Goal: Transaction & Acquisition: Purchase product/service

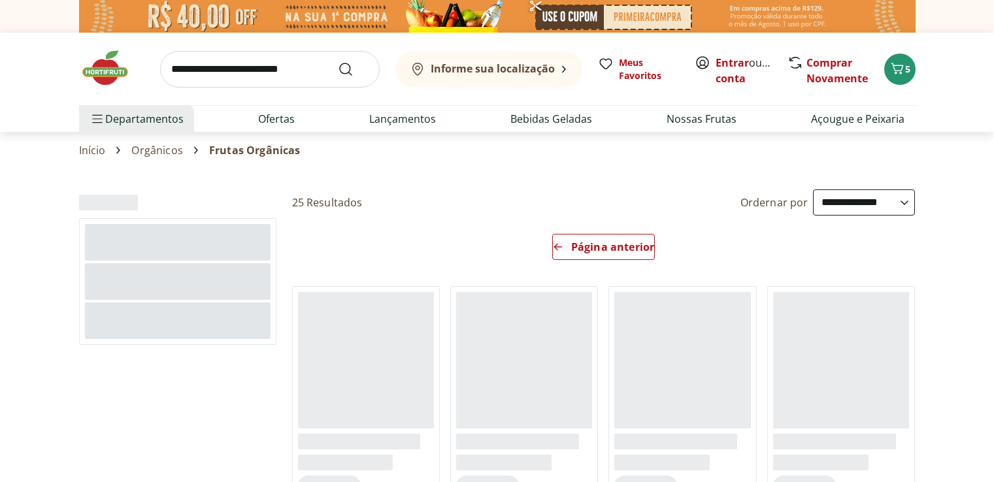
select select "**********"
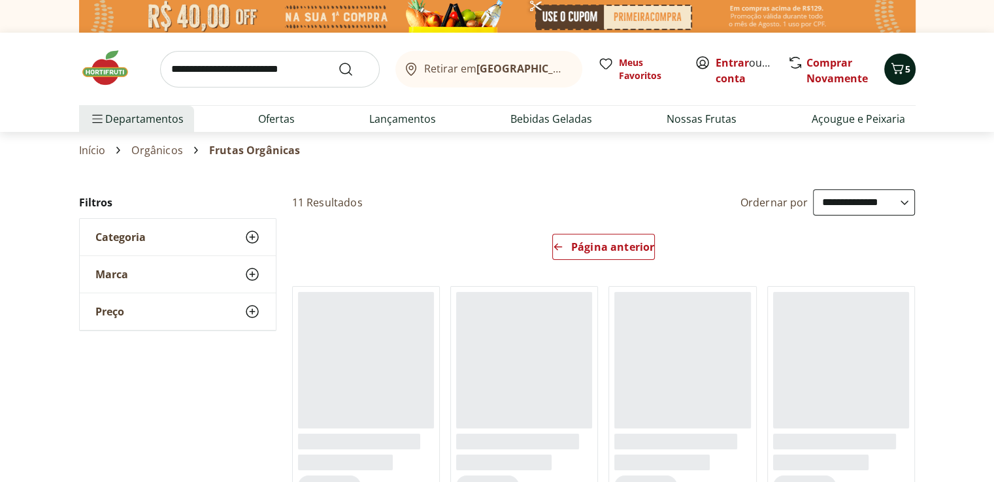
click at [889, 69] on icon "Carrinho" at bounding box center [897, 69] width 16 height 16
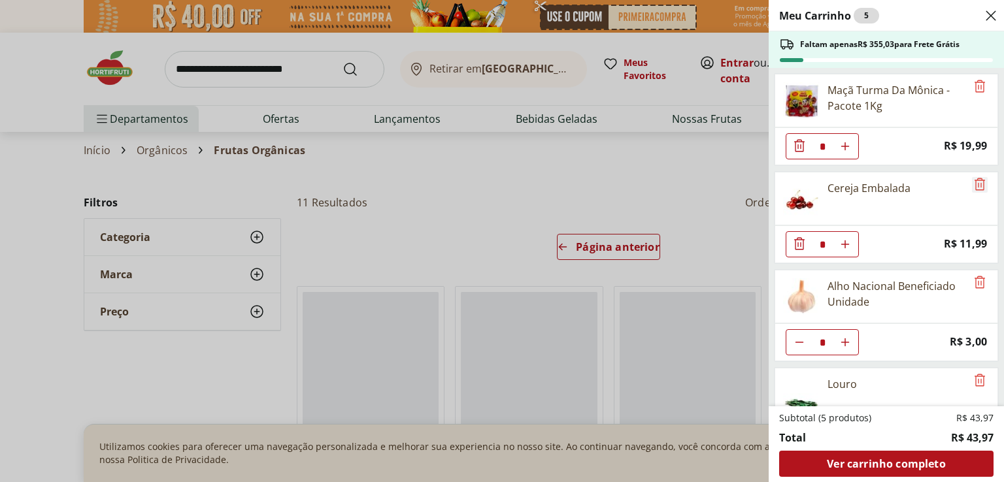
click at [976, 182] on icon "Remove" at bounding box center [980, 184] width 16 height 16
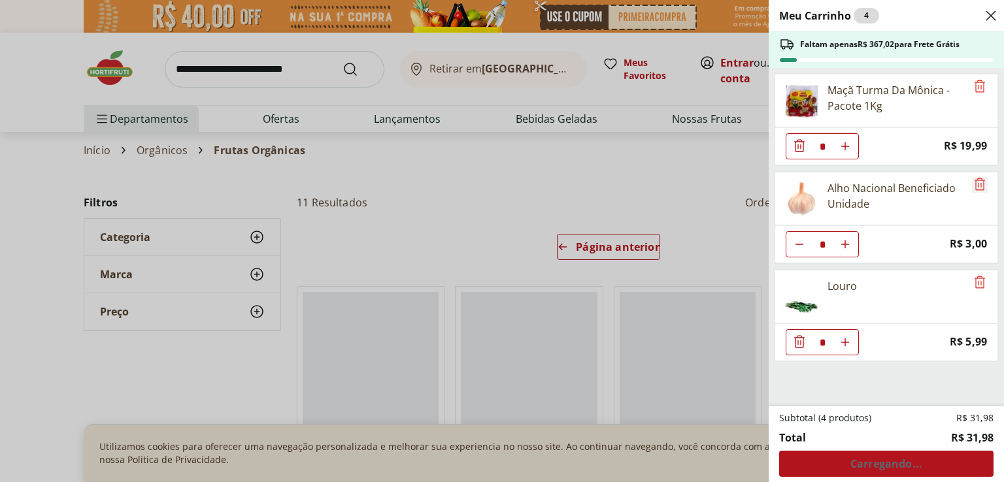
click at [974, 189] on icon "Remove" at bounding box center [979, 184] width 10 height 12
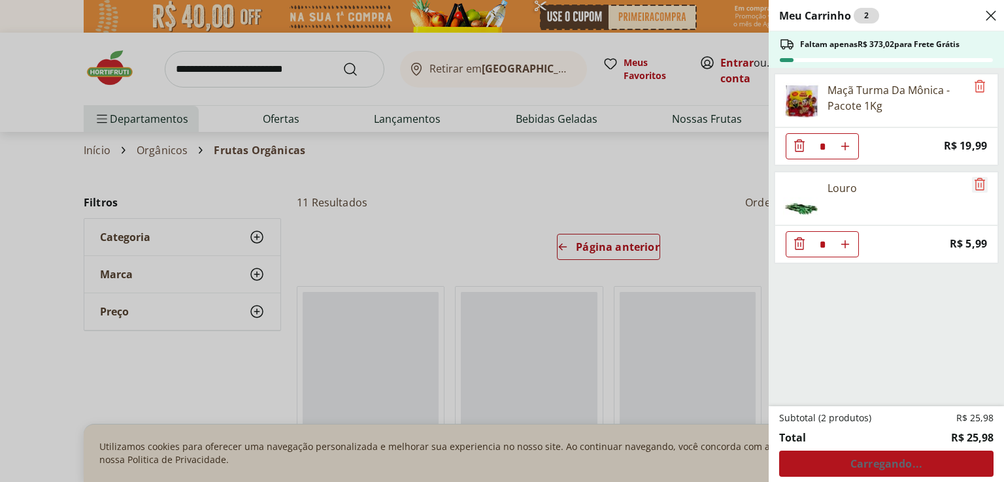
drag, startPoint x: 976, startPoint y: 188, endPoint x: 964, endPoint y: 185, distance: 12.0
click at [974, 188] on icon "Remove" at bounding box center [980, 184] width 16 height 16
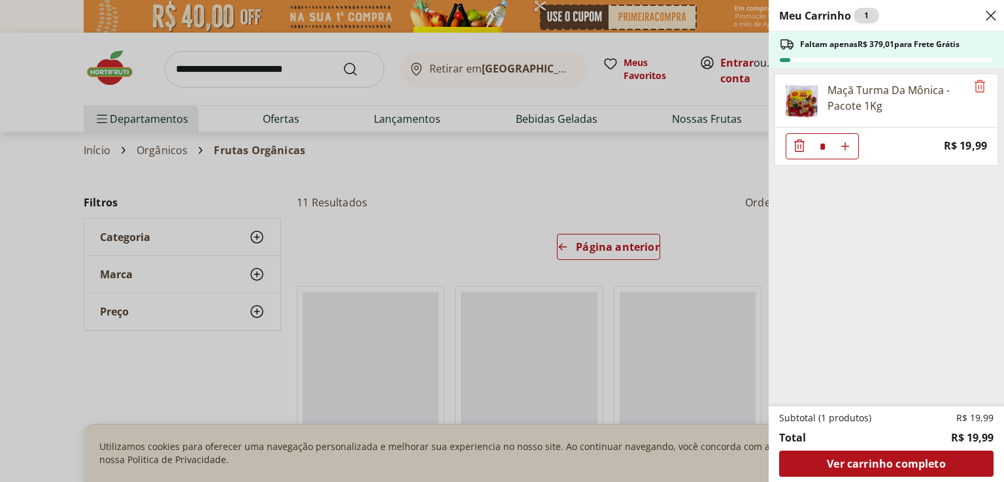
click at [169, 116] on div "Meu Carrinho 1 Faltam apenas R$ 379,01 para Frete Grátis Maçã Turma Da Mônica -…" at bounding box center [502, 241] width 1004 height 482
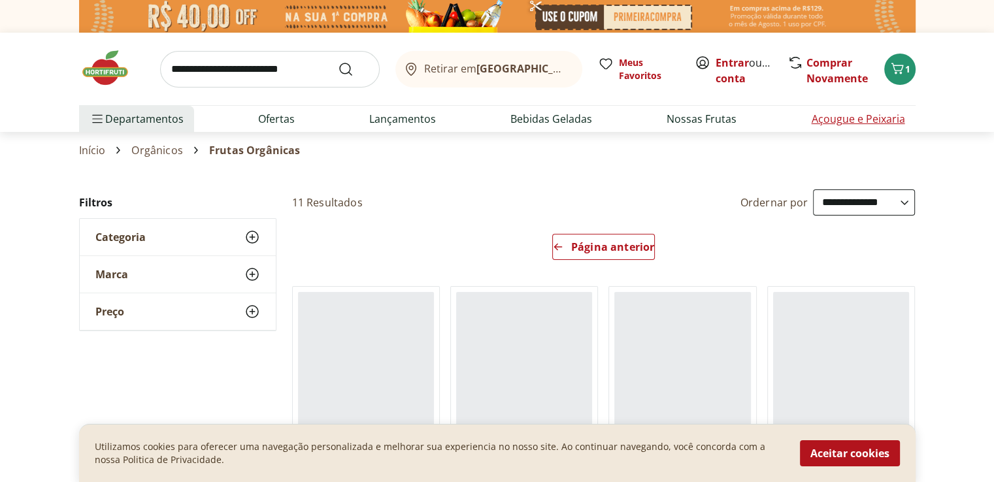
click at [878, 120] on link "Açougue e Peixaria" at bounding box center [857, 119] width 93 height 16
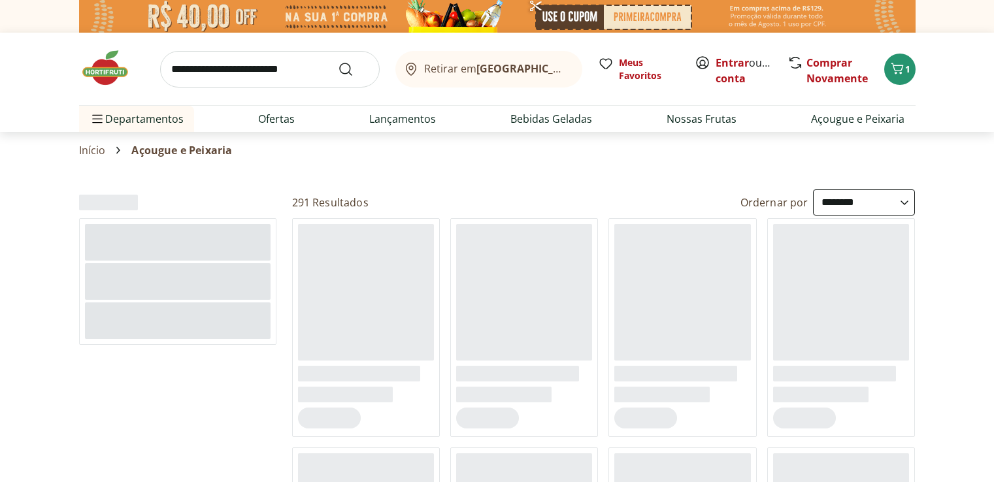
select select "**********"
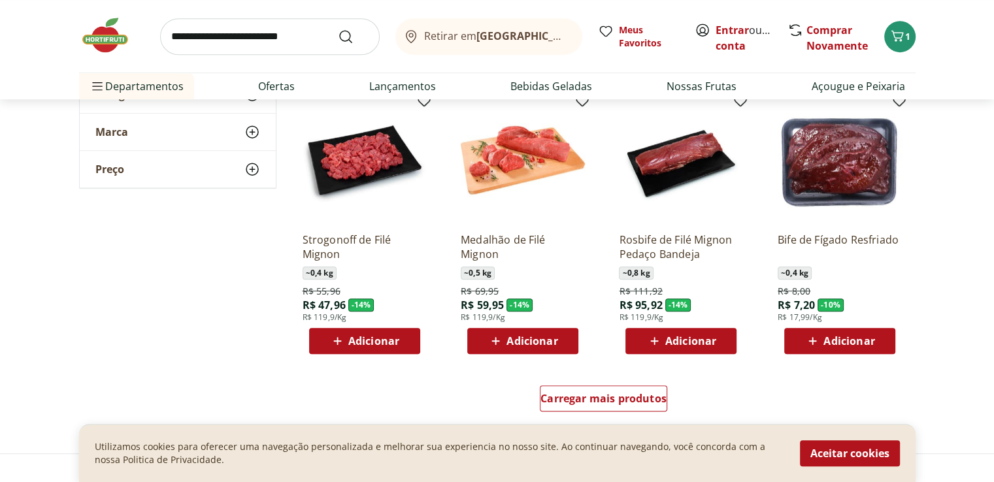
scroll to position [784, 0]
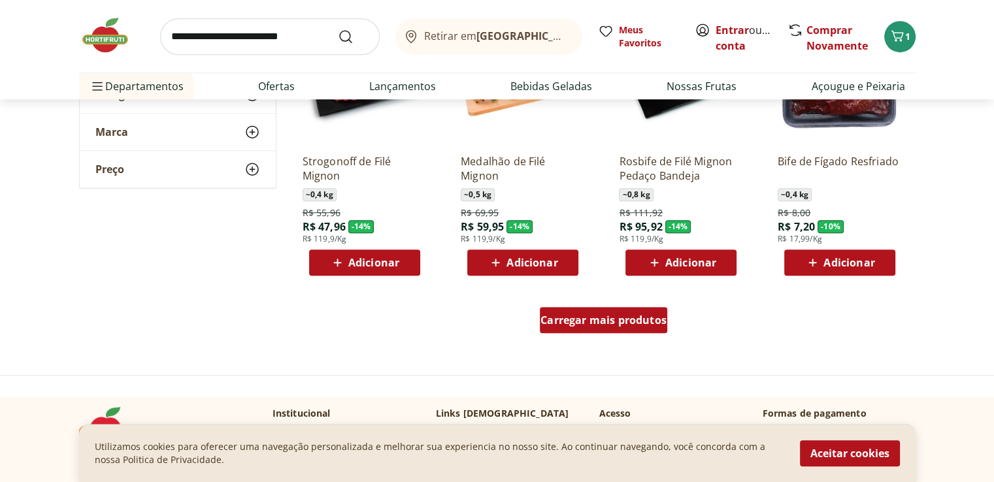
click at [592, 320] on span "Carregar mais produtos" at bounding box center [603, 320] width 126 height 10
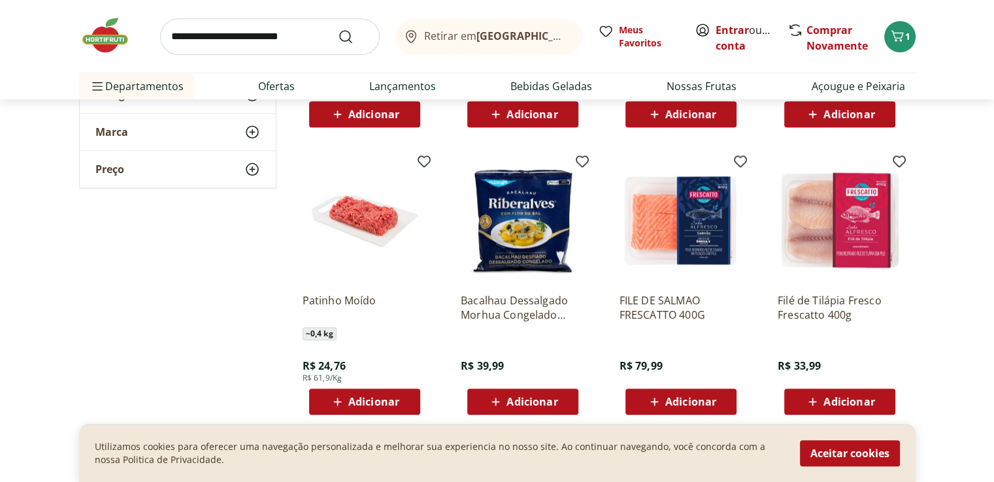
scroll to position [1242, 0]
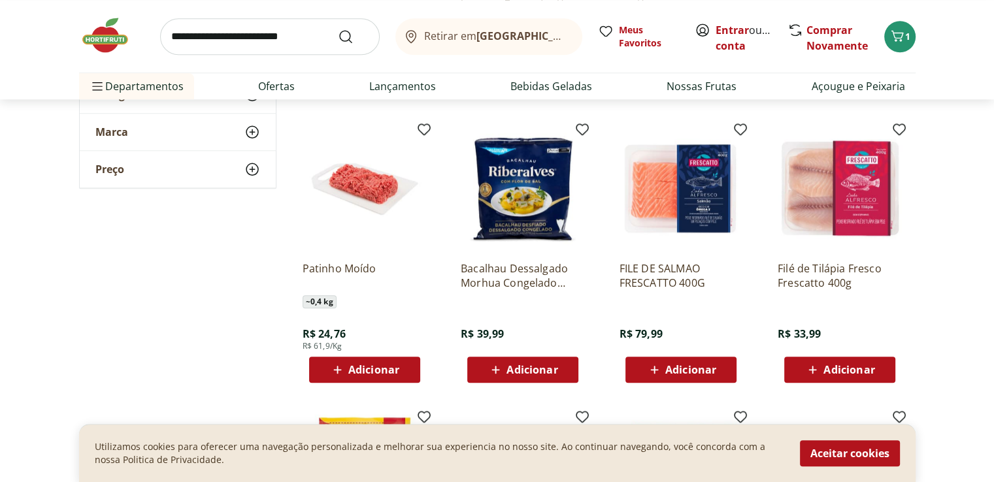
click at [521, 218] on img at bounding box center [523, 189] width 124 height 124
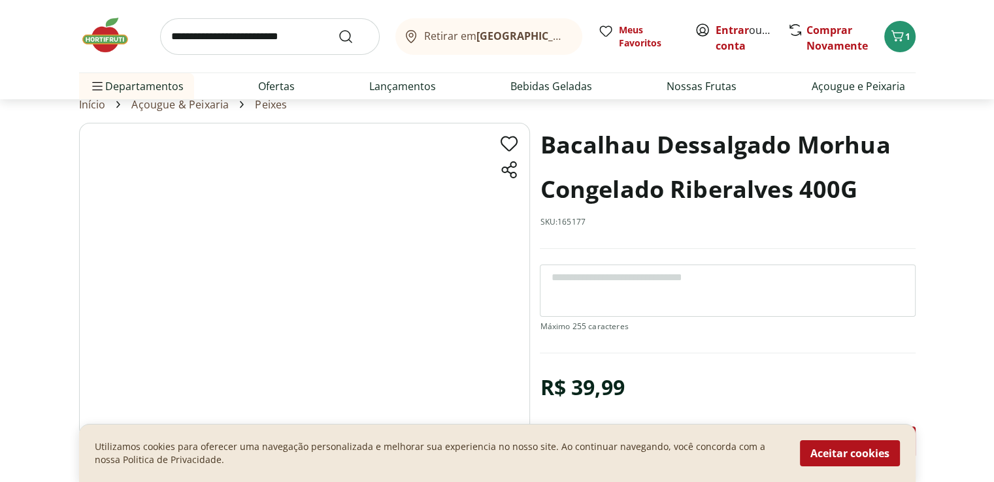
scroll to position [196, 0]
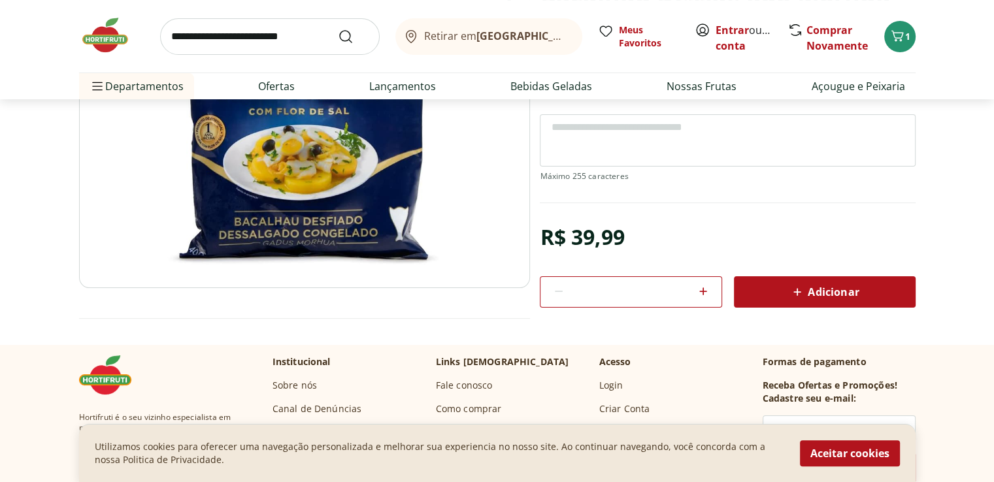
select select "**********"
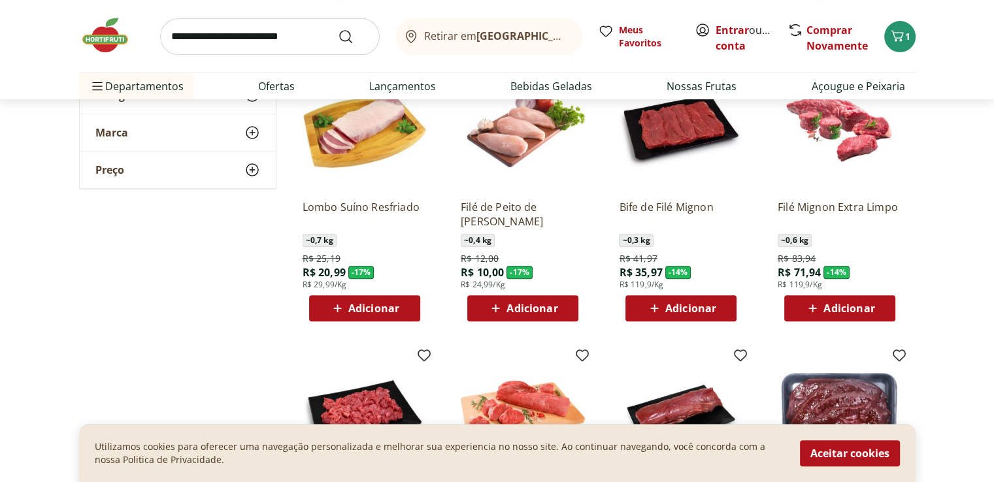
scroll to position [457, 0]
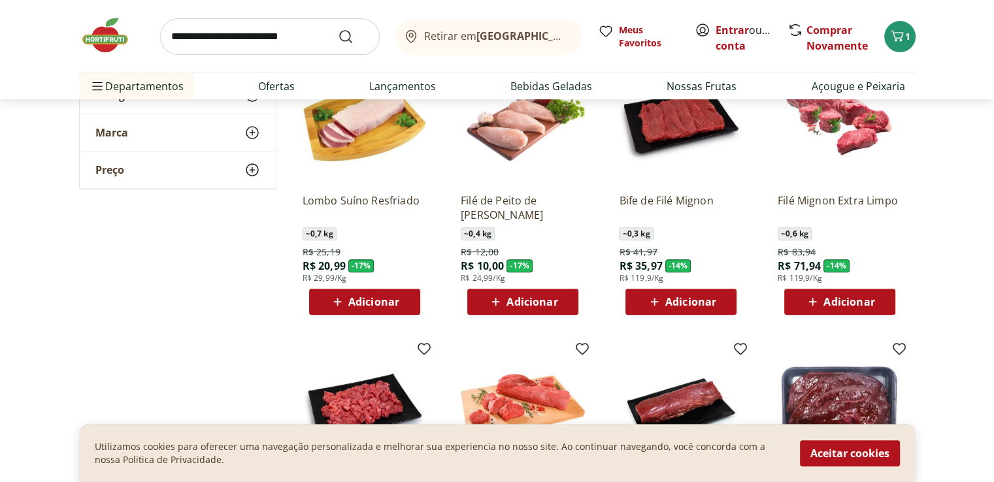
click at [687, 307] on span "Adicionar" at bounding box center [690, 302] width 51 height 10
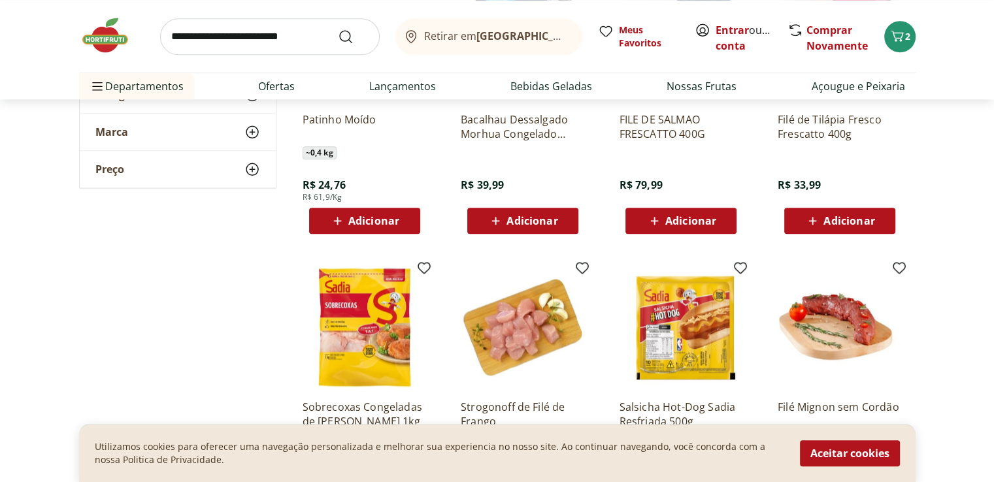
scroll to position [1372, 0]
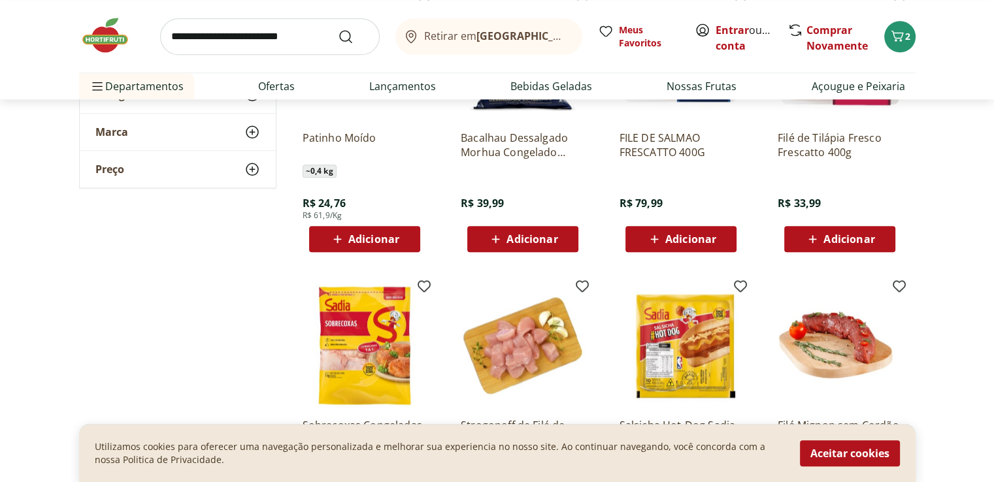
click at [531, 244] on span "Adicionar" at bounding box center [531, 239] width 51 height 10
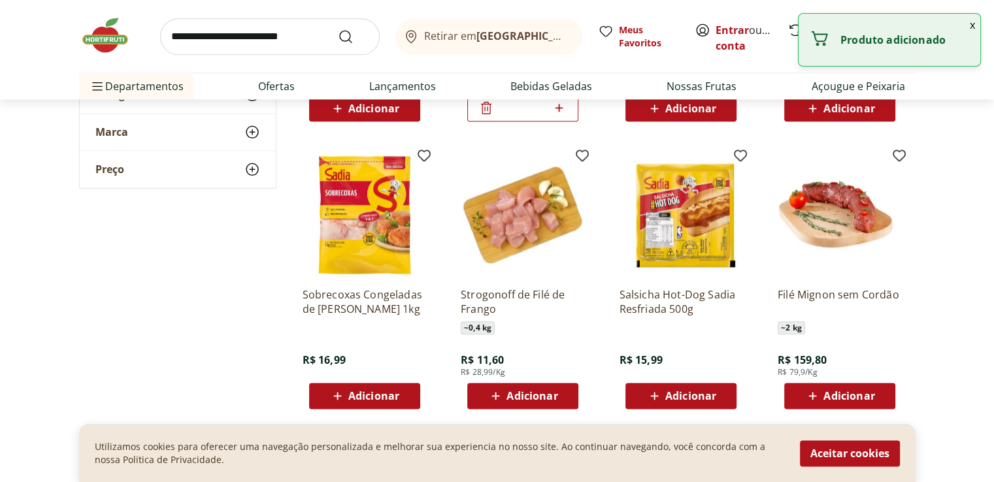
scroll to position [1568, 0]
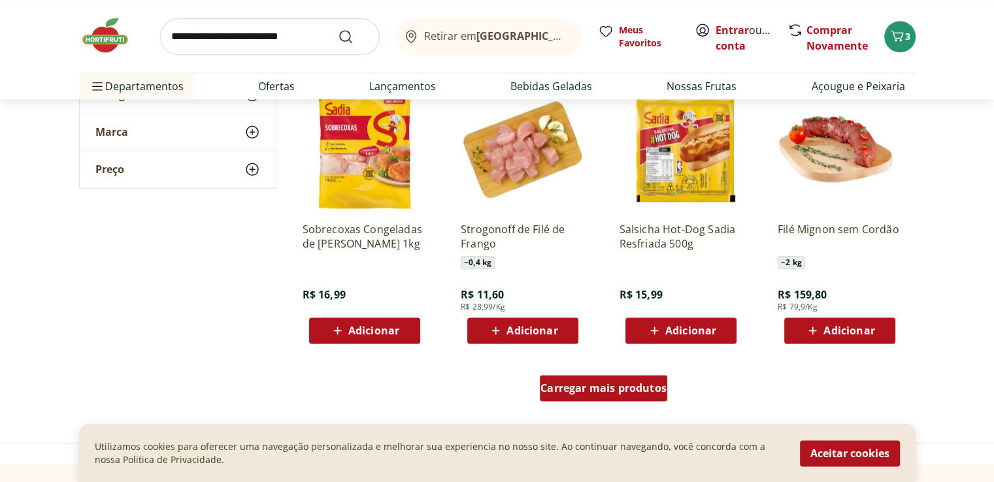
click at [588, 393] on span "Carregar mais produtos" at bounding box center [603, 388] width 126 height 10
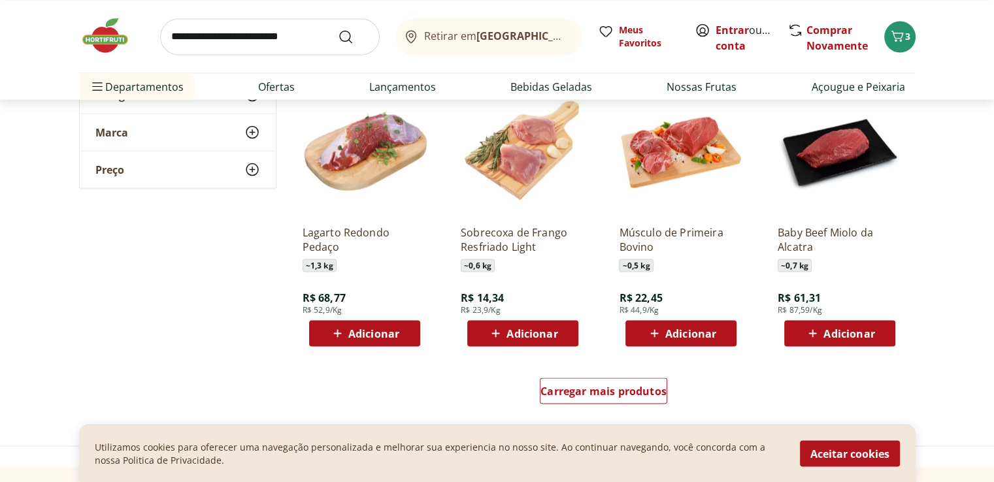
scroll to position [2483, 0]
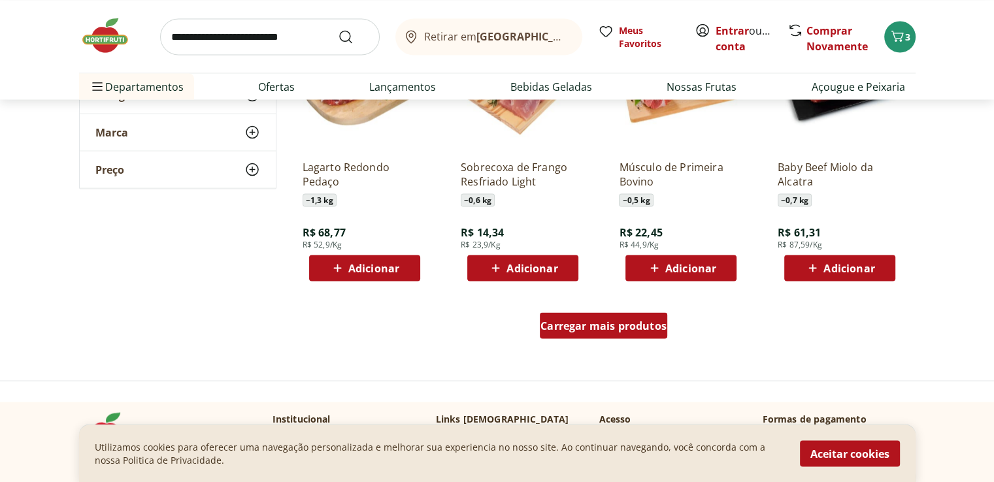
click at [589, 323] on span "Carregar mais produtos" at bounding box center [603, 325] width 126 height 10
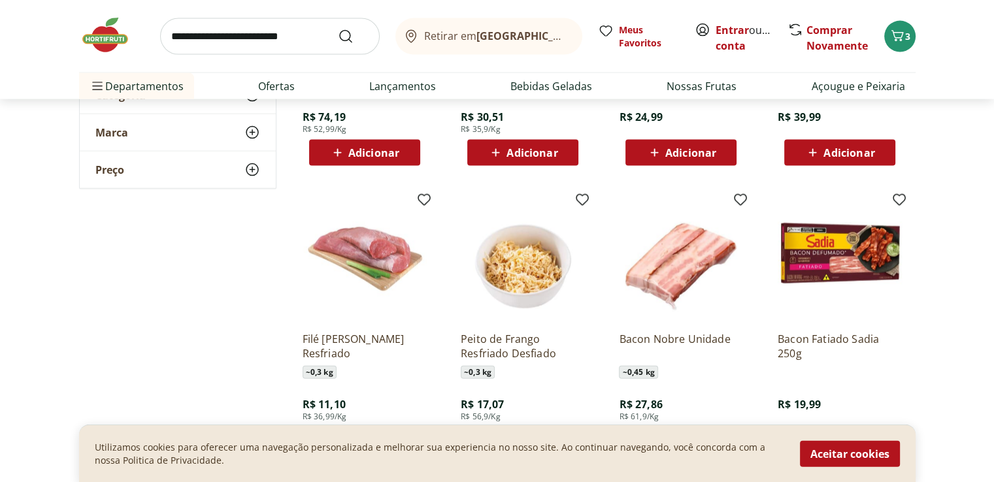
scroll to position [3006, 0]
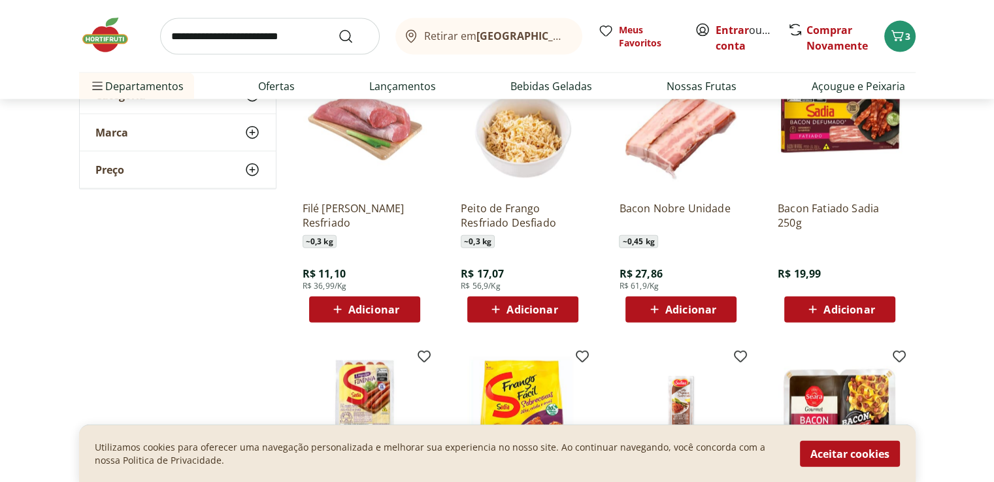
click at [361, 121] on img at bounding box center [365, 129] width 124 height 124
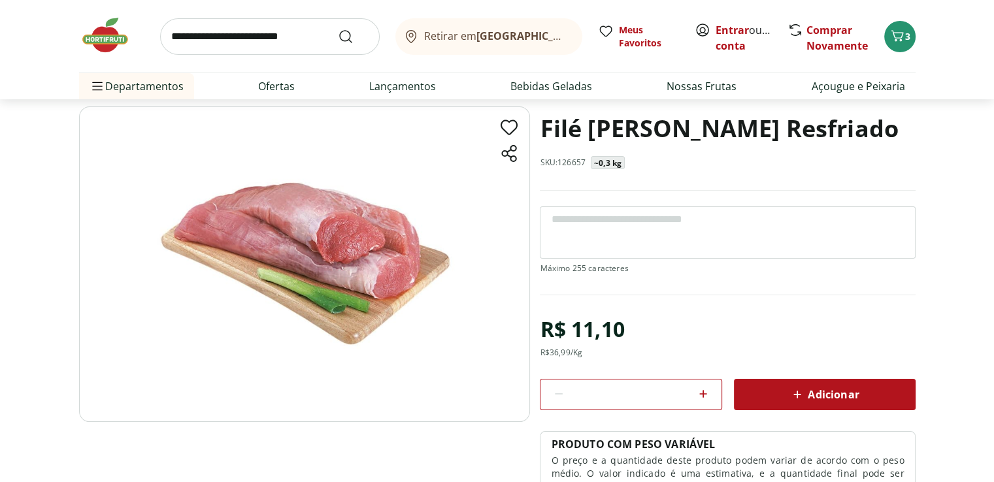
scroll to position [131, 0]
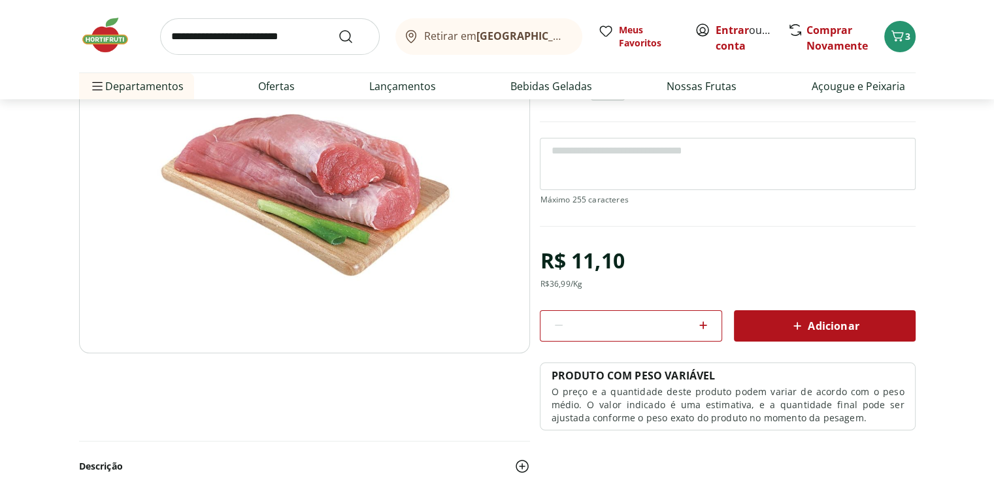
click at [809, 320] on span "Adicionar" at bounding box center [823, 326] width 69 height 16
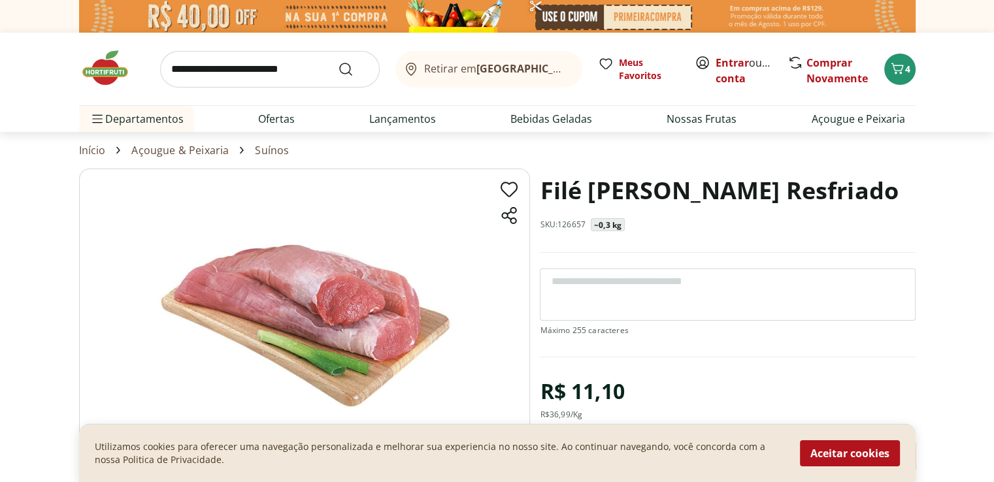
select select "**********"
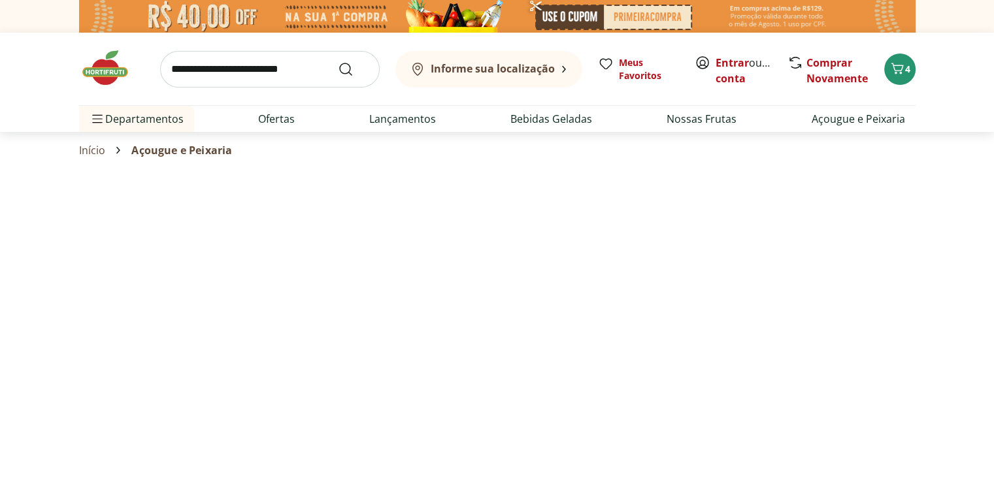
type input "*"
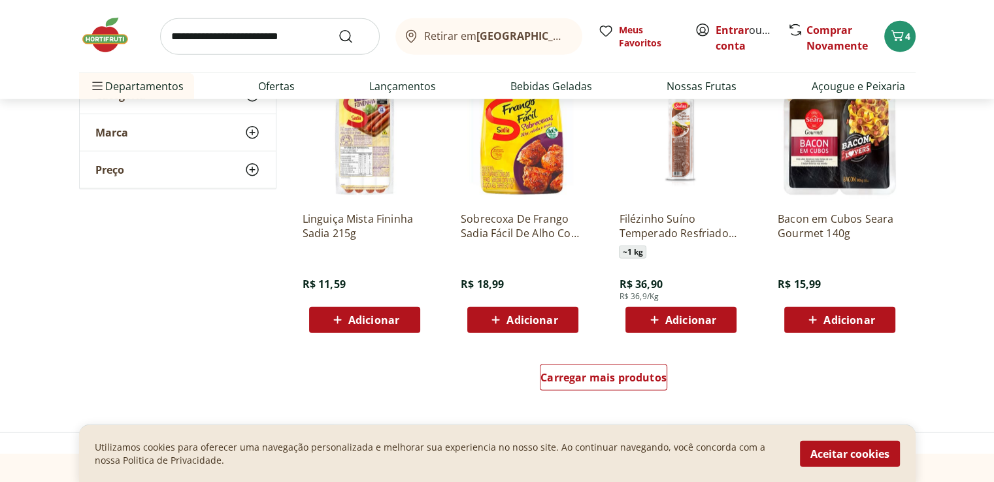
scroll to position [3398, 0]
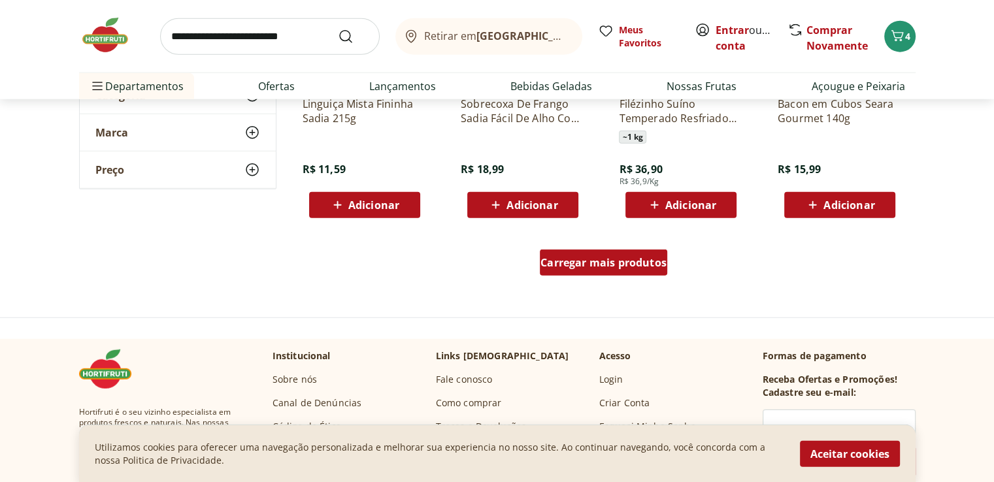
click at [610, 267] on span "Carregar mais produtos" at bounding box center [603, 262] width 126 height 10
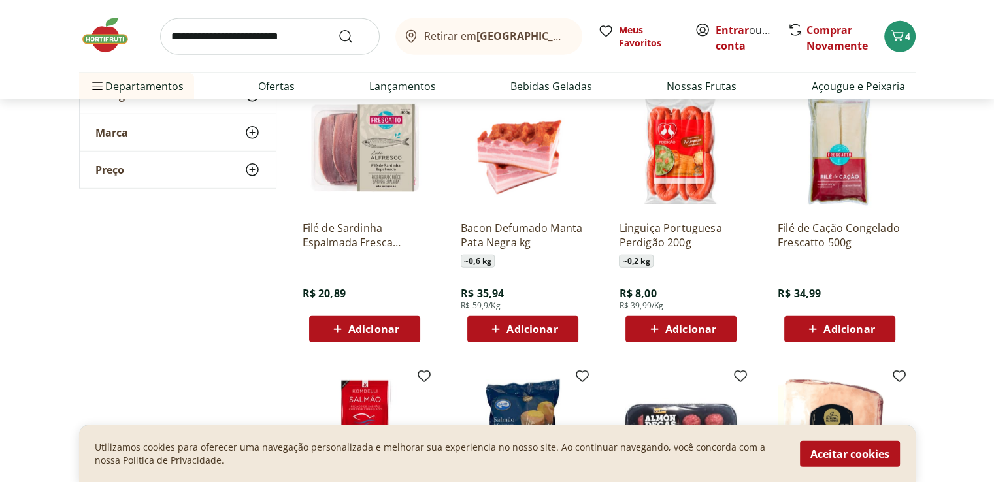
scroll to position [3529, 0]
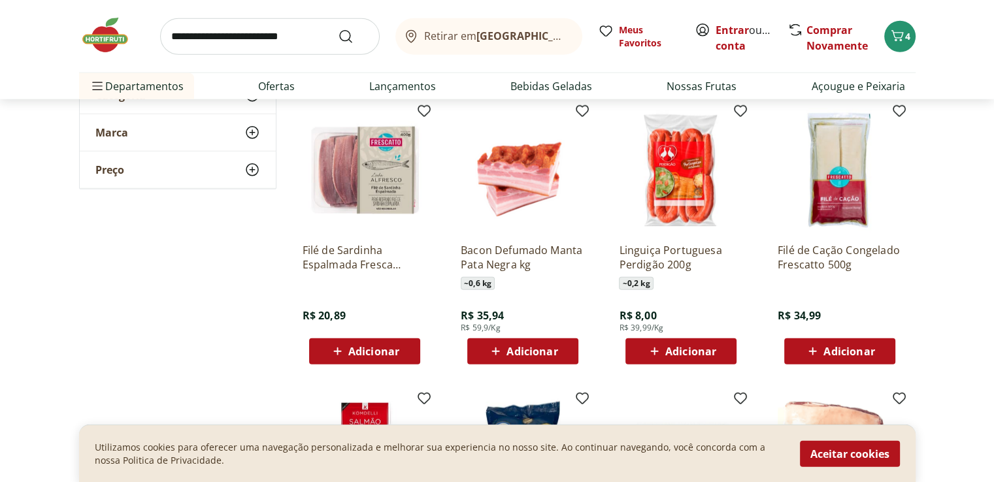
click at [370, 357] on span "Adicionar" at bounding box center [373, 351] width 51 height 10
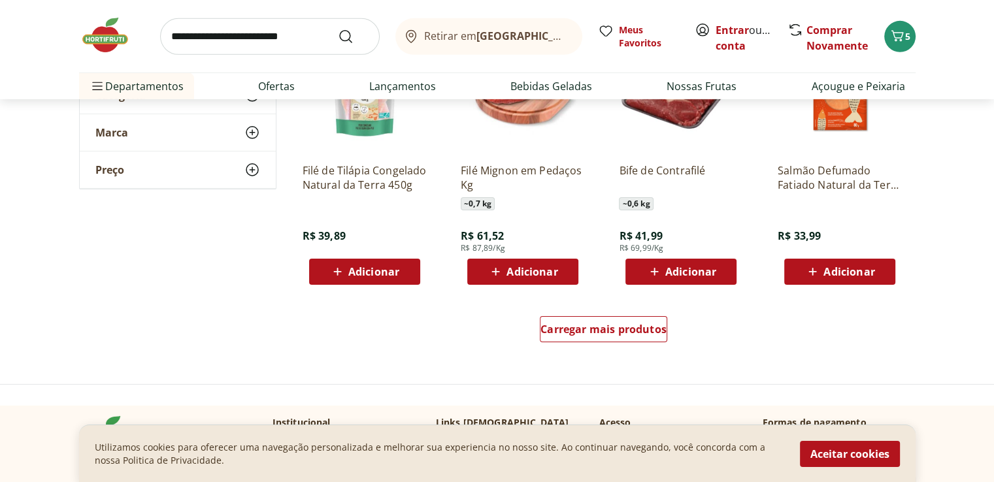
scroll to position [4248, 0]
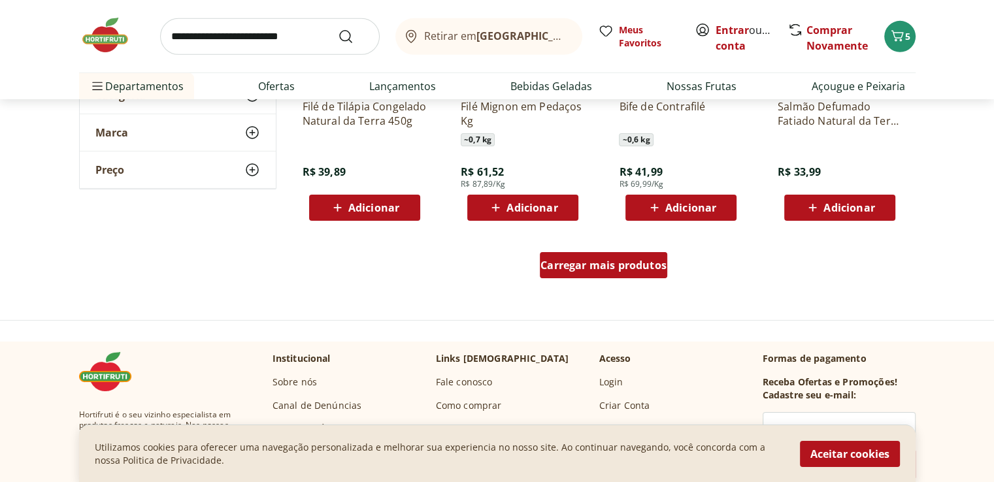
click at [627, 267] on span "Carregar mais produtos" at bounding box center [603, 265] width 126 height 10
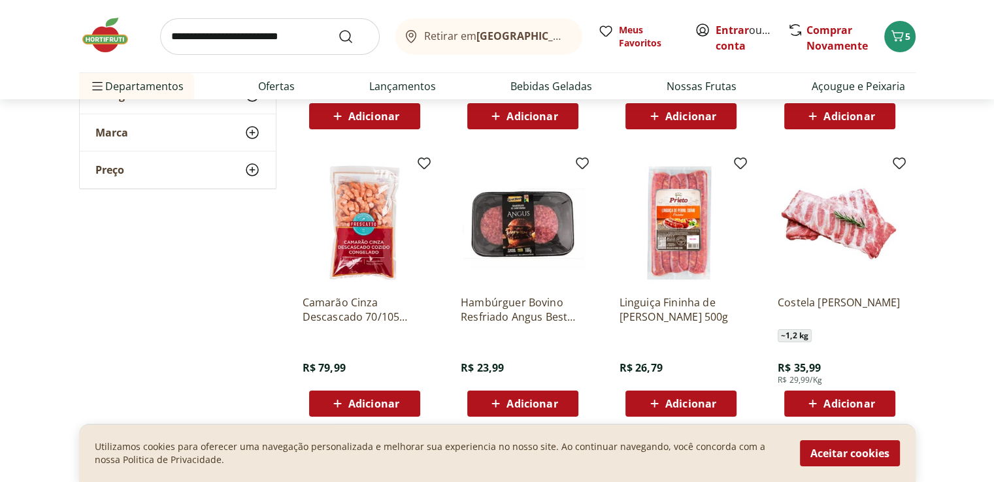
scroll to position [5032, 0]
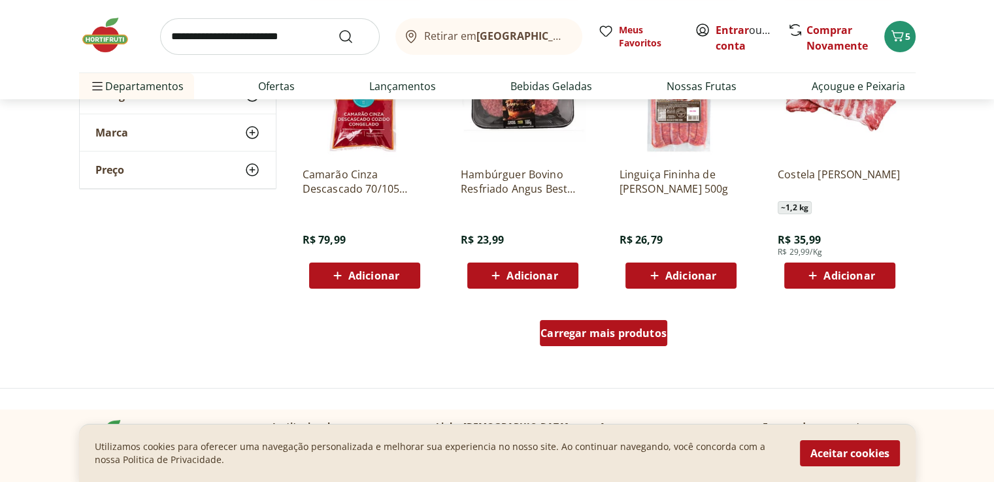
click at [608, 333] on span "Carregar mais produtos" at bounding box center [603, 333] width 126 height 10
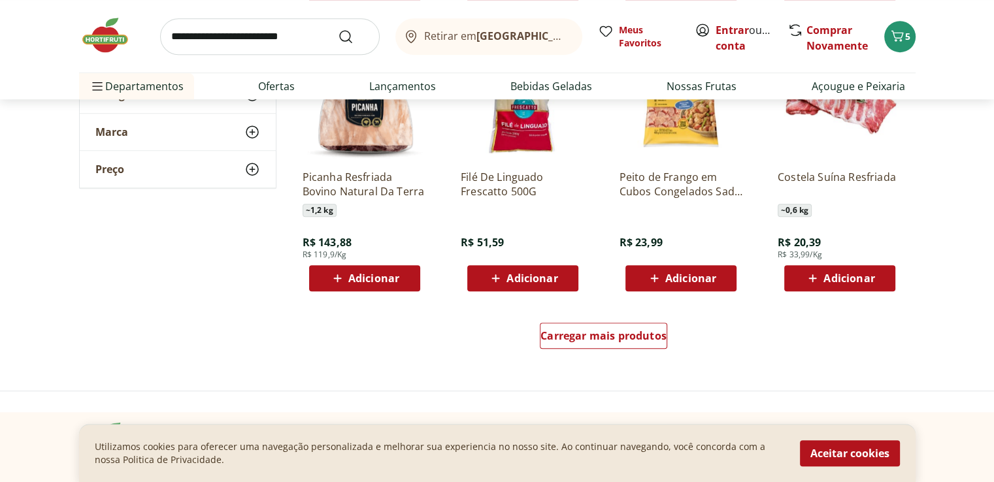
scroll to position [6012, 0]
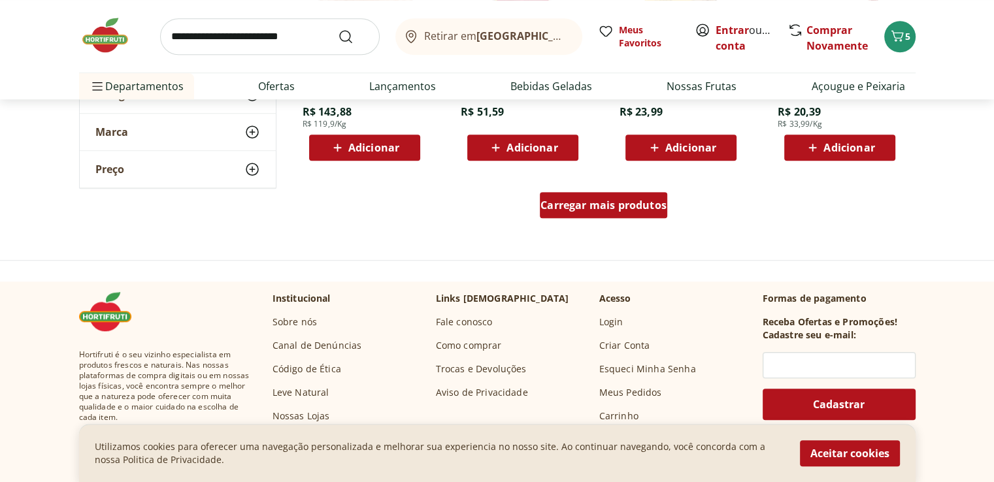
click at [638, 215] on div "Carregar mais produtos" at bounding box center [603, 205] width 127 height 26
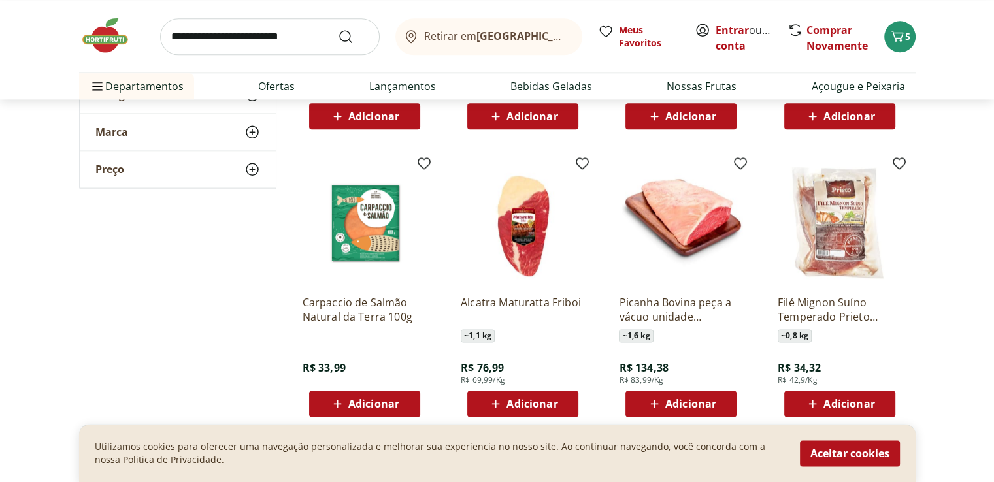
scroll to position [6731, 0]
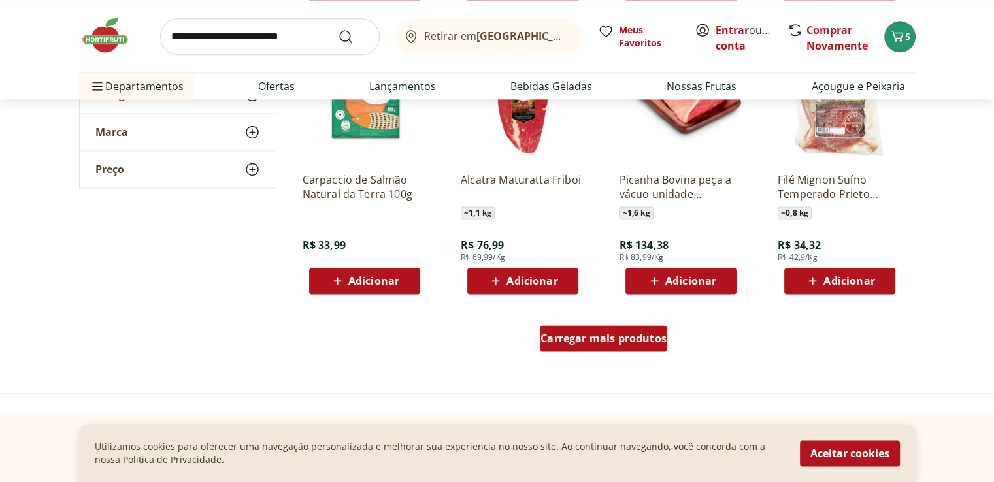
click at [590, 333] on span "Carregar mais produtos" at bounding box center [603, 338] width 126 height 10
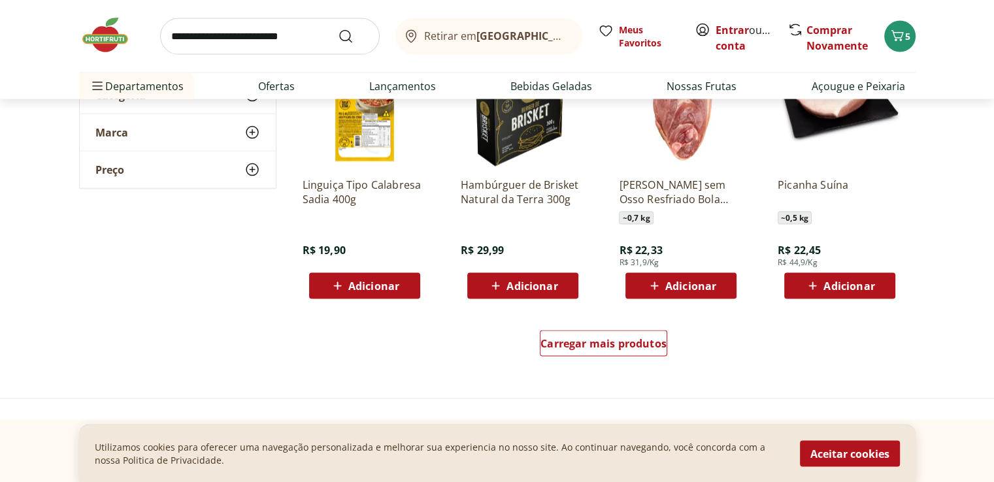
scroll to position [7646, 0]
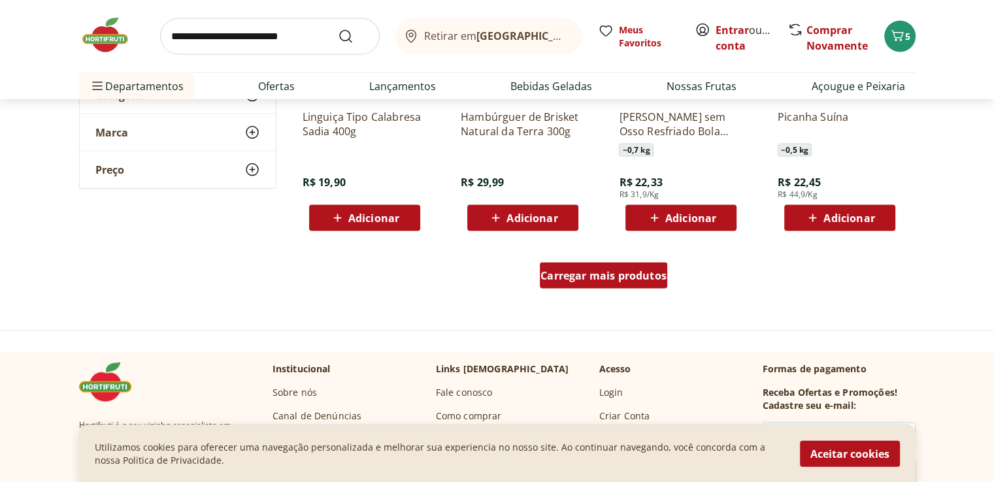
click at [609, 273] on span "Carregar mais produtos" at bounding box center [603, 276] width 126 height 10
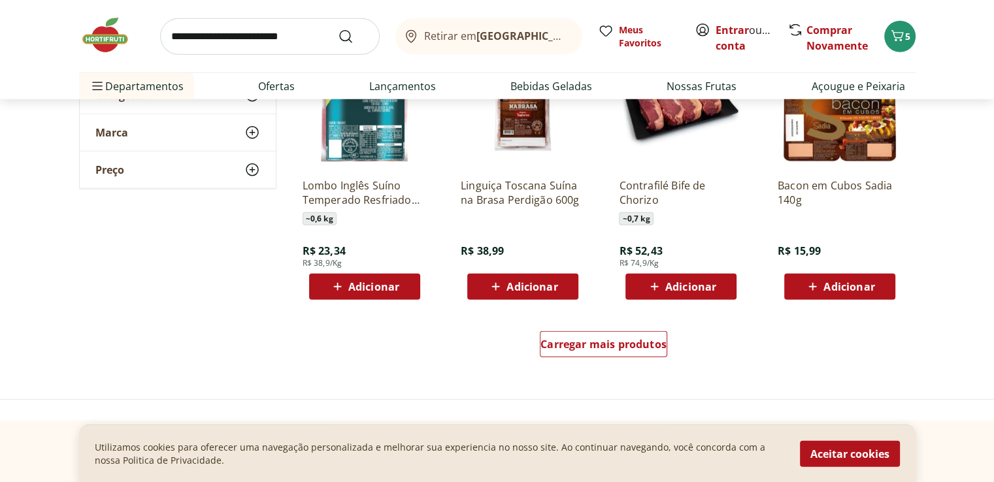
scroll to position [8430, 0]
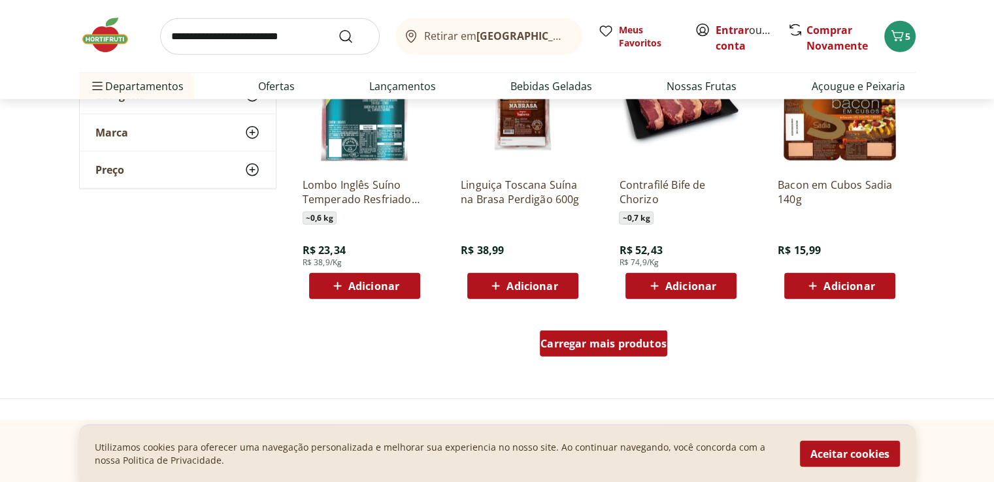
click at [623, 346] on span "Carregar mais produtos" at bounding box center [603, 344] width 126 height 10
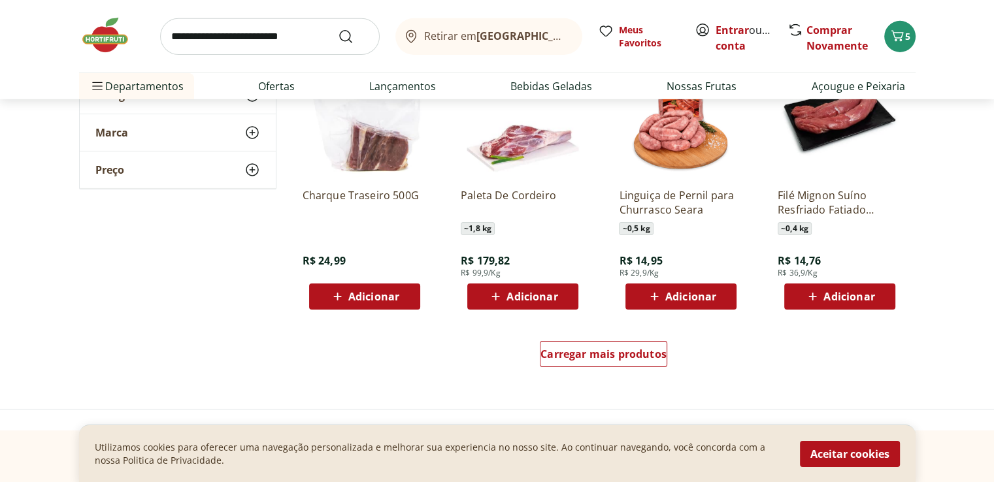
scroll to position [9345, 0]
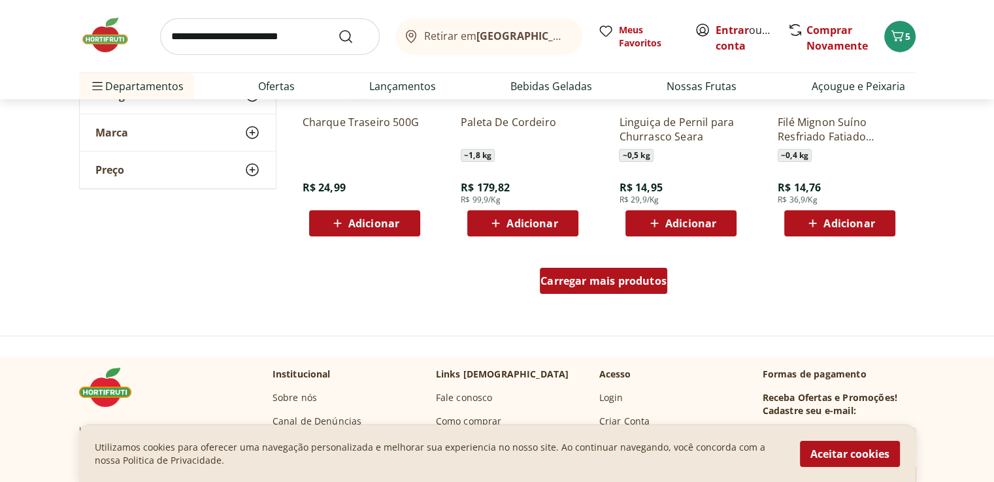
click at [583, 280] on span "Carregar mais produtos" at bounding box center [603, 281] width 126 height 10
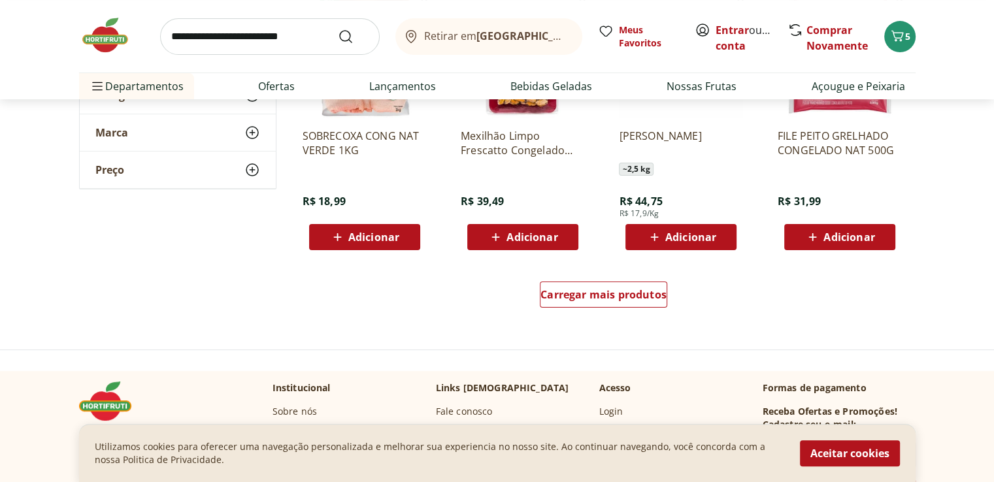
scroll to position [10260, 0]
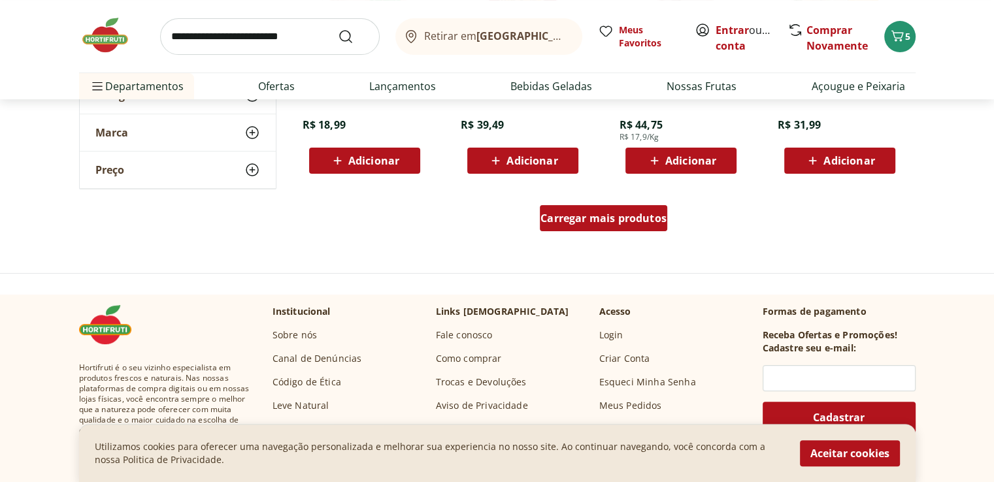
click at [617, 232] on link "Carregar mais produtos" at bounding box center [603, 220] width 127 height 31
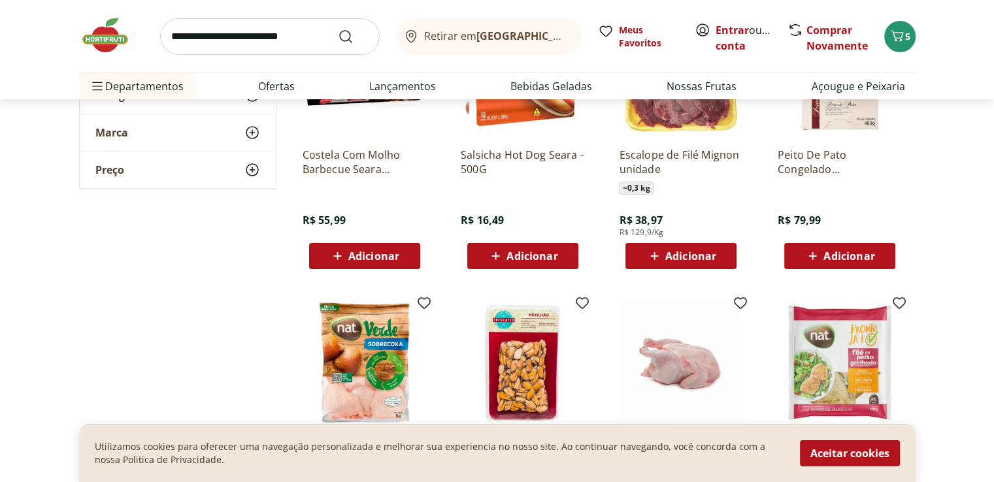
scroll to position [9868, 0]
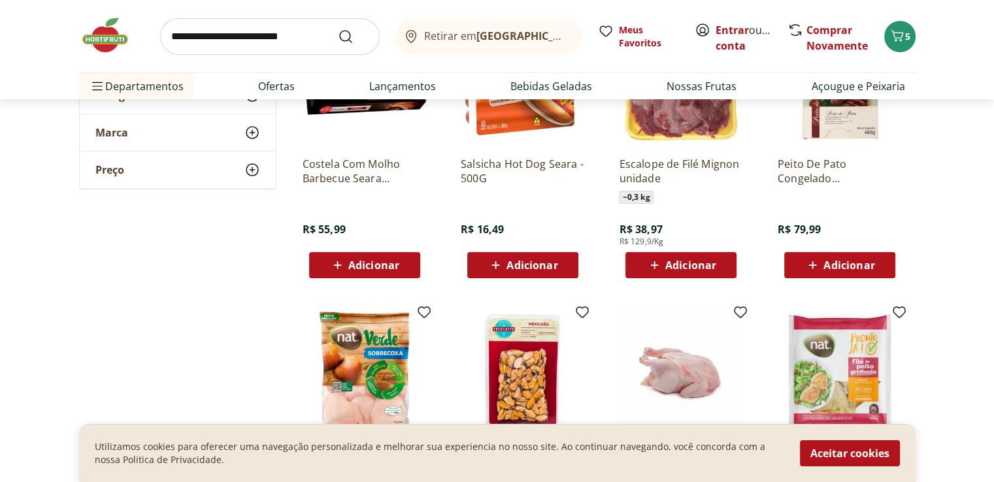
click at [177, 41] on input "search" at bounding box center [270, 36] width 220 height 37
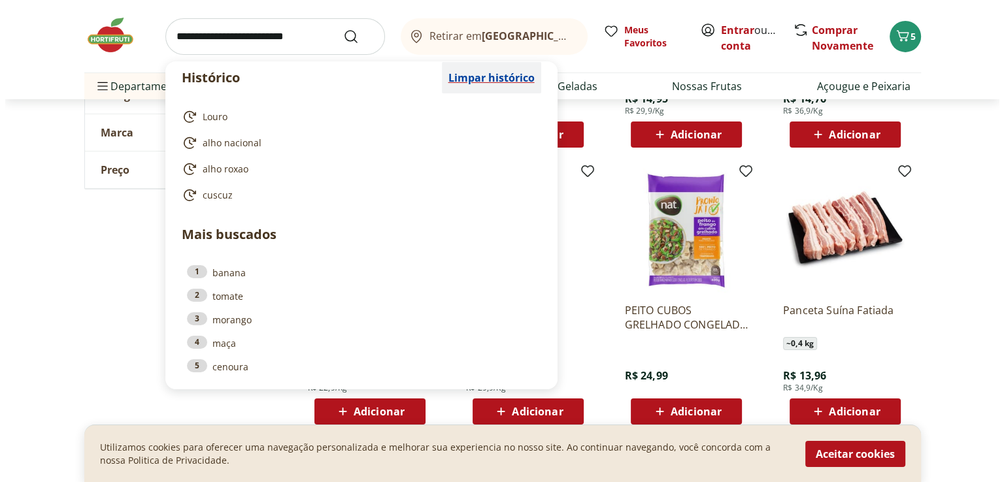
scroll to position [9345, 0]
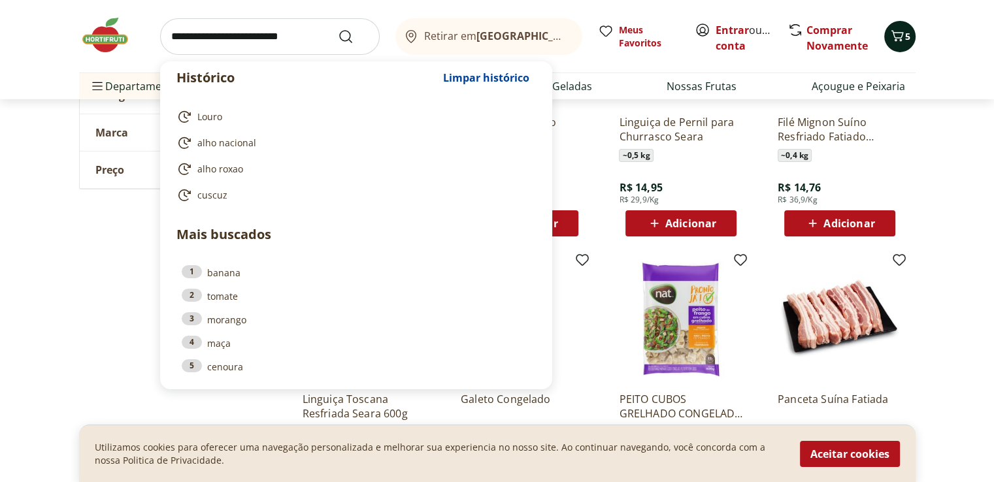
click at [898, 41] on icon "Carrinho" at bounding box center [897, 36] width 16 height 16
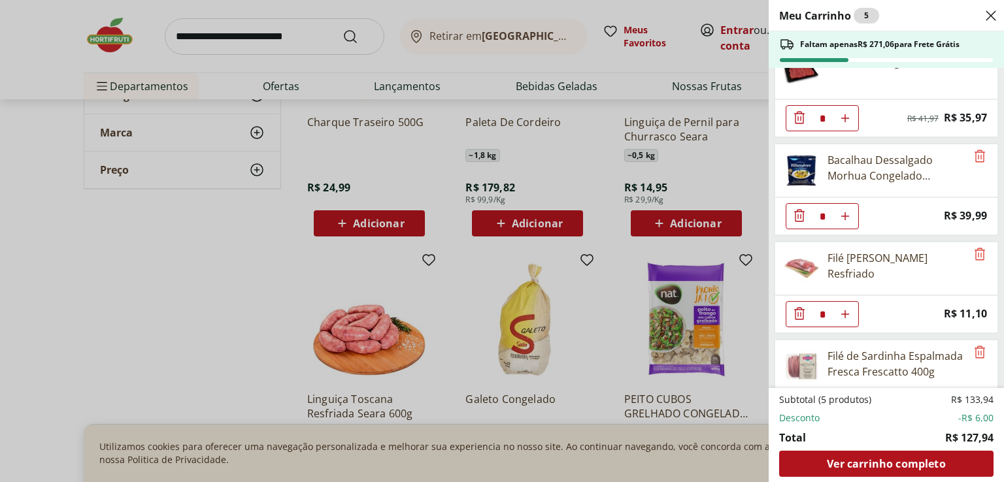
scroll to position [41, 0]
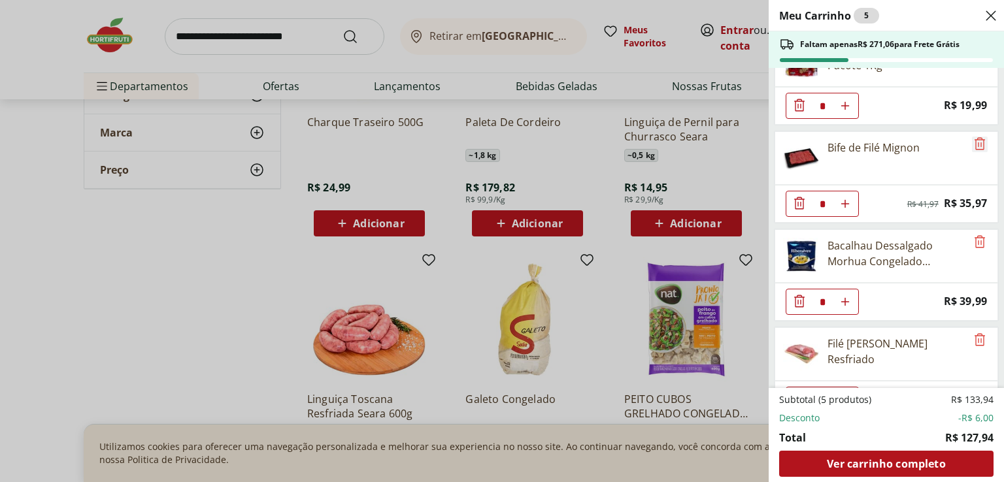
click at [974, 144] on icon "Remove" at bounding box center [979, 143] width 10 height 12
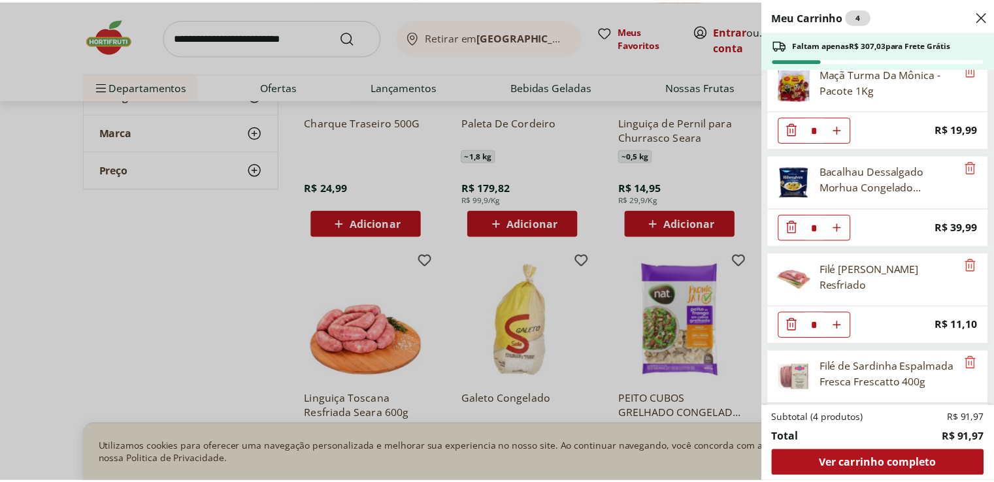
scroll to position [0, 0]
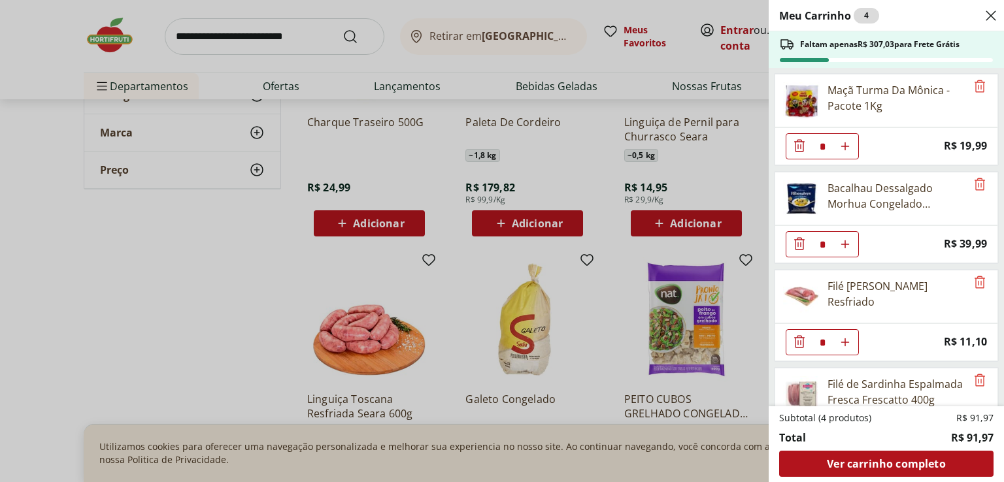
click at [176, 32] on div "Meu Carrinho 4 Faltam apenas R$ 307,03 para Frete Grátis Maçã Turma Da Mônica -…" at bounding box center [502, 241] width 1004 height 482
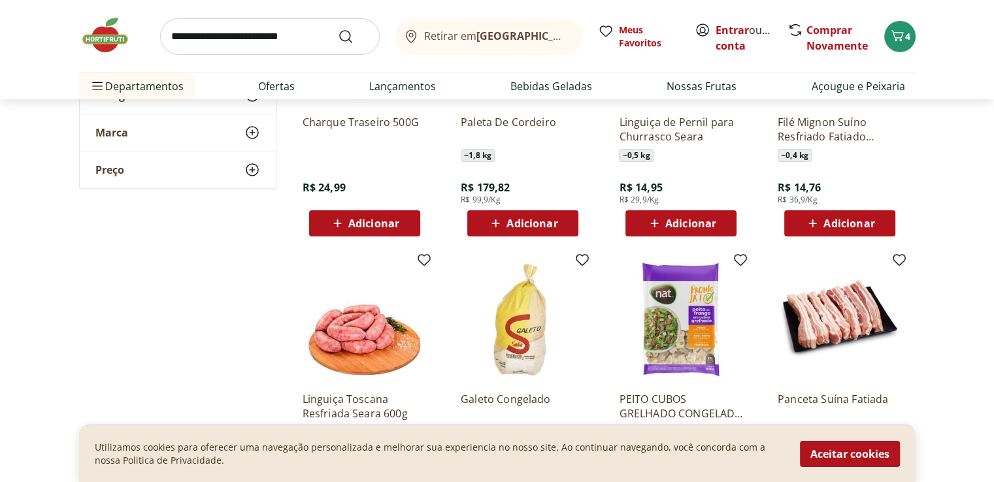
click at [205, 32] on input "search" at bounding box center [270, 36] width 220 height 37
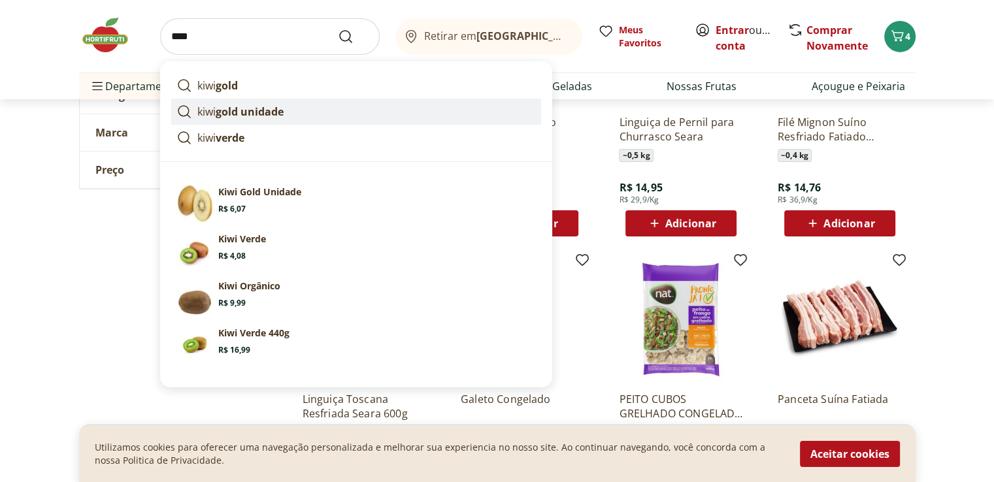
click at [240, 113] on strong "gold unidade" at bounding box center [250, 112] width 68 height 14
type input "**********"
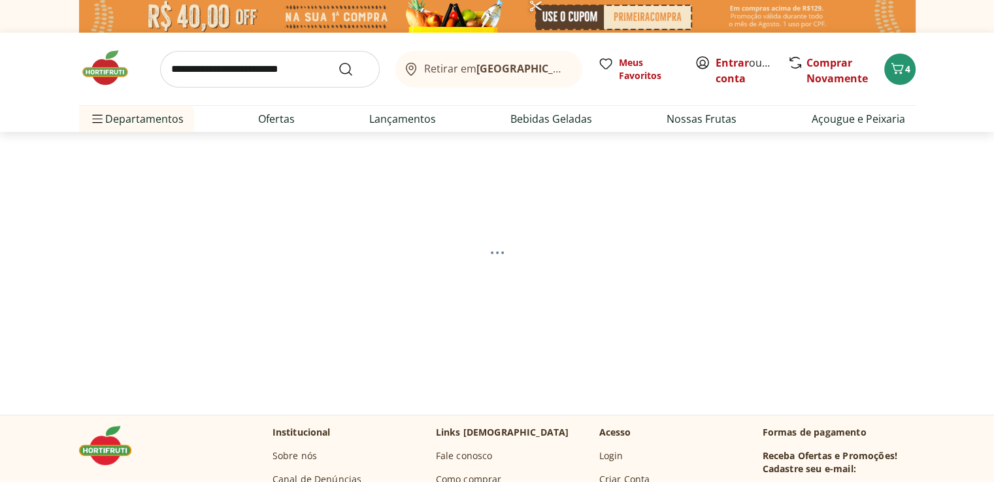
select select "**********"
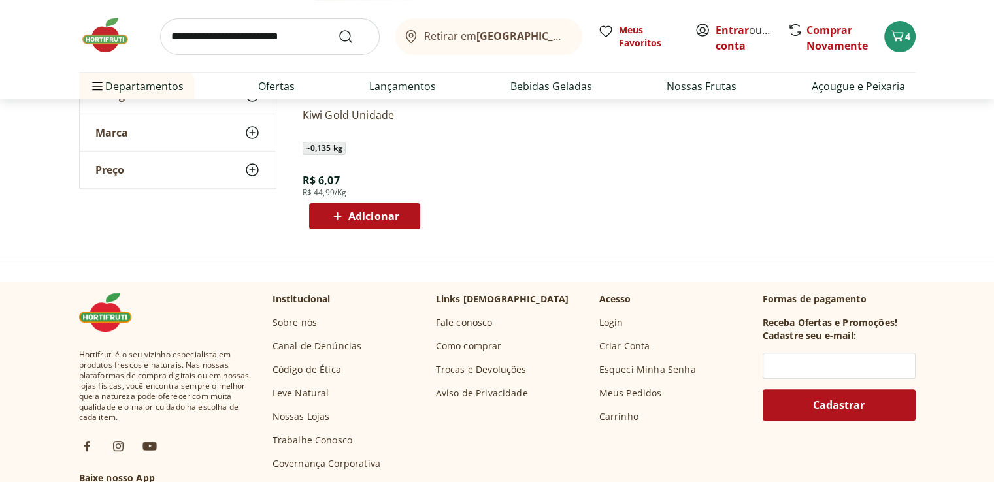
scroll to position [327, 0]
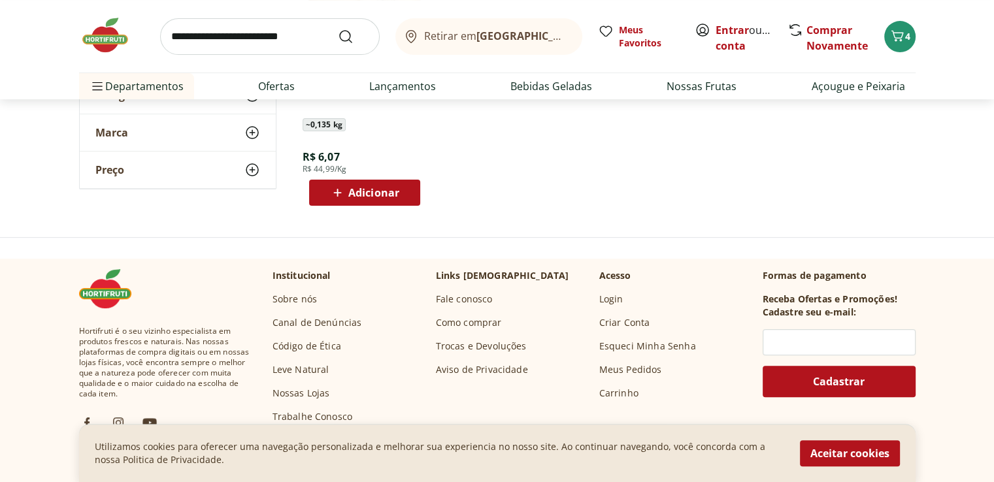
click at [204, 44] on input "search" at bounding box center [270, 36] width 220 height 37
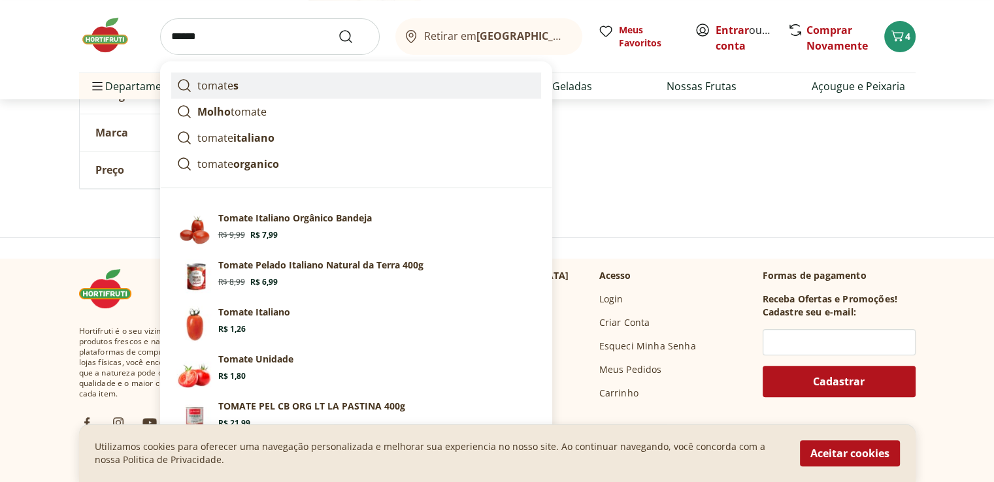
click at [209, 83] on p "tomate s" at bounding box center [217, 86] width 41 height 16
type input "*******"
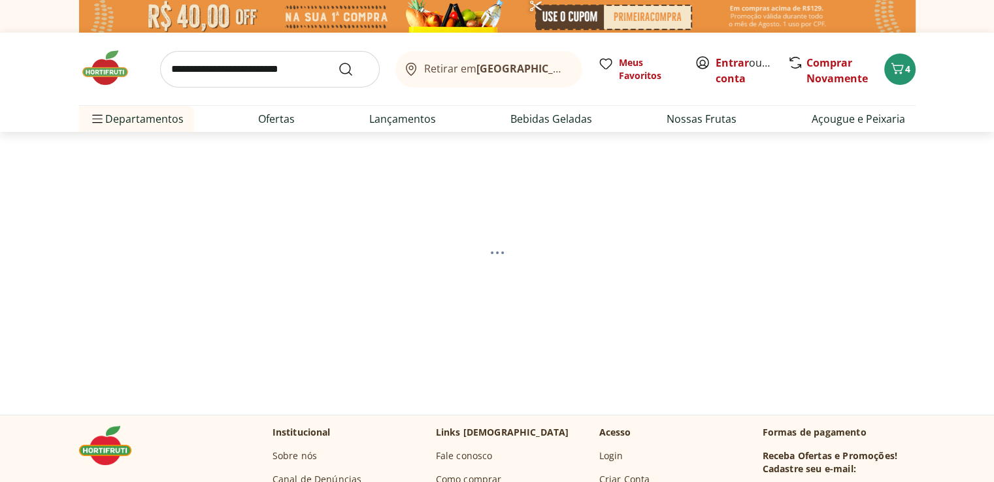
select select "**********"
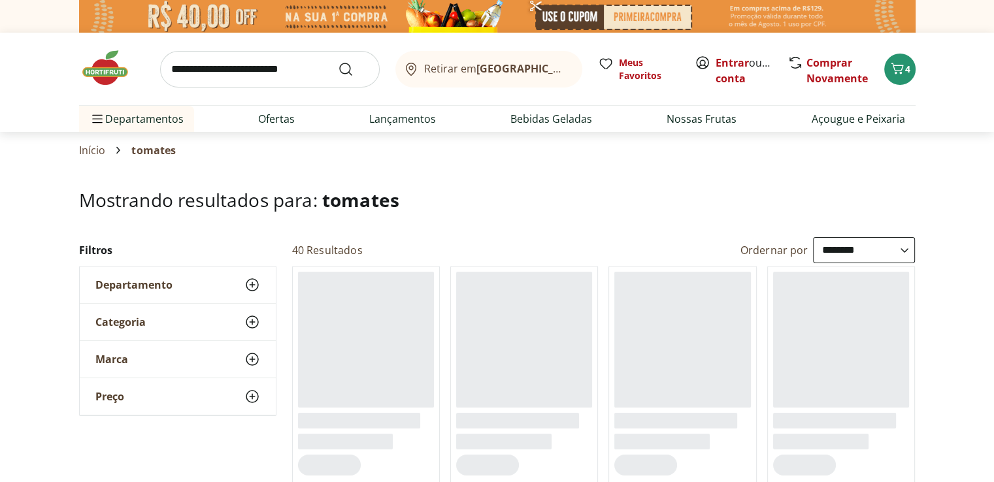
scroll to position [131, 0]
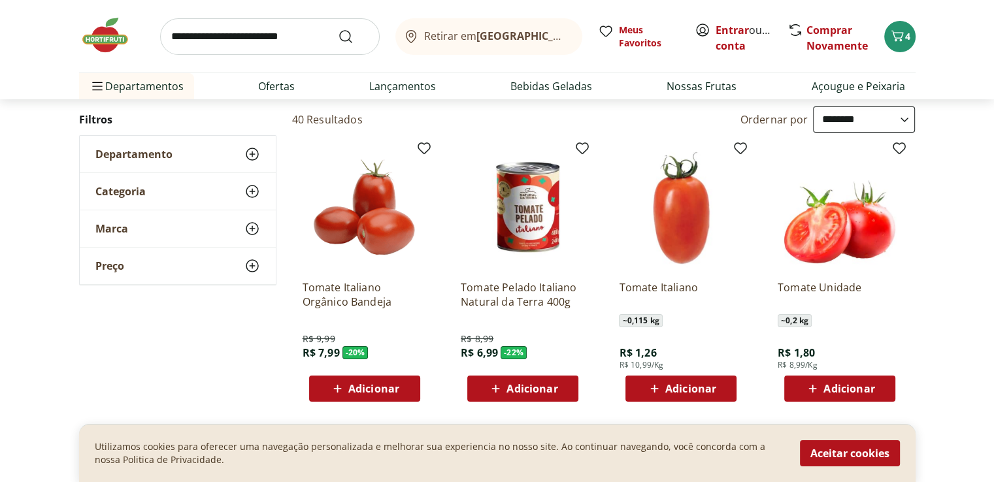
click at [363, 394] on span "Adicionar" at bounding box center [373, 389] width 51 height 10
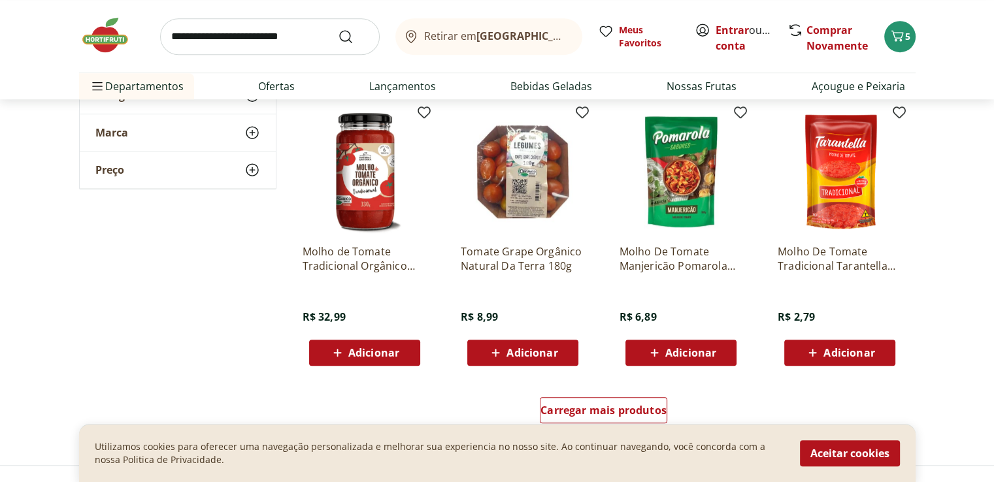
scroll to position [850, 0]
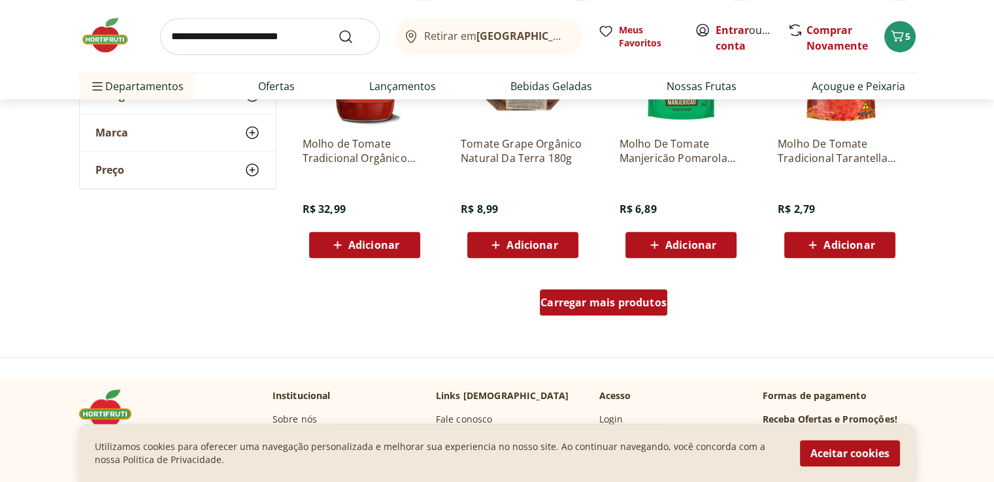
click at [595, 310] on div "Carregar mais produtos" at bounding box center [603, 303] width 127 height 26
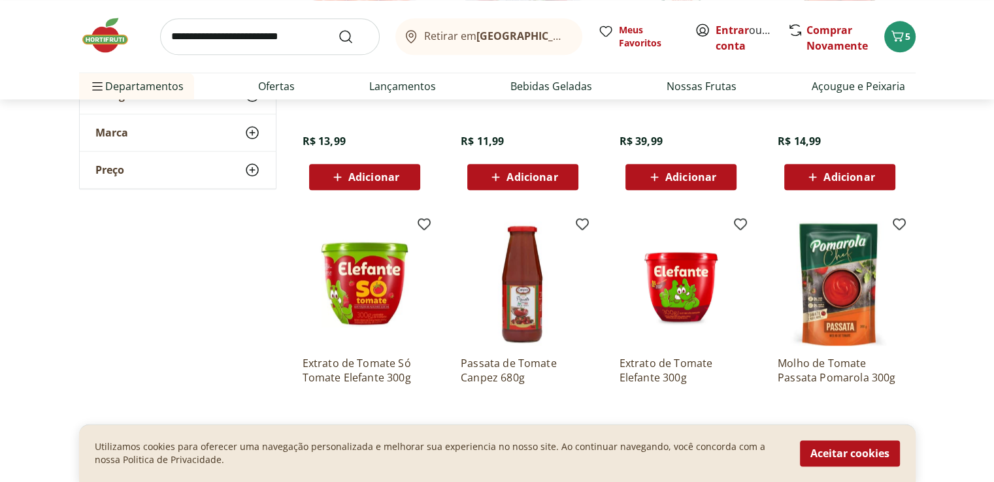
scroll to position [1634, 0]
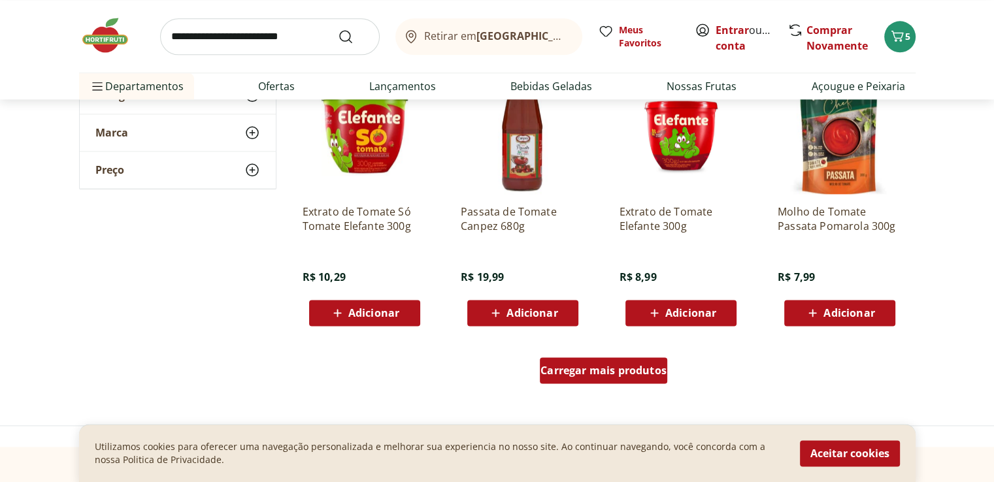
click at [604, 369] on span "Carregar mais produtos" at bounding box center [603, 370] width 126 height 10
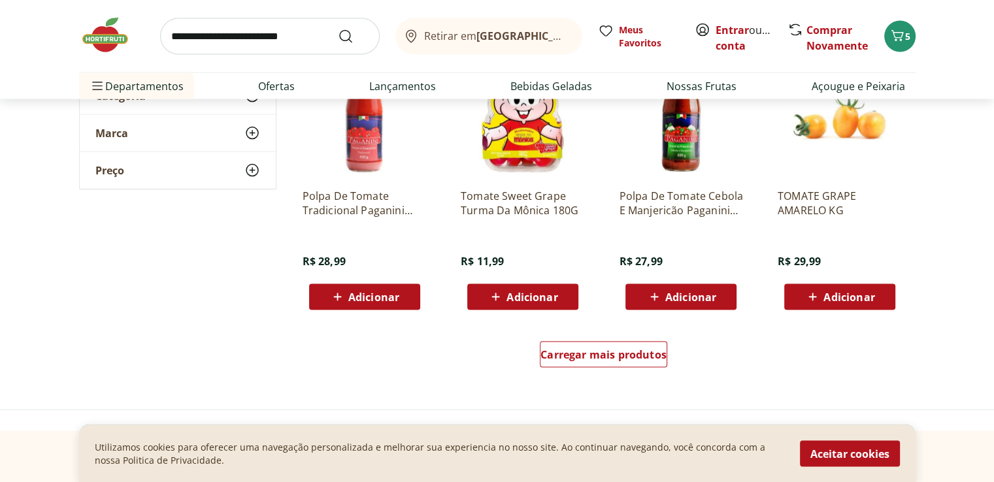
scroll to position [2483, 0]
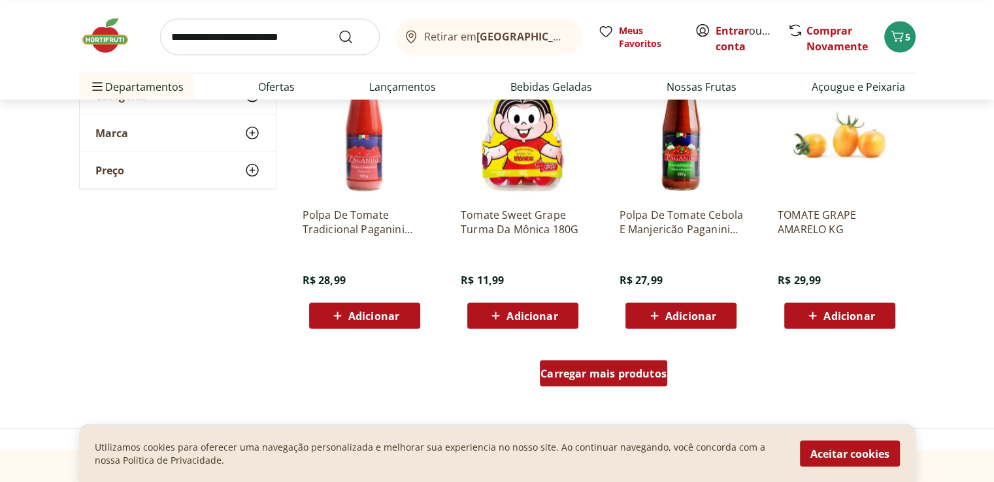
click at [608, 380] on div "Carregar mais produtos" at bounding box center [603, 373] width 127 height 26
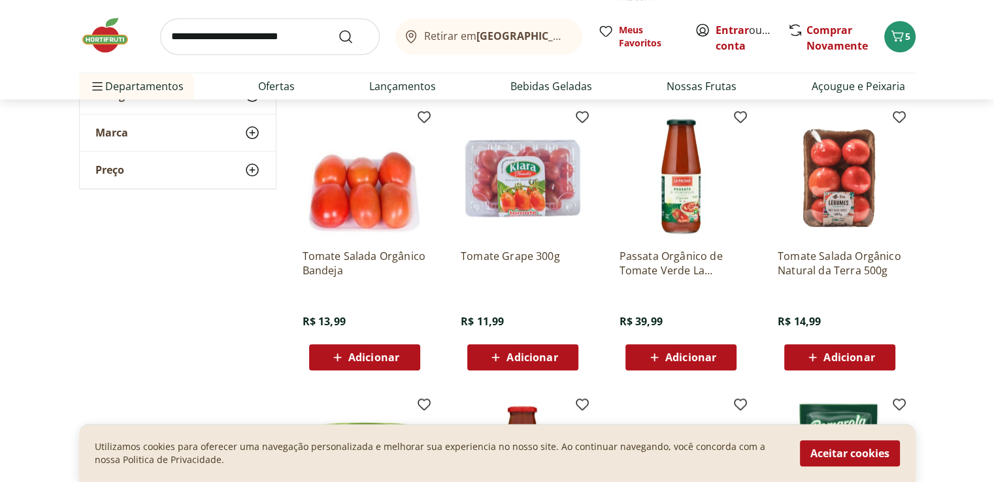
scroll to position [1242, 0]
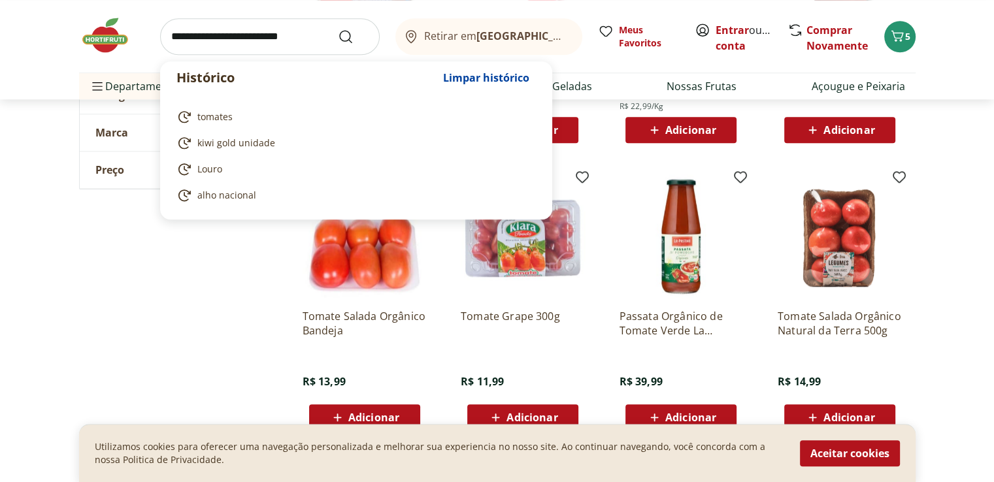
click at [191, 38] on input "search" at bounding box center [270, 36] width 220 height 37
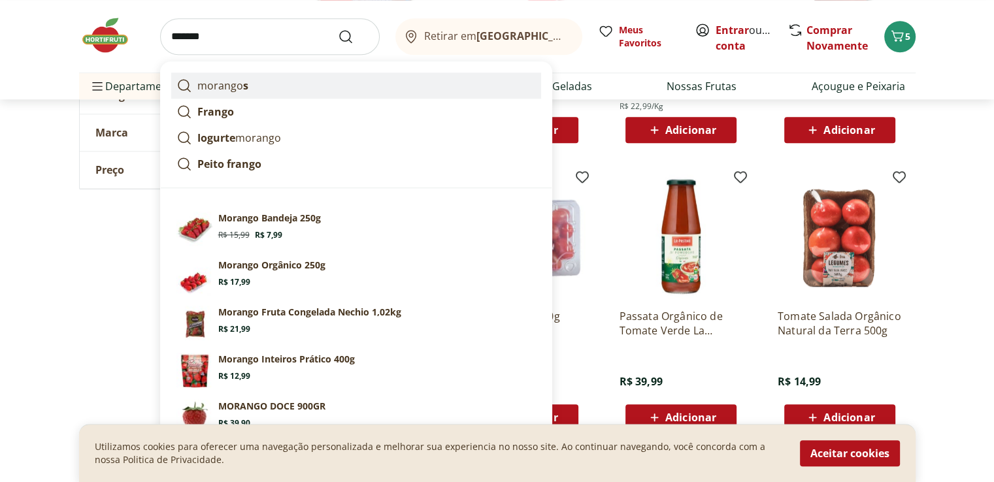
click at [228, 86] on p "morango s" at bounding box center [222, 86] width 51 height 16
type input "********"
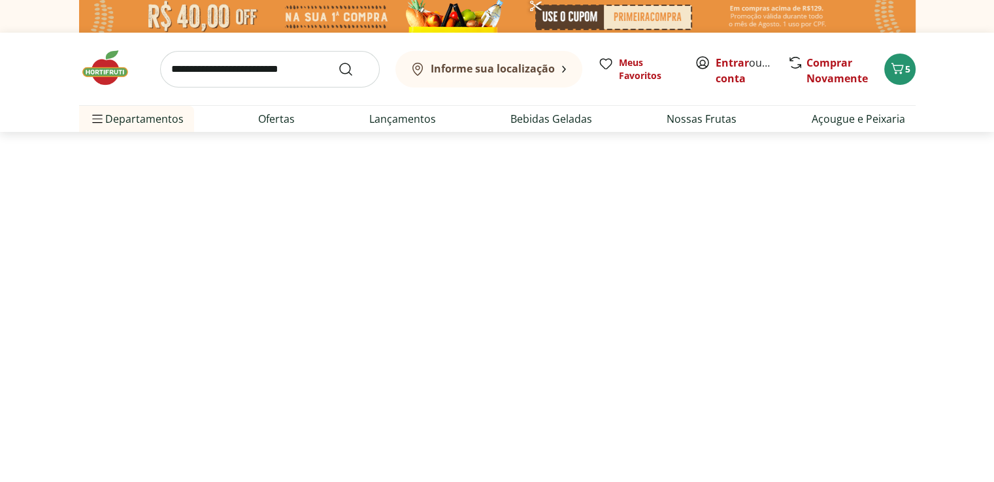
select select "**********"
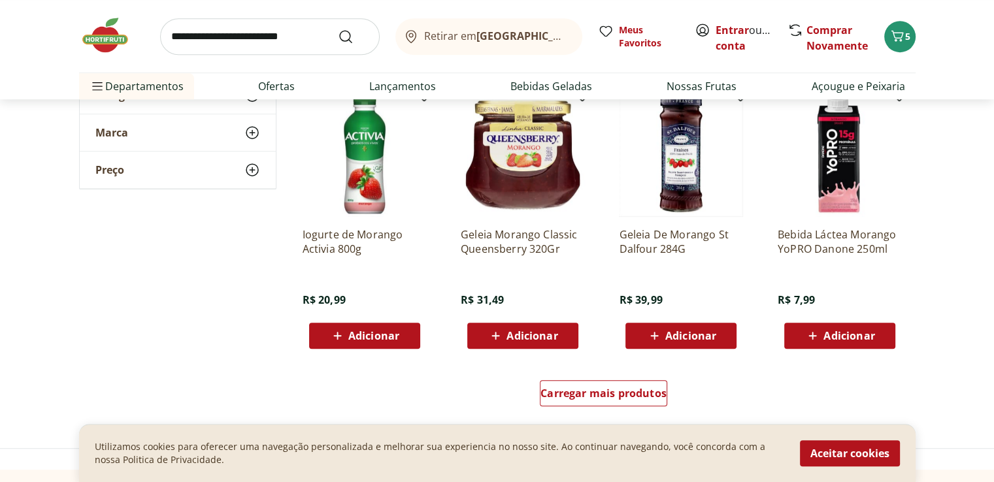
scroll to position [850, 0]
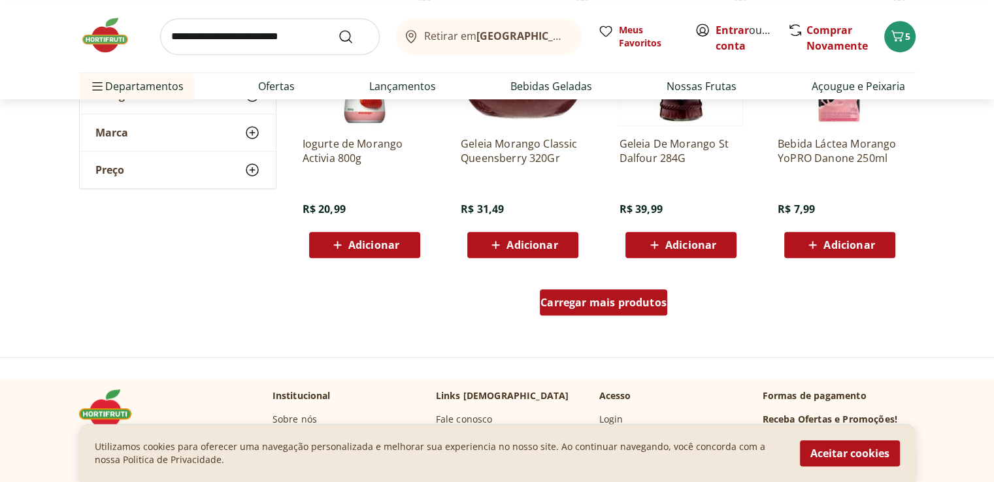
click at [554, 306] on span "Carregar mais produtos" at bounding box center [603, 302] width 126 height 10
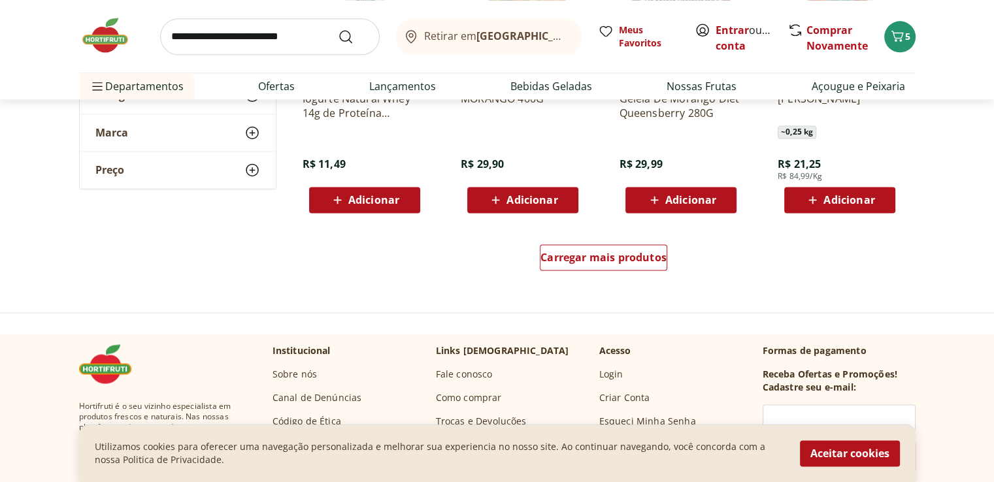
scroll to position [1764, 0]
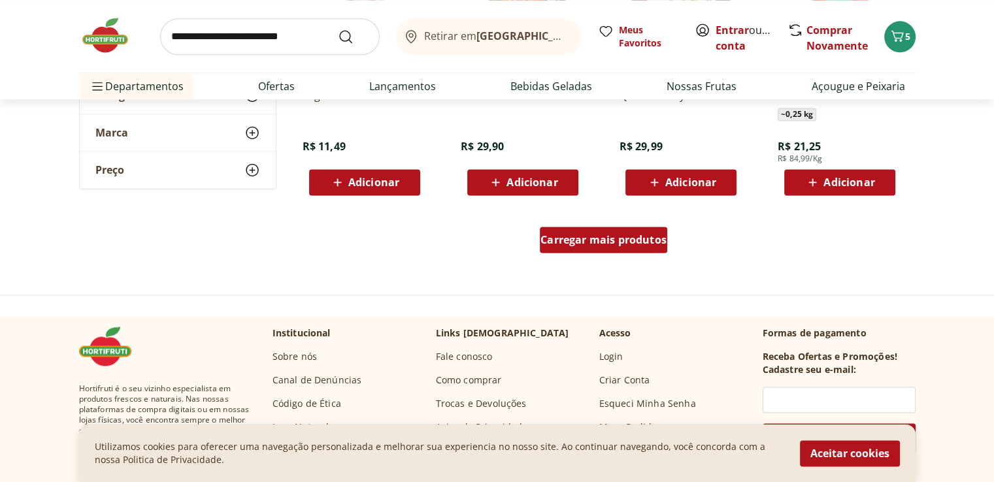
click at [591, 247] on div "Carregar mais produtos" at bounding box center [603, 240] width 127 height 26
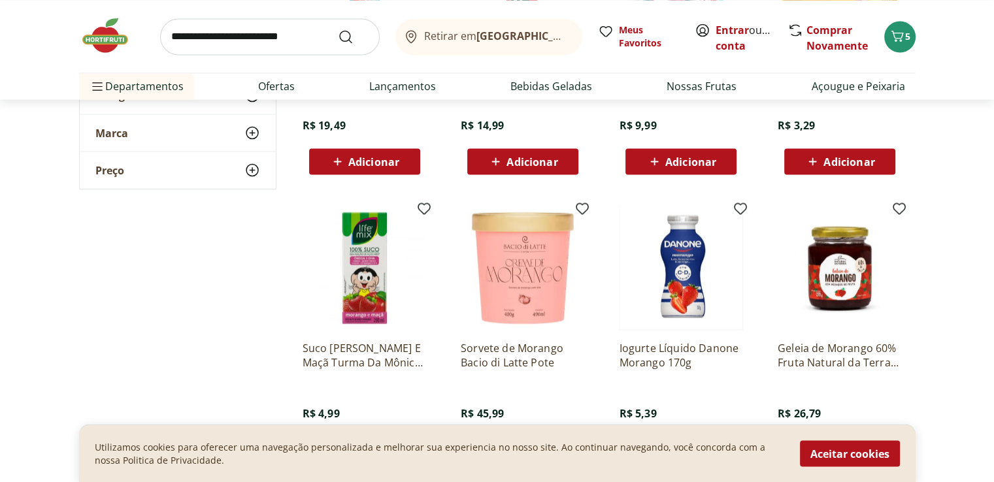
scroll to position [2418, 0]
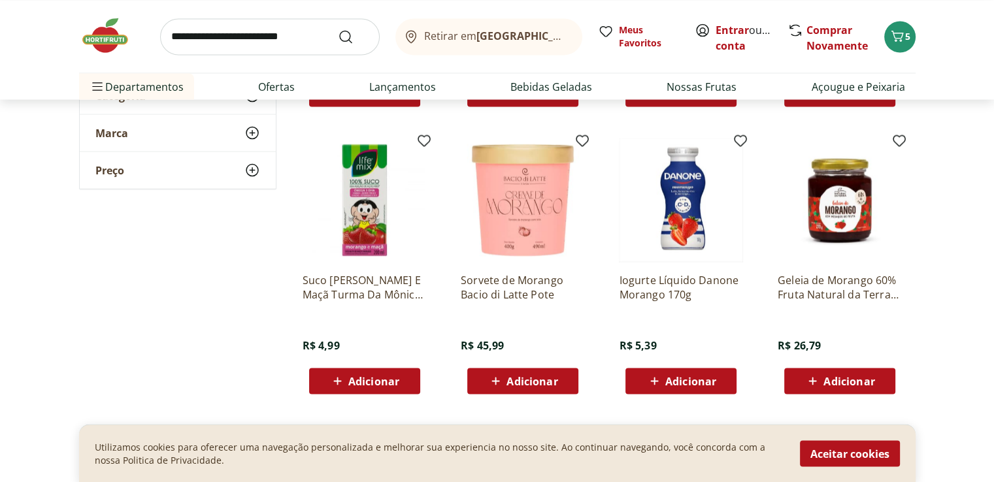
click at [252, 29] on input "search" at bounding box center [270, 36] width 220 height 37
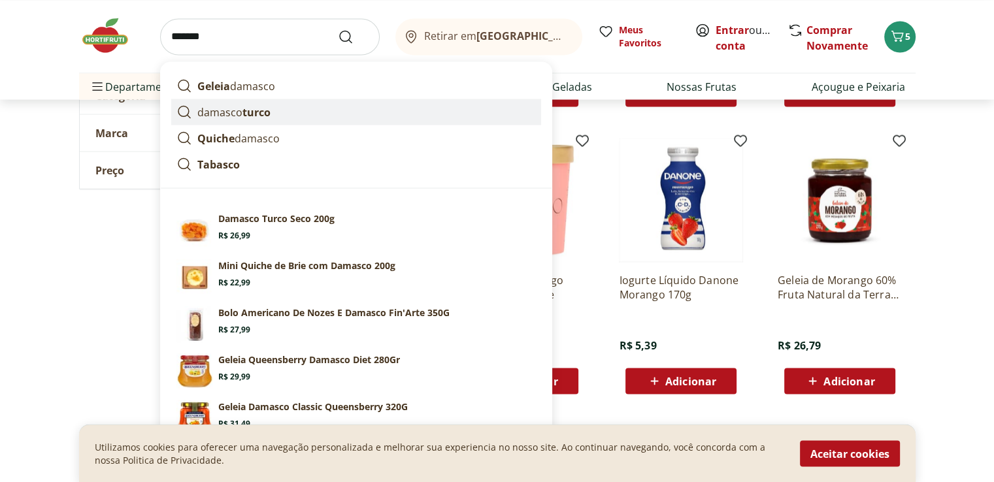
click at [257, 116] on strong "turco" at bounding box center [256, 112] width 28 height 14
type input "**********"
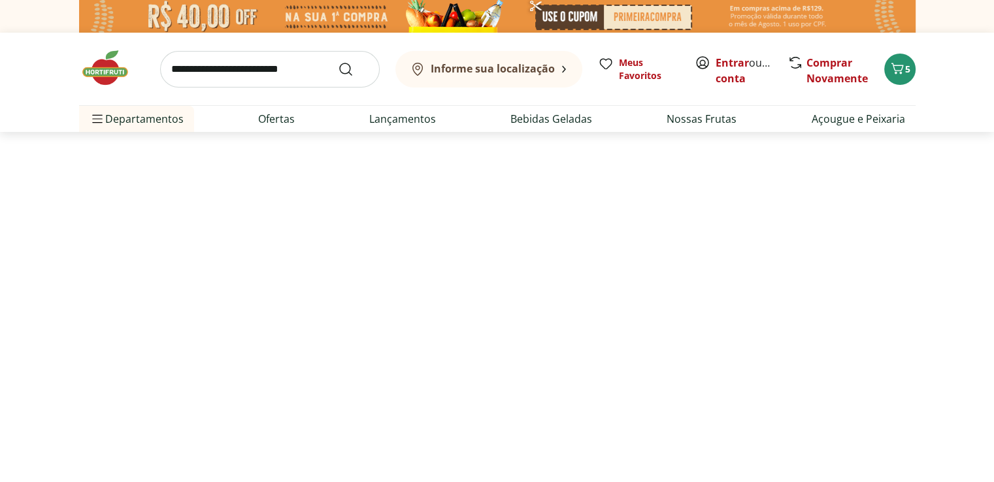
select select "**********"
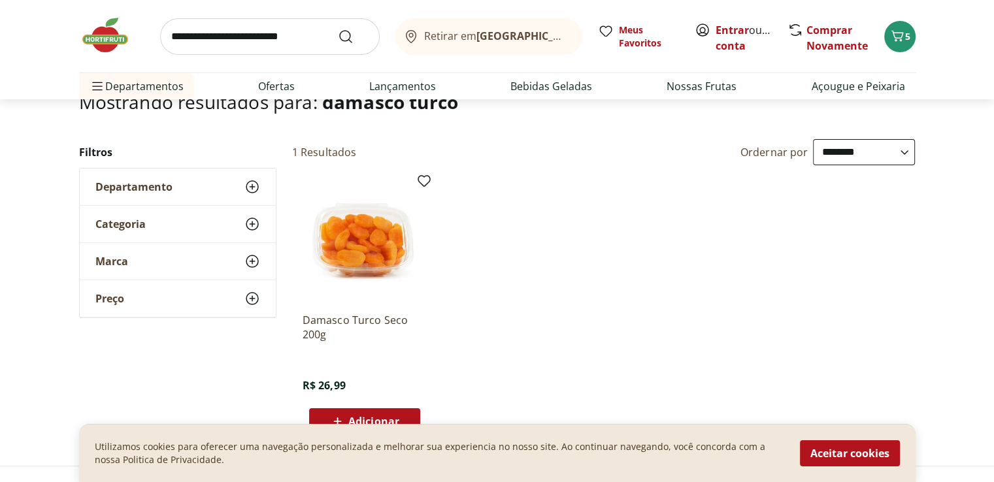
scroll to position [65, 0]
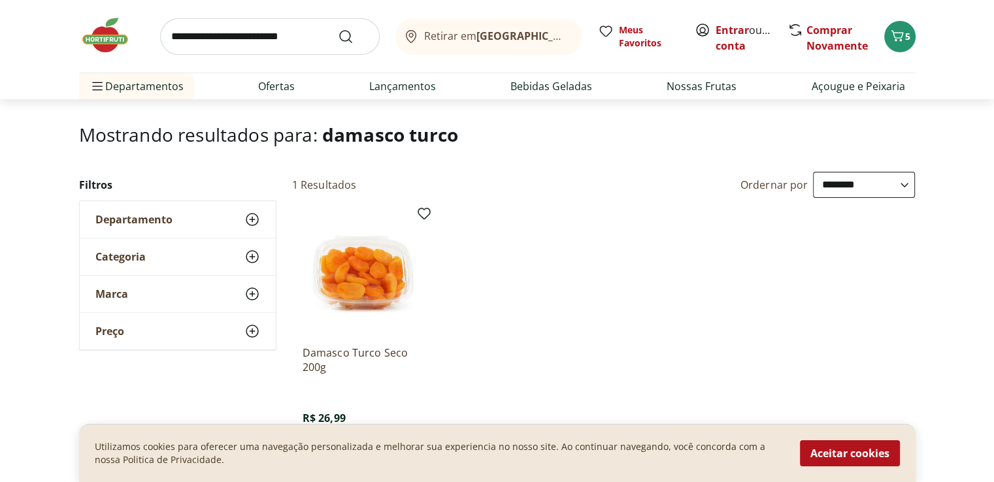
click at [167, 37] on input "search" at bounding box center [270, 36] width 220 height 37
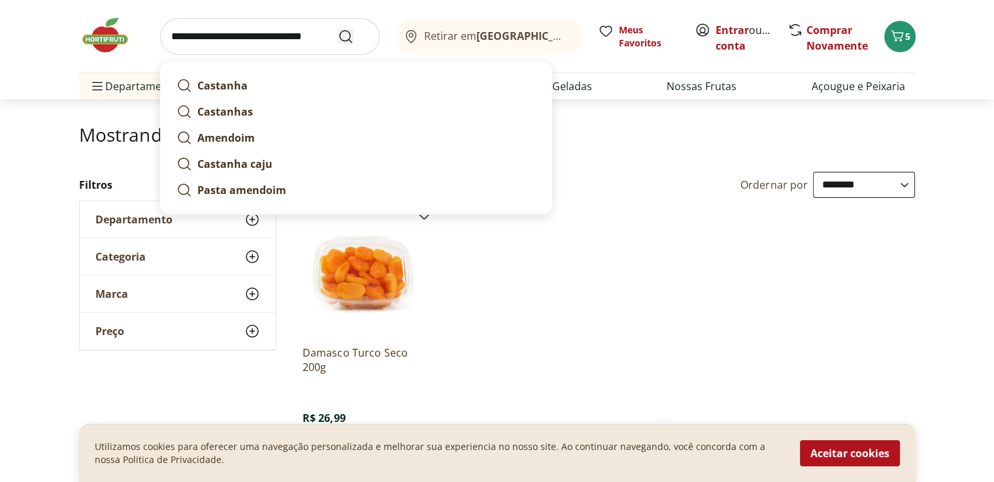
type input "**********"
click at [350, 36] on icon "Submit Search" at bounding box center [346, 37] width 16 height 16
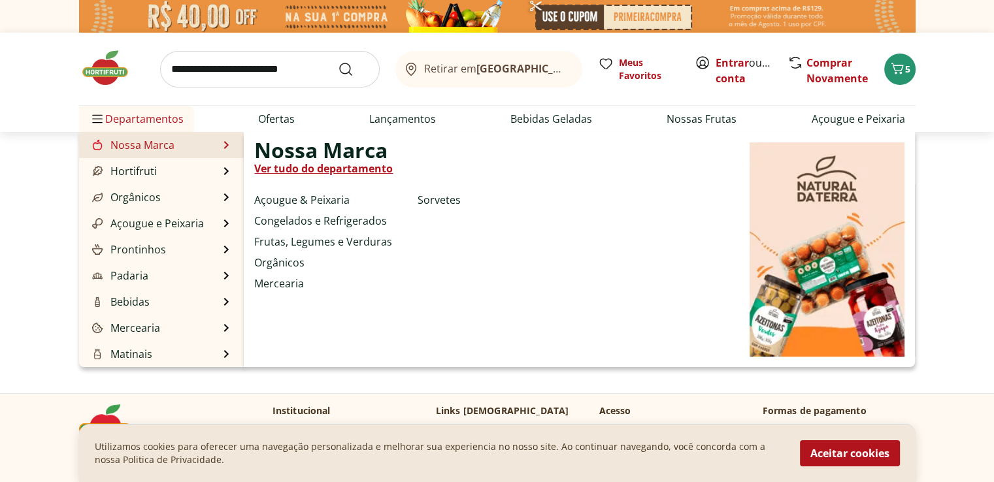
click at [154, 146] on link "Nossa Marca" at bounding box center [132, 145] width 85 height 16
select select "**********"
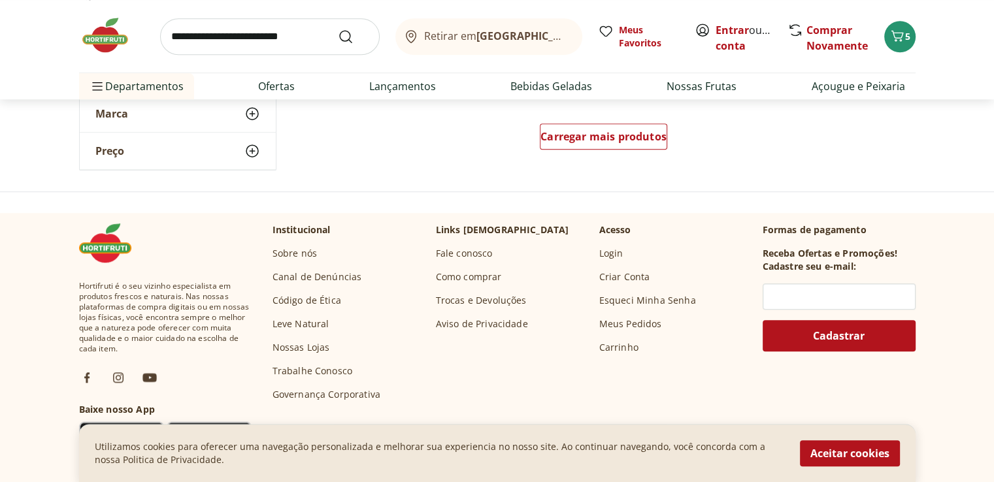
scroll to position [1046, 0]
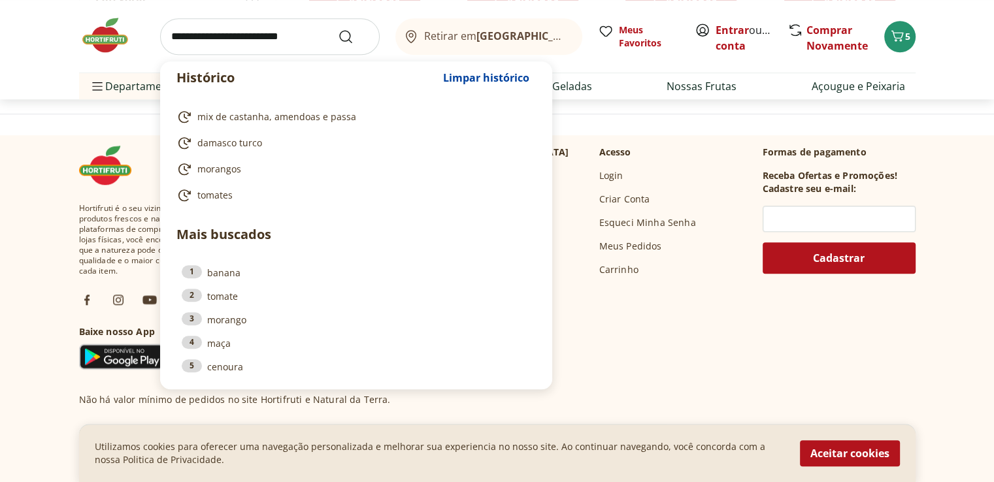
click at [255, 45] on input "search" at bounding box center [270, 36] width 220 height 37
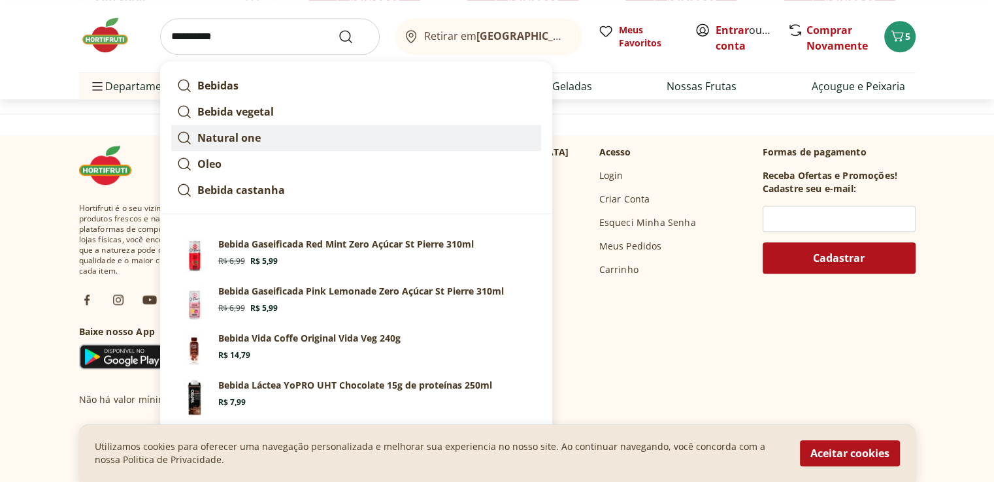
click at [250, 137] on strong "Natural one" at bounding box center [228, 138] width 63 height 14
type input "**********"
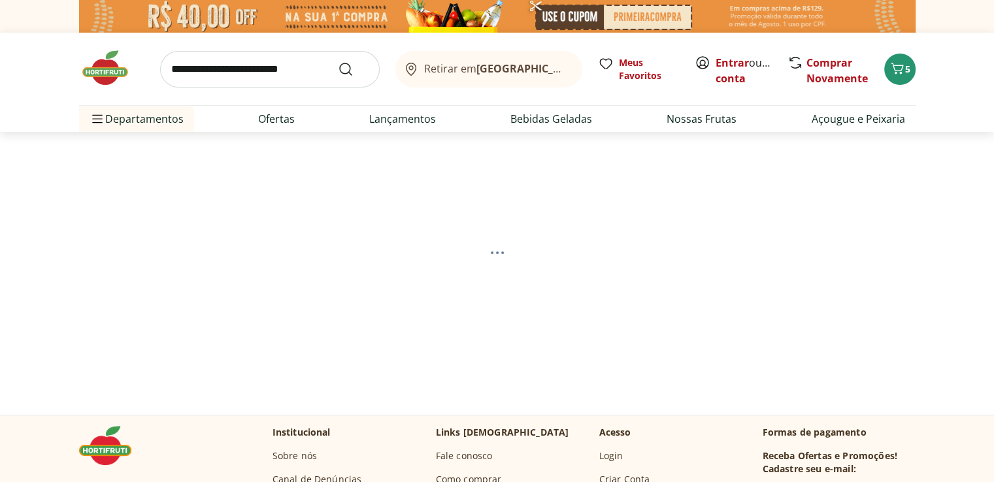
select select "**********"
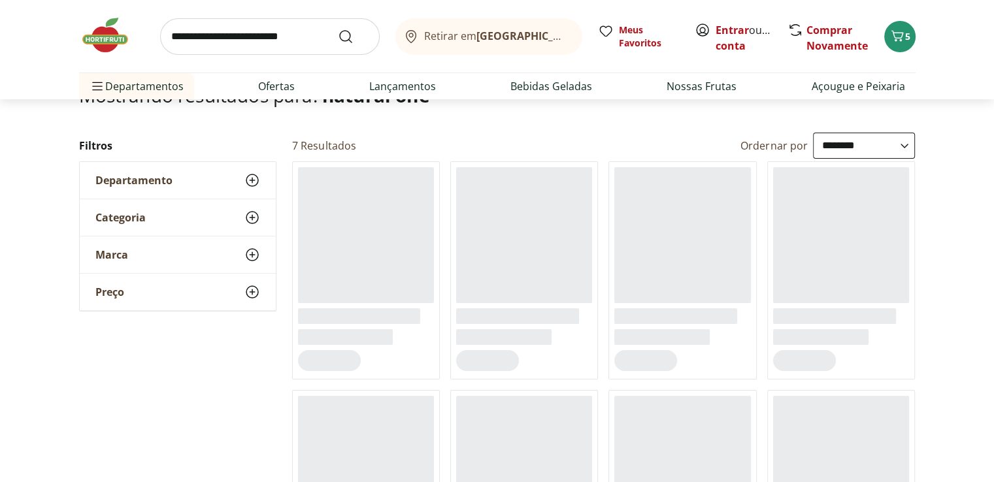
scroll to position [131, 0]
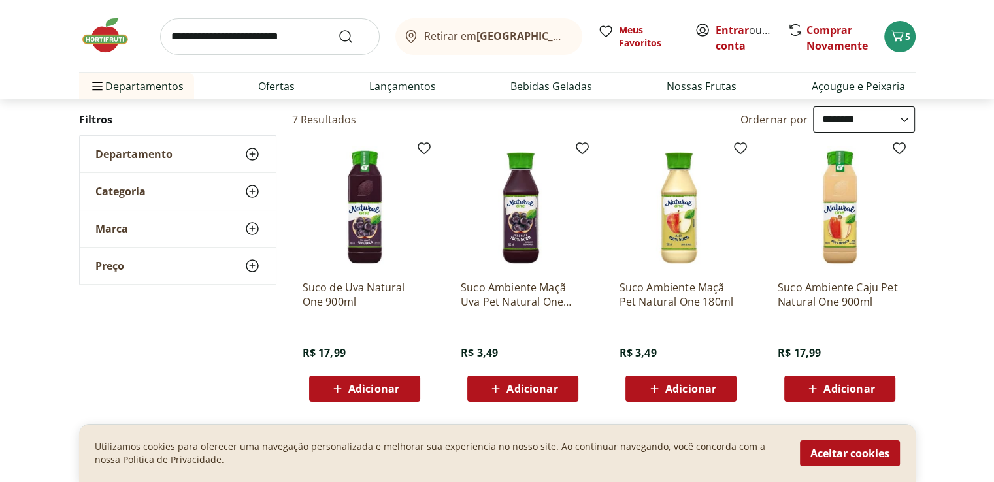
click at [689, 390] on span "Adicionar" at bounding box center [690, 389] width 51 height 10
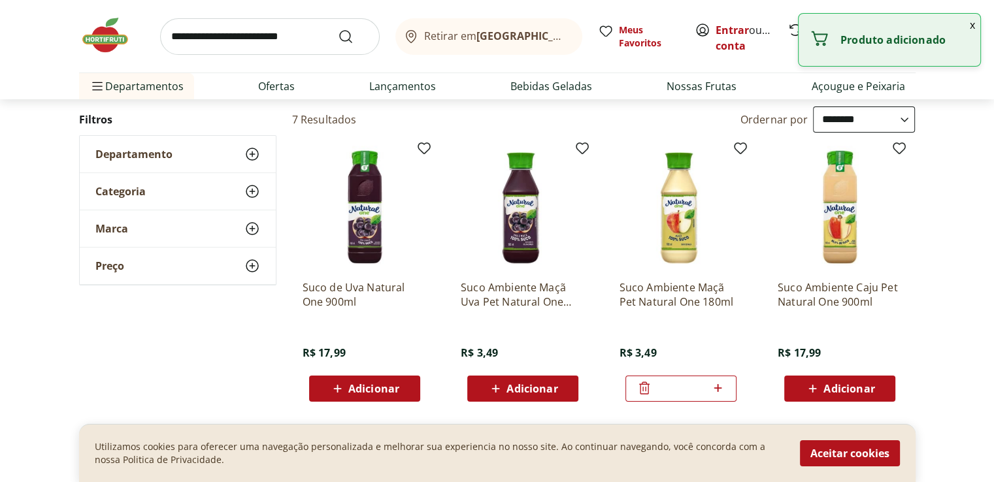
click at [719, 389] on icon at bounding box center [718, 388] width 16 height 16
type input "*"
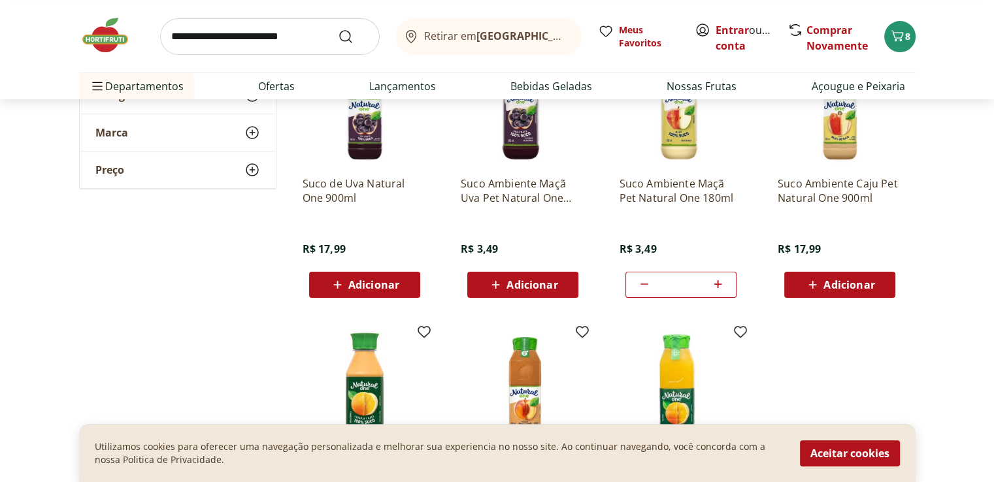
scroll to position [196, 0]
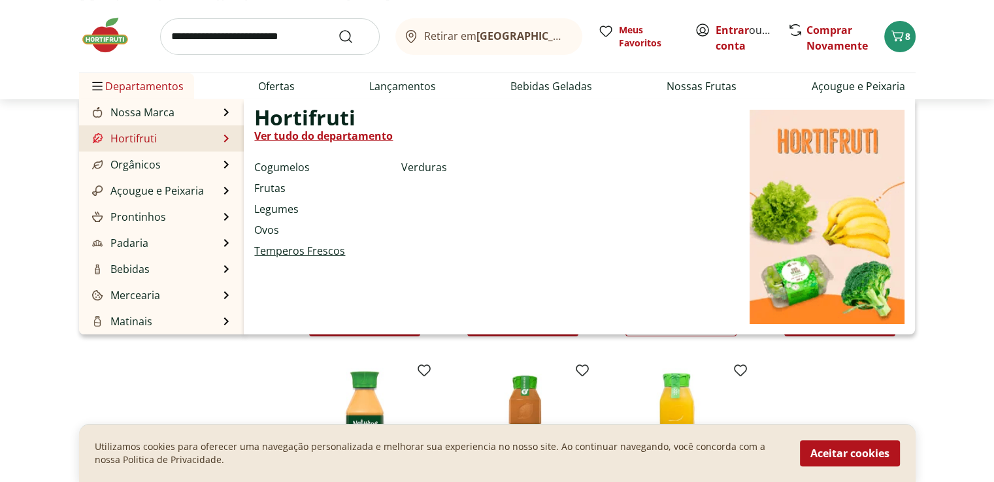
click at [269, 250] on link "Temperos Frescos" at bounding box center [299, 251] width 91 height 16
select select "**********"
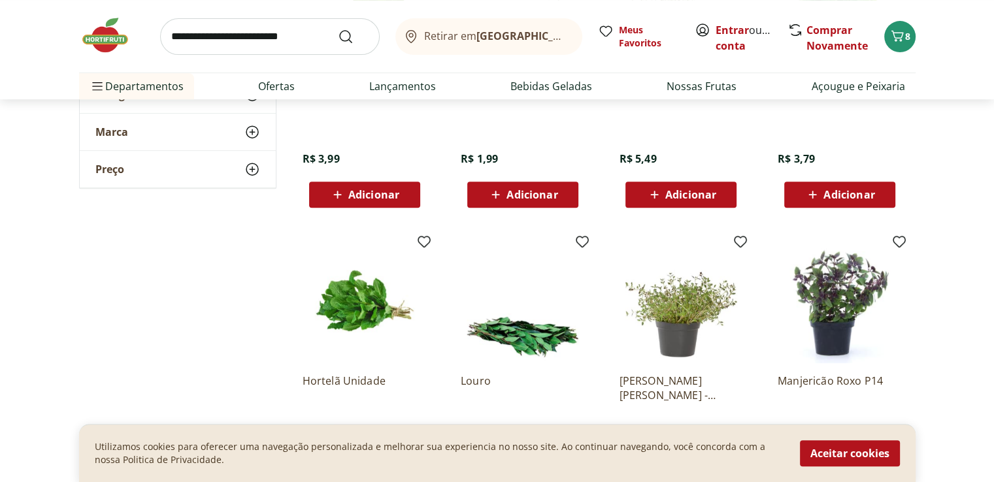
scroll to position [588, 0]
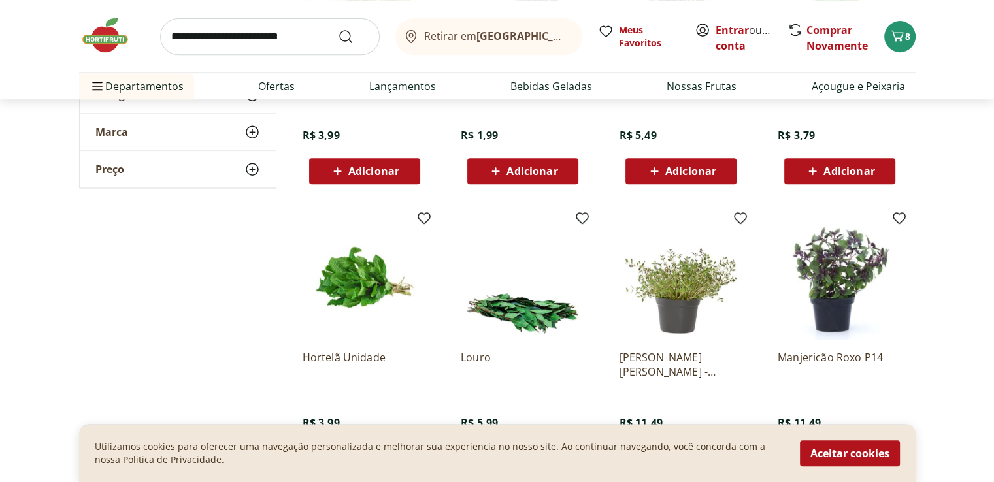
click at [168, 34] on input "search" at bounding box center [270, 36] width 220 height 37
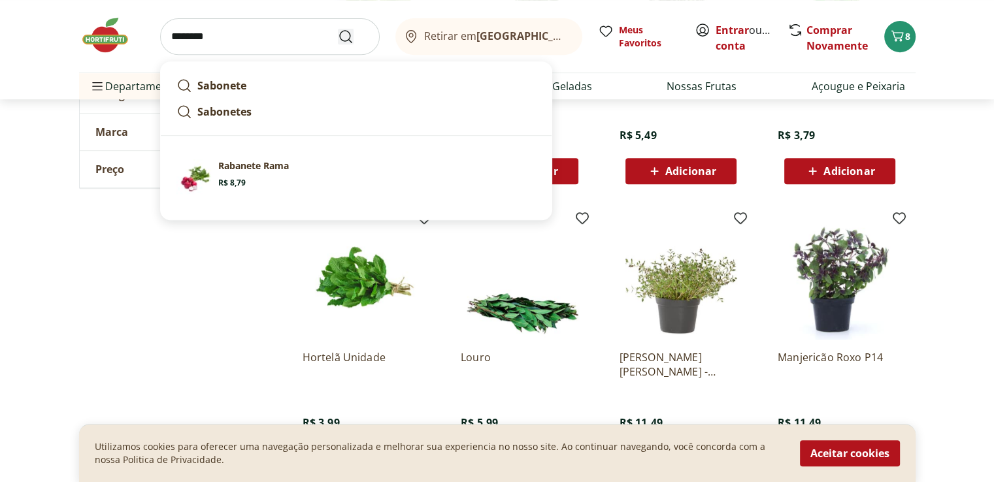
type input "********"
click at [346, 37] on icon "Submit Search" at bounding box center [346, 37] width 16 height 16
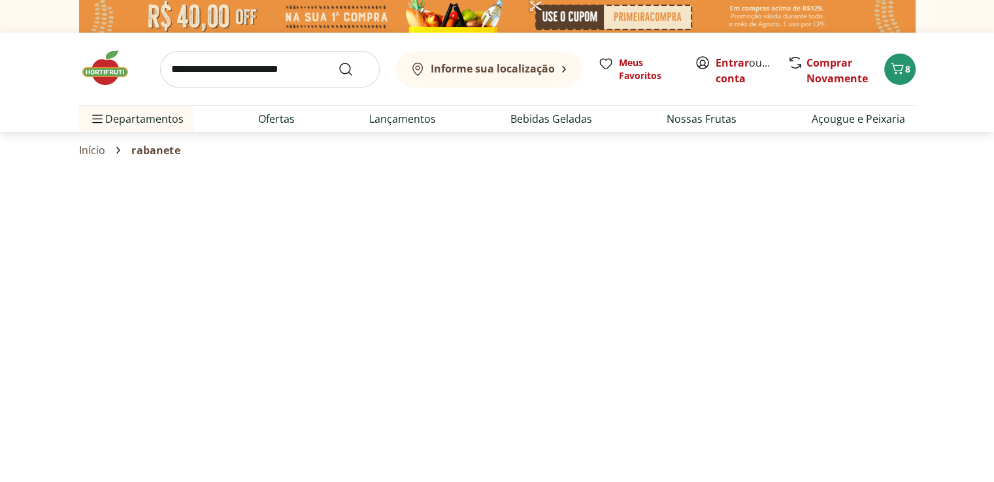
select select "**********"
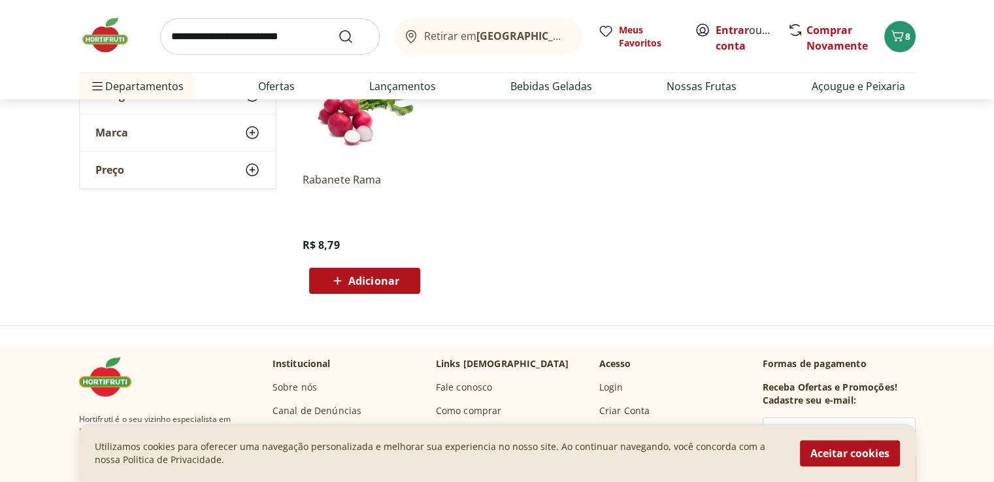
scroll to position [261, 0]
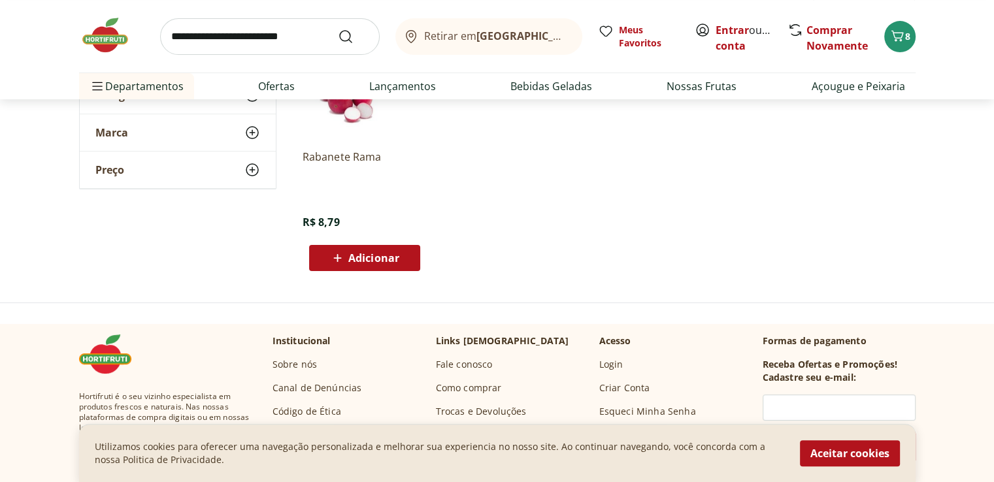
click at [400, 254] on div "Adicionar" at bounding box center [365, 258] width 90 height 24
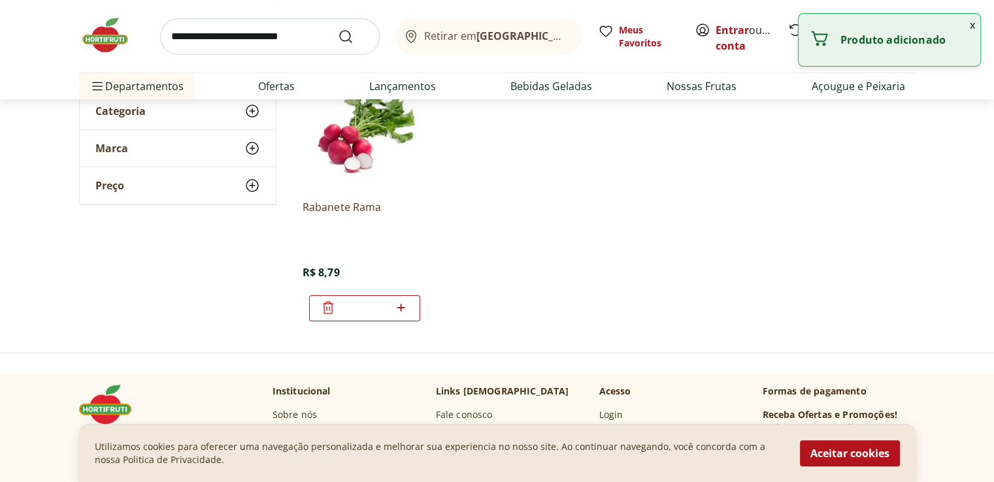
scroll to position [131, 0]
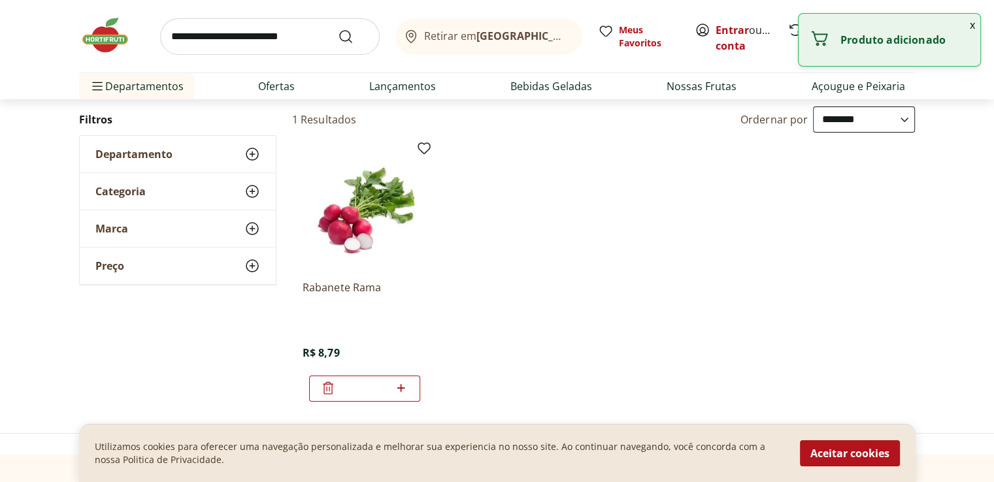
click at [240, 45] on input "search" at bounding box center [270, 36] width 220 height 37
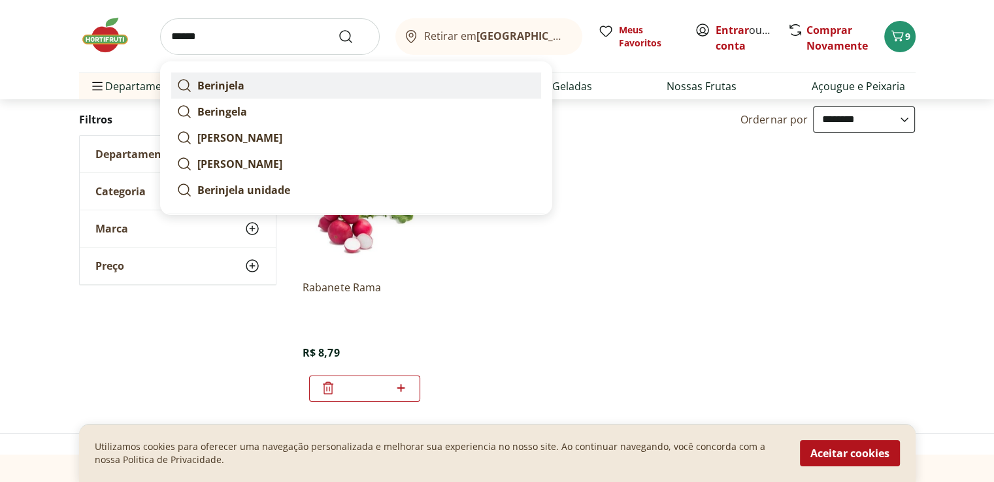
click at [237, 83] on strong "Berinjela" at bounding box center [220, 85] width 47 height 14
type input "*********"
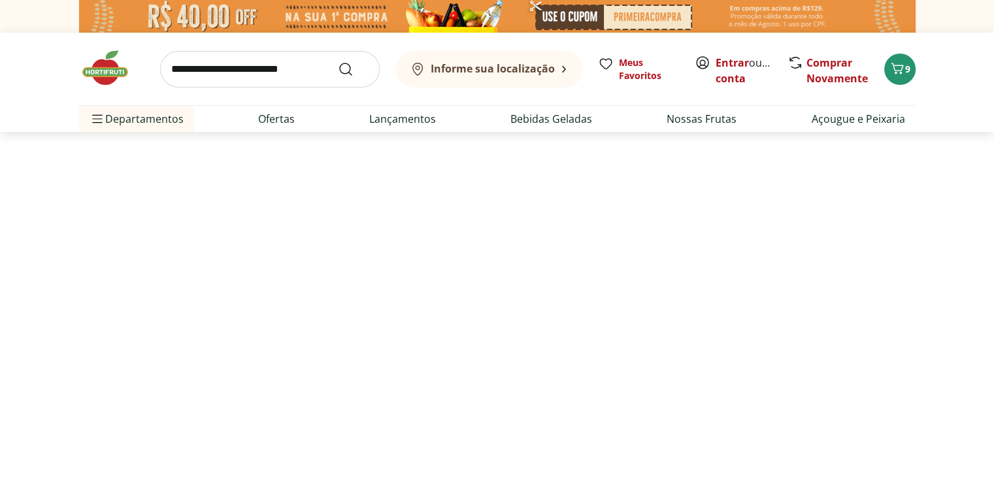
select select "**********"
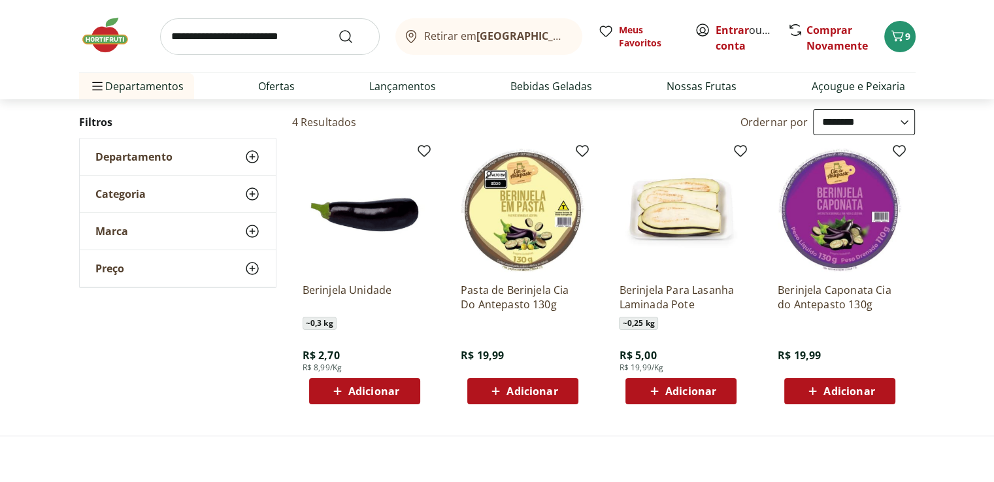
scroll to position [131, 0]
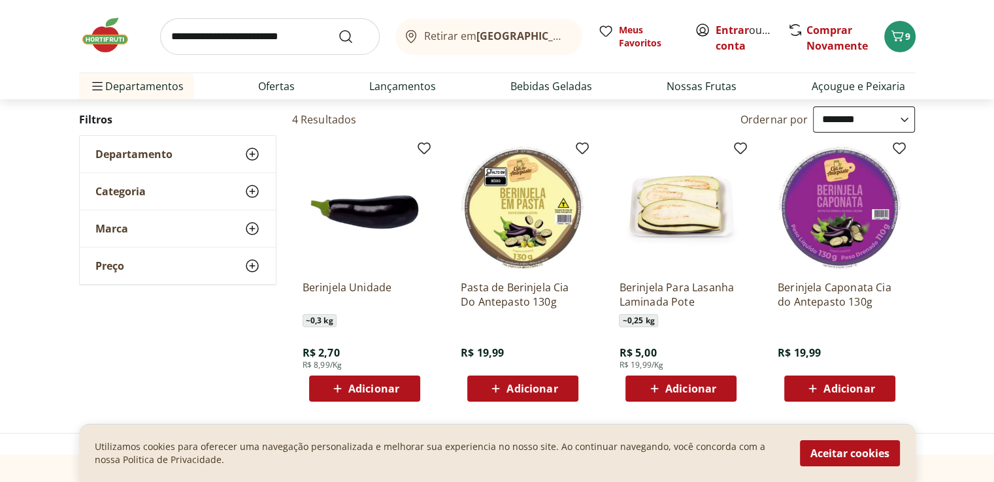
click at [698, 389] on span "Adicionar" at bounding box center [690, 389] width 51 height 10
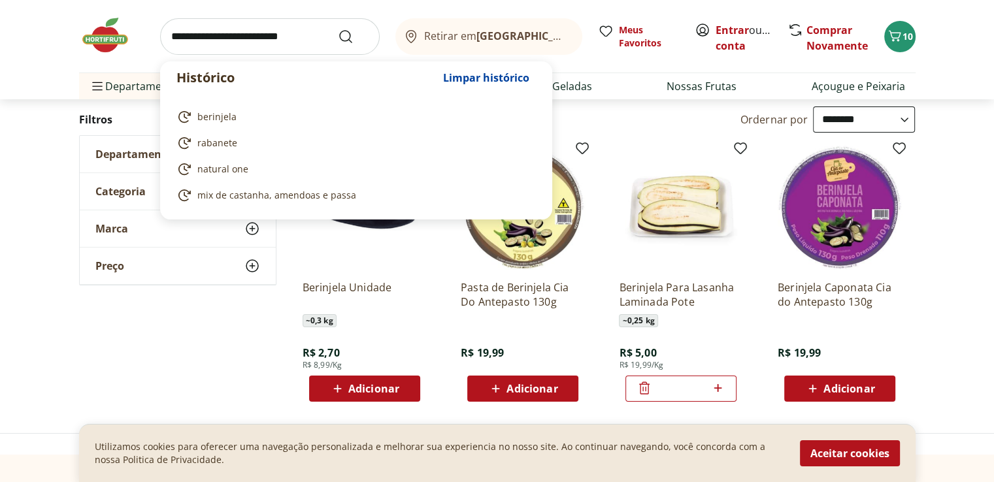
click at [240, 39] on input "search" at bounding box center [270, 36] width 220 height 37
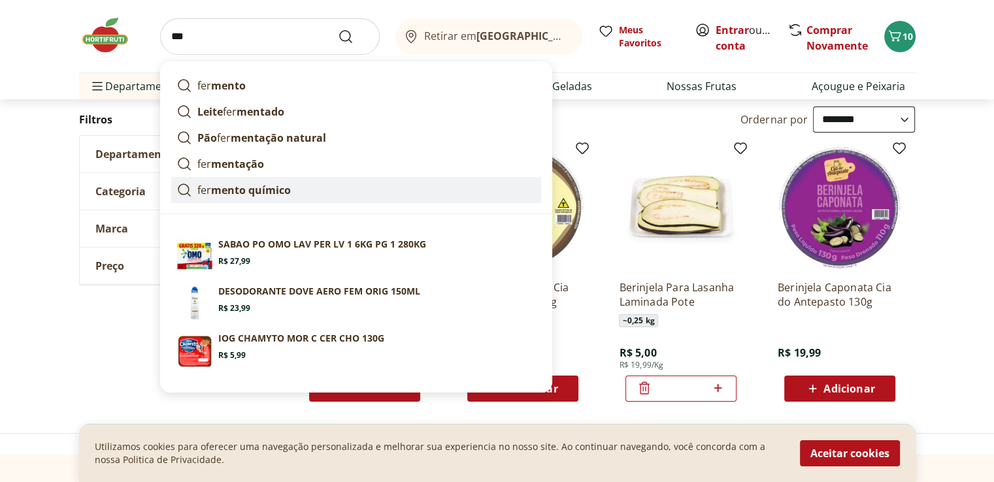
click at [274, 189] on strong "mento químico" at bounding box center [251, 190] width 80 height 14
type input "**********"
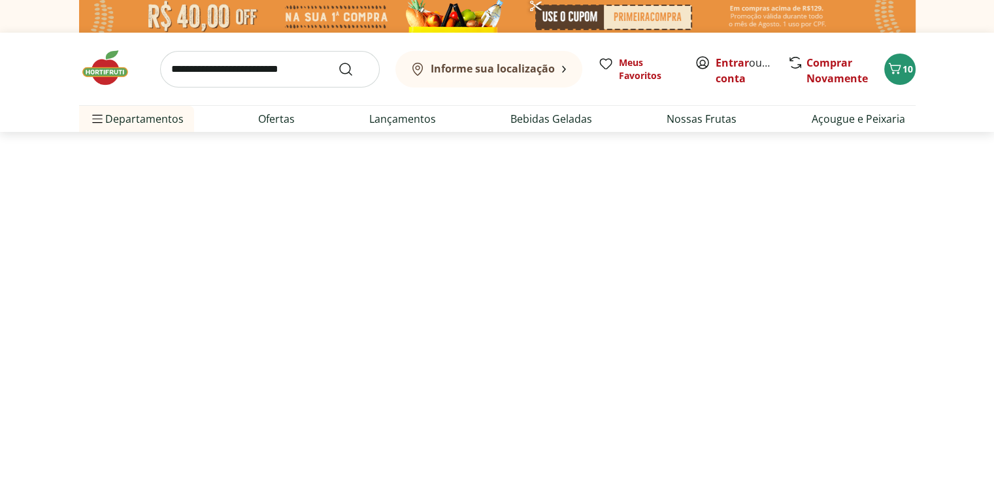
select select "**********"
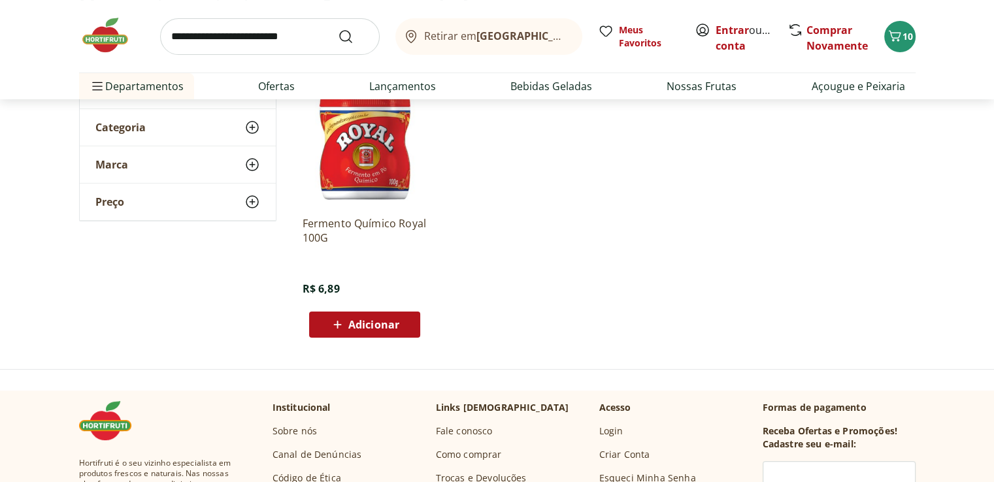
scroll to position [196, 0]
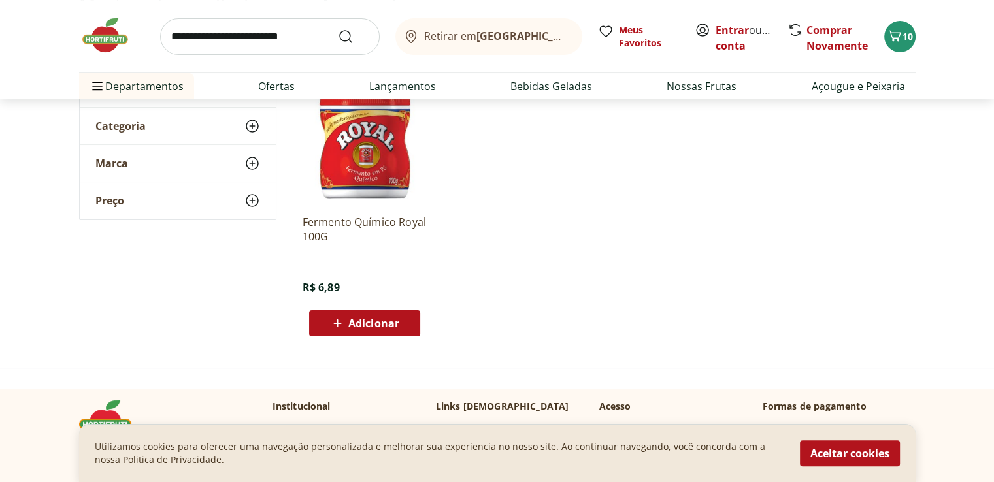
click at [388, 322] on span "Adicionar" at bounding box center [373, 323] width 51 height 10
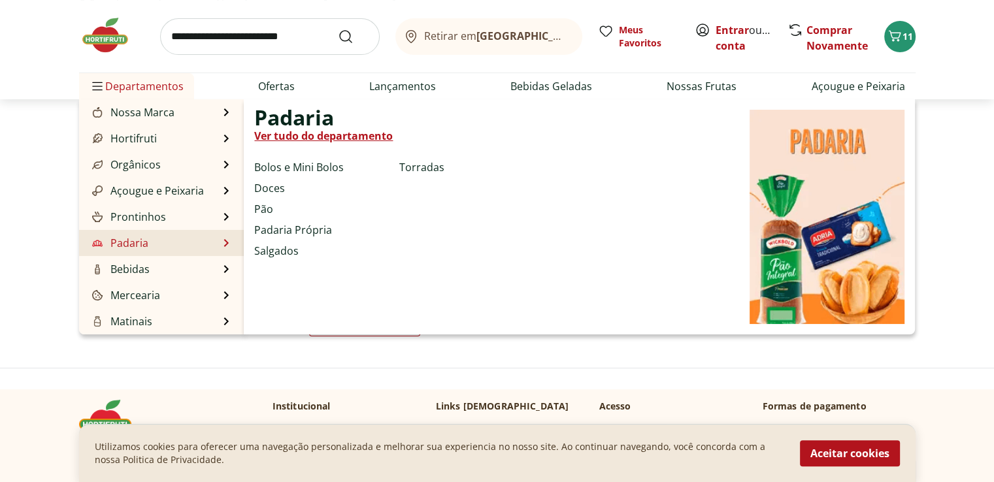
click at [152, 248] on li "Padaria Padaria Ver tudo do departamento Bolos e Mini Bolos Doces Pão Padaria P…" at bounding box center [161, 243] width 165 height 26
click at [280, 250] on link "Salgados" at bounding box center [276, 251] width 44 height 16
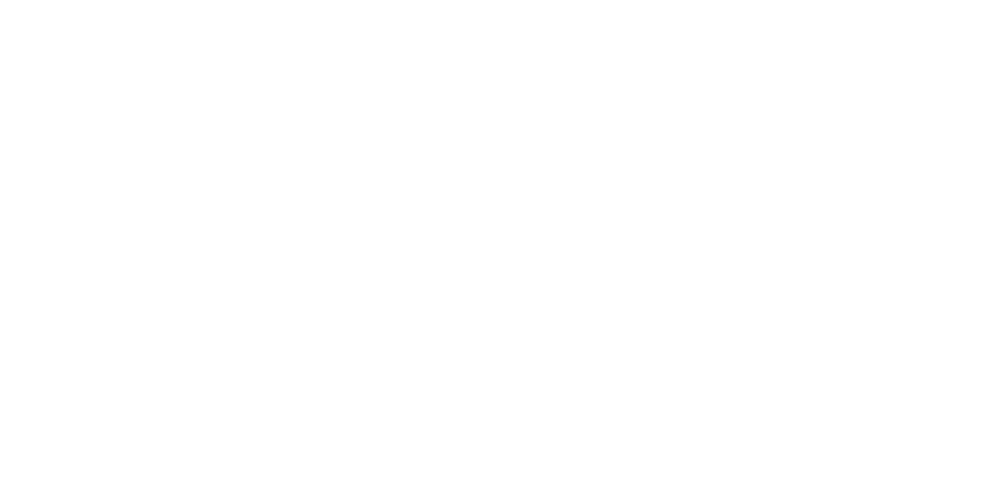
select select "**********"
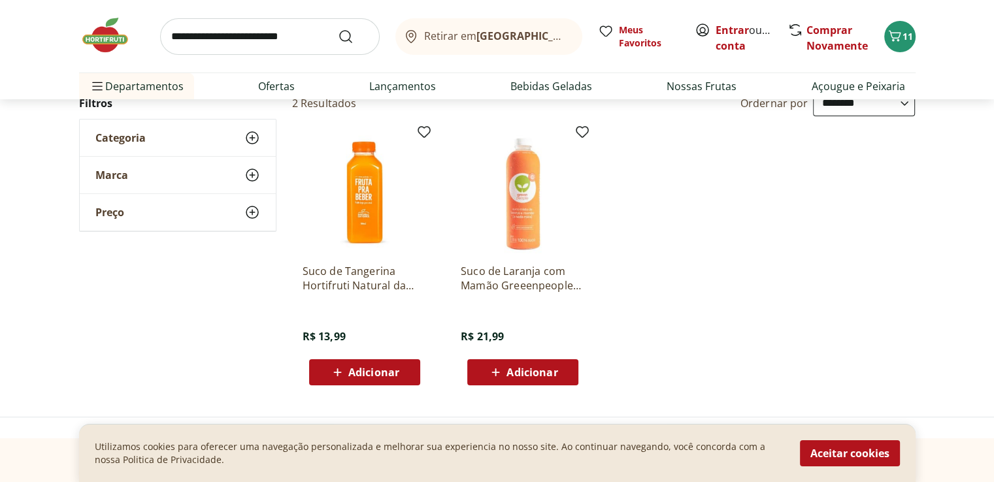
scroll to position [65, 0]
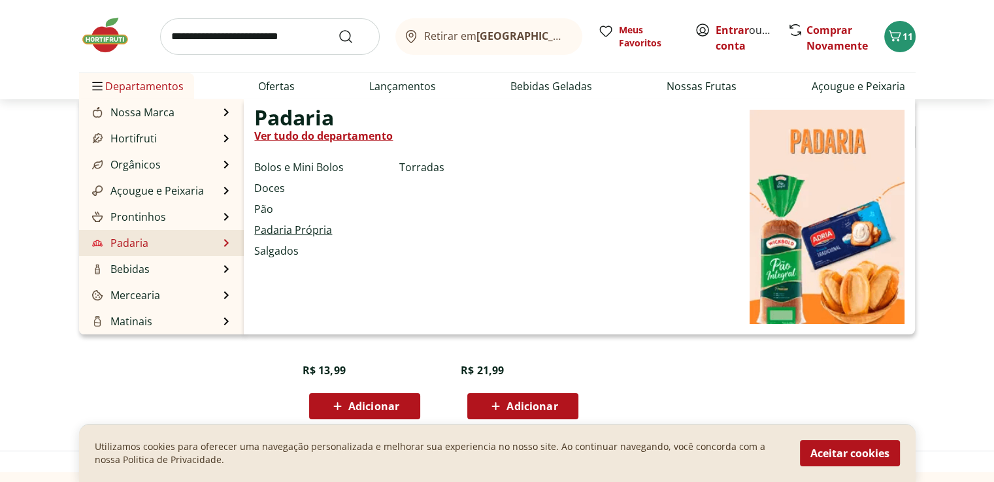
click at [285, 226] on link "Padaria Própria" at bounding box center [293, 230] width 78 height 16
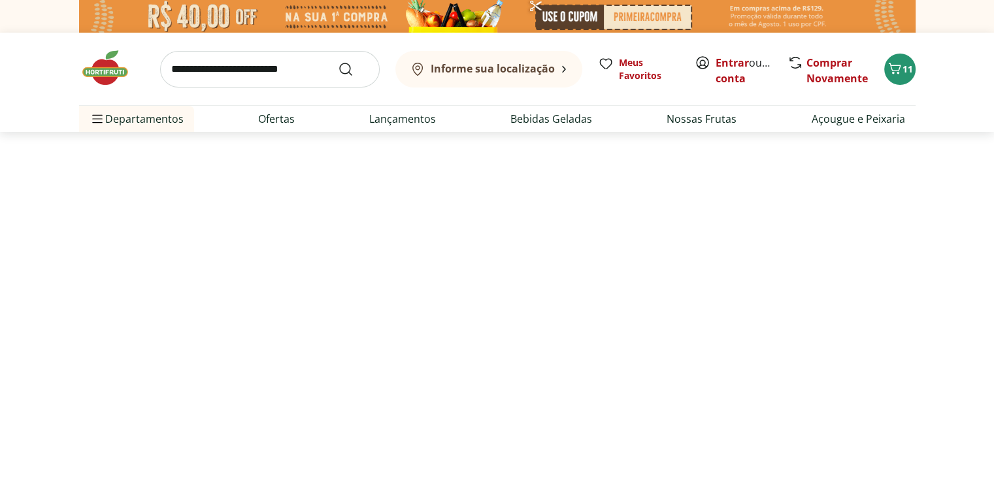
select select "**********"
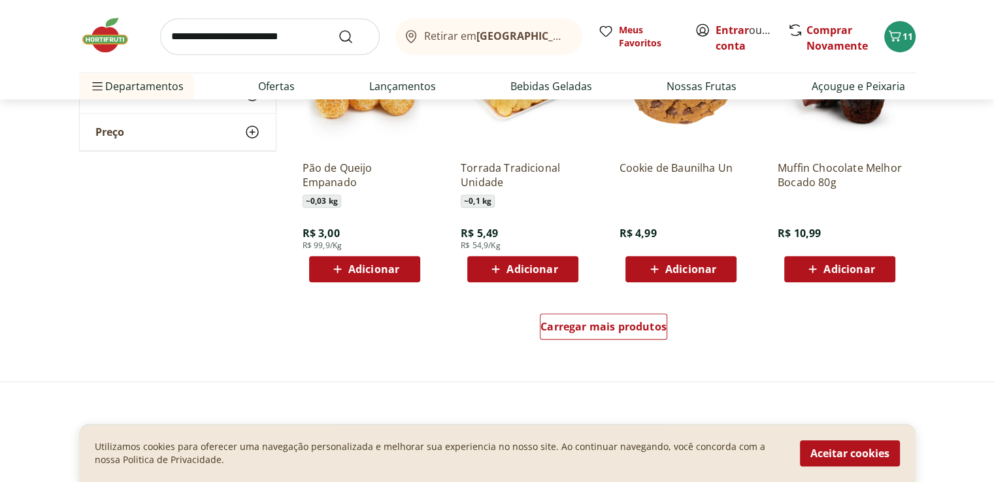
scroll to position [784, 0]
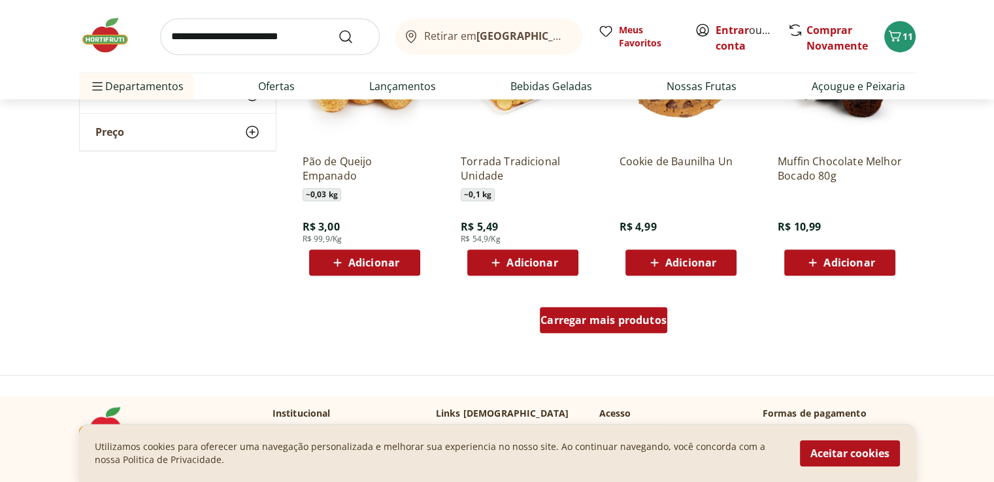
click at [606, 317] on span "Carregar mais produtos" at bounding box center [603, 320] width 126 height 10
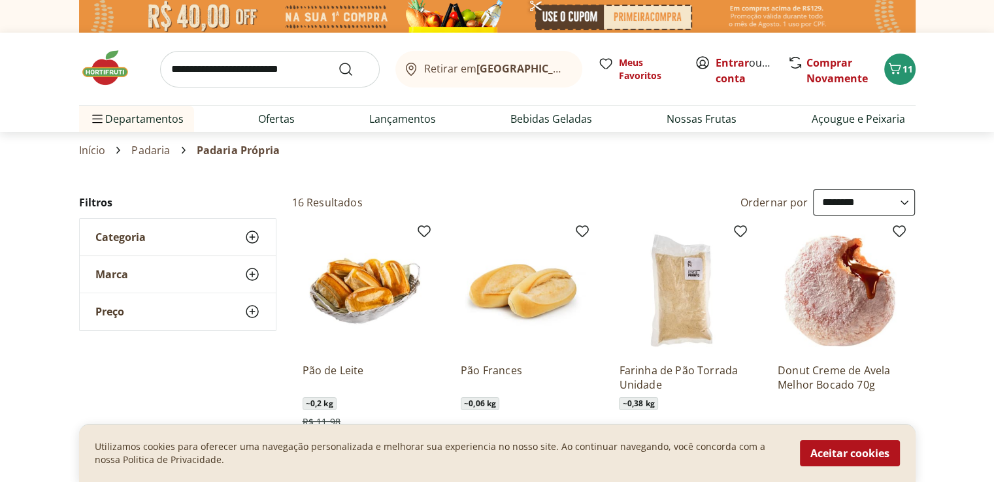
click at [196, 73] on input "search" at bounding box center [270, 69] width 220 height 37
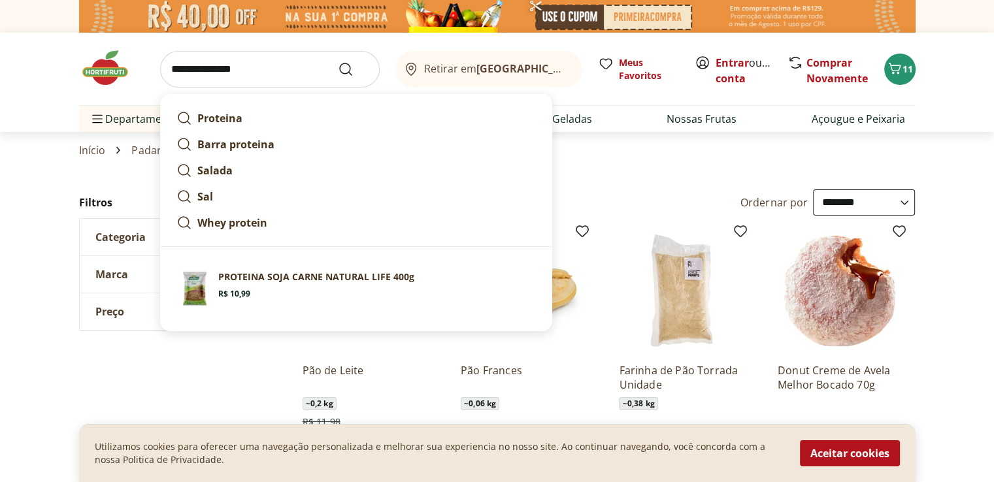
click at [233, 68] on input "**********" at bounding box center [270, 69] width 220 height 37
type input "**********"
click at [349, 71] on use "Submit Search" at bounding box center [346, 69] width 16 height 16
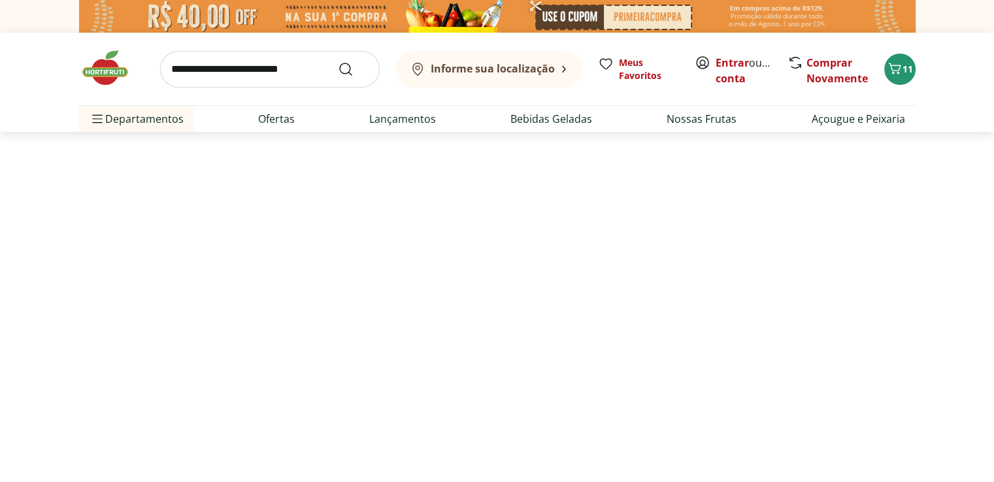
select select "**********"
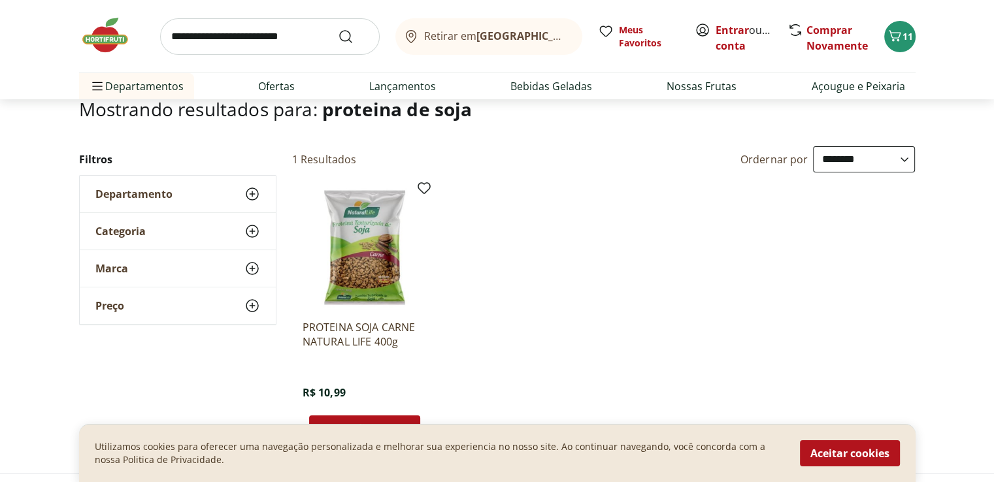
scroll to position [131, 0]
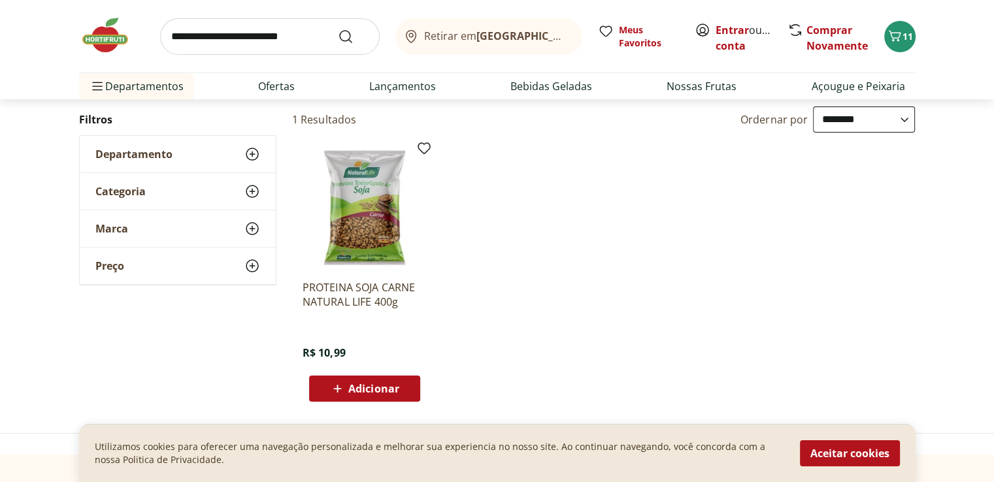
click at [350, 394] on span "Adicionar" at bounding box center [373, 389] width 51 height 10
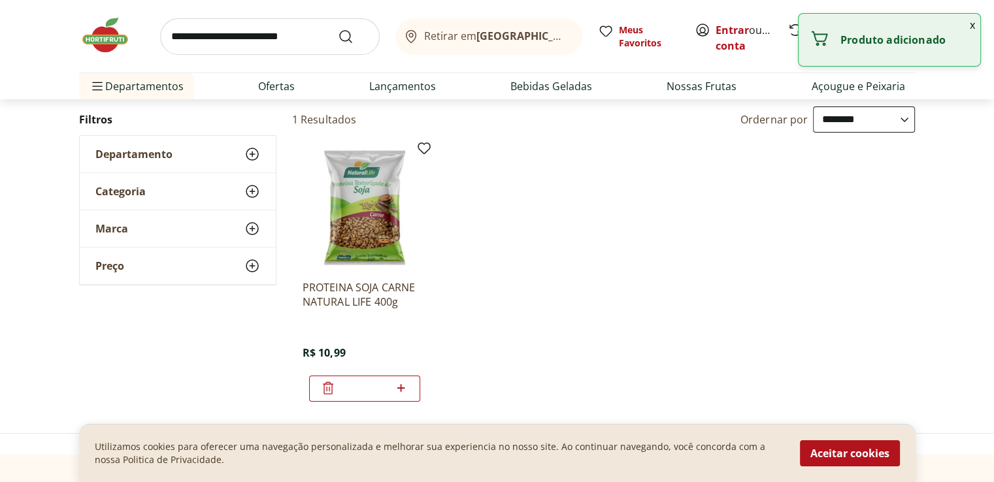
click at [218, 35] on input "search" at bounding box center [270, 36] width 220 height 37
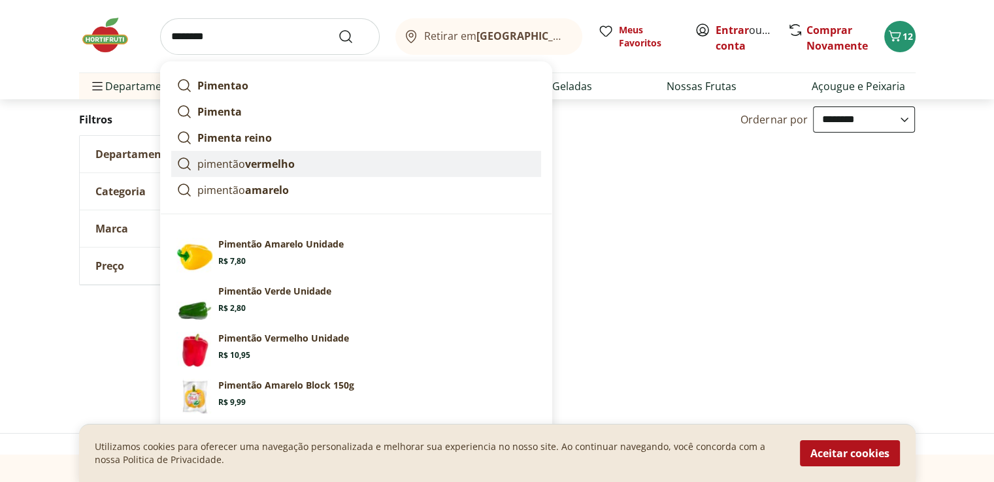
click at [259, 163] on strong "vermelho" at bounding box center [270, 164] width 50 height 14
type input "**********"
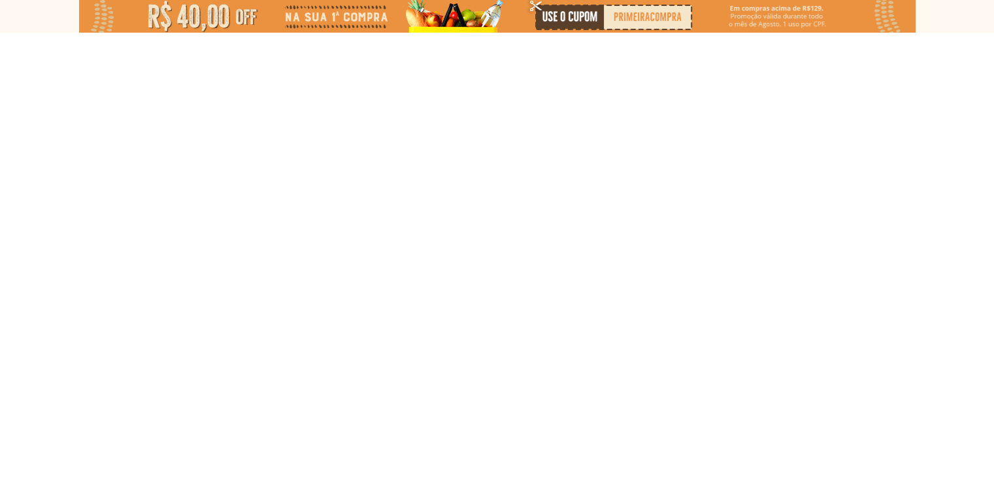
select select "**********"
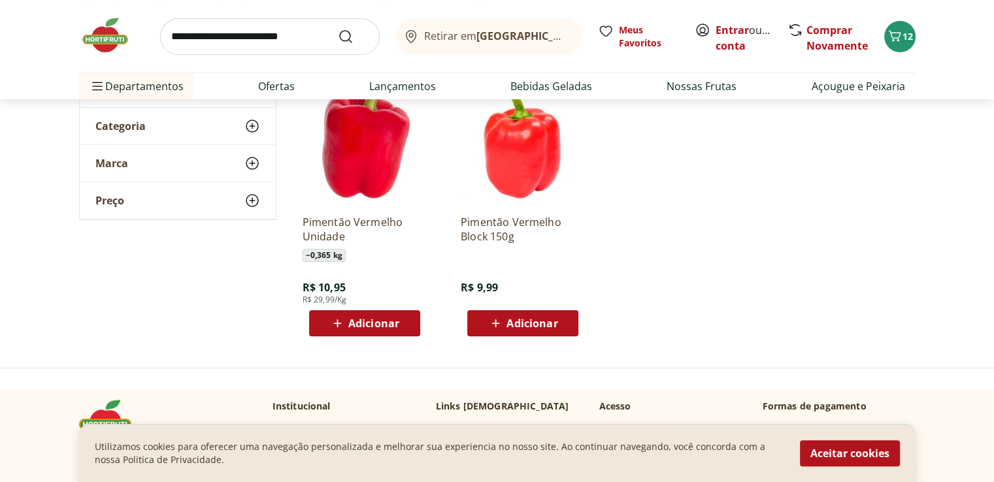
scroll to position [131, 0]
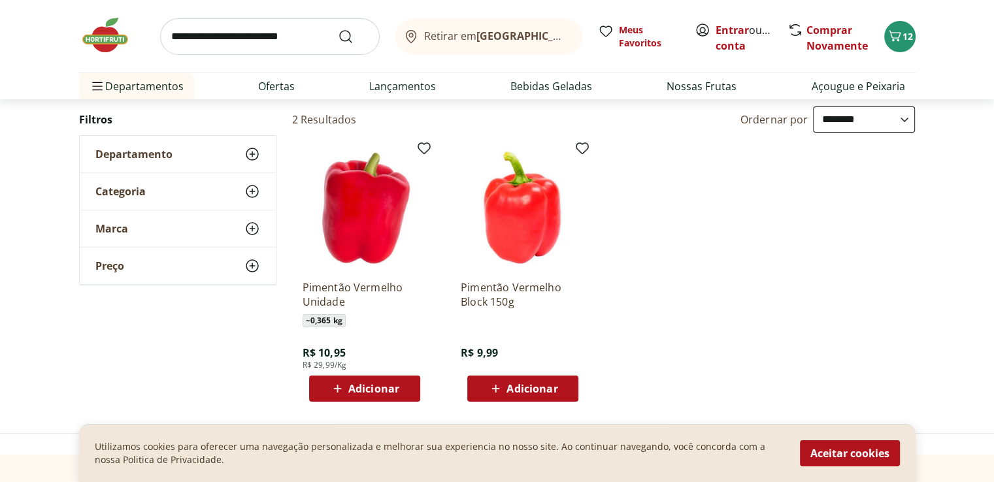
click at [523, 387] on span "Adicionar" at bounding box center [531, 389] width 51 height 10
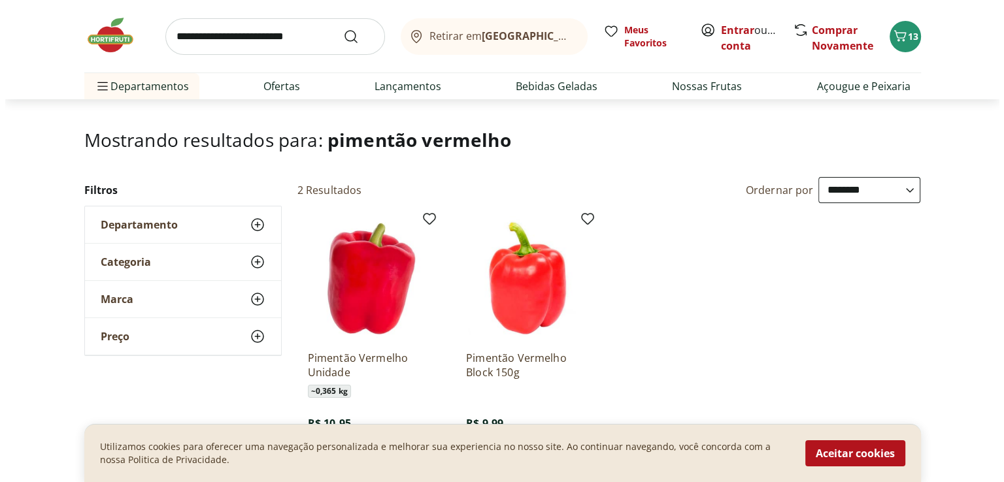
scroll to position [59, 0]
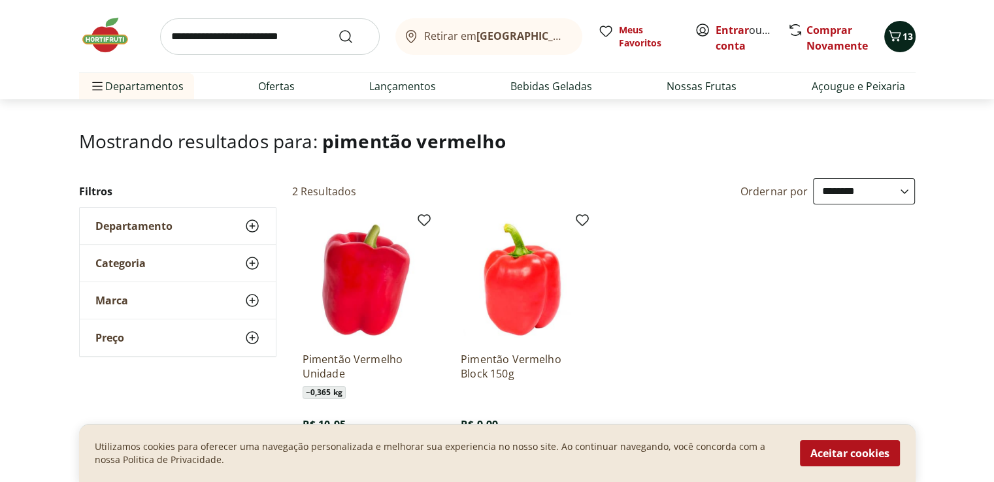
click at [906, 43] on button "13" at bounding box center [899, 36] width 31 height 31
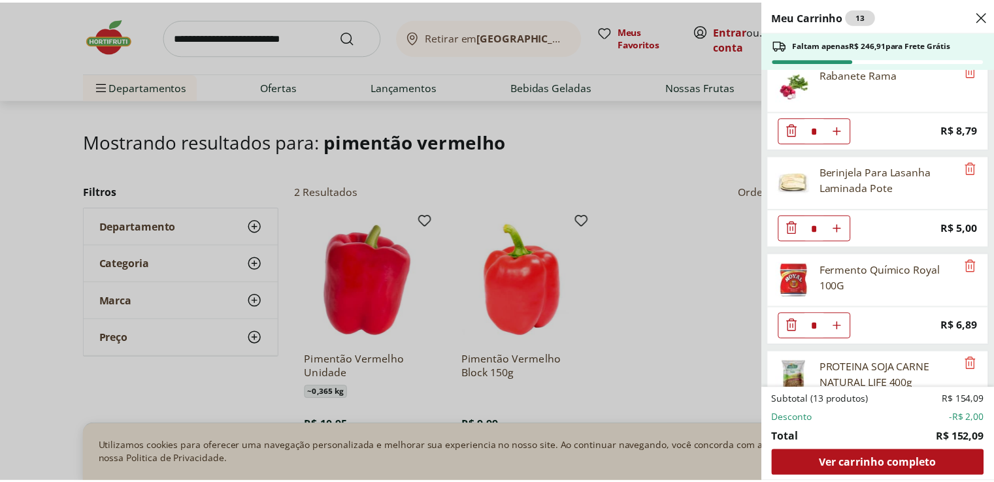
scroll to position [755, 0]
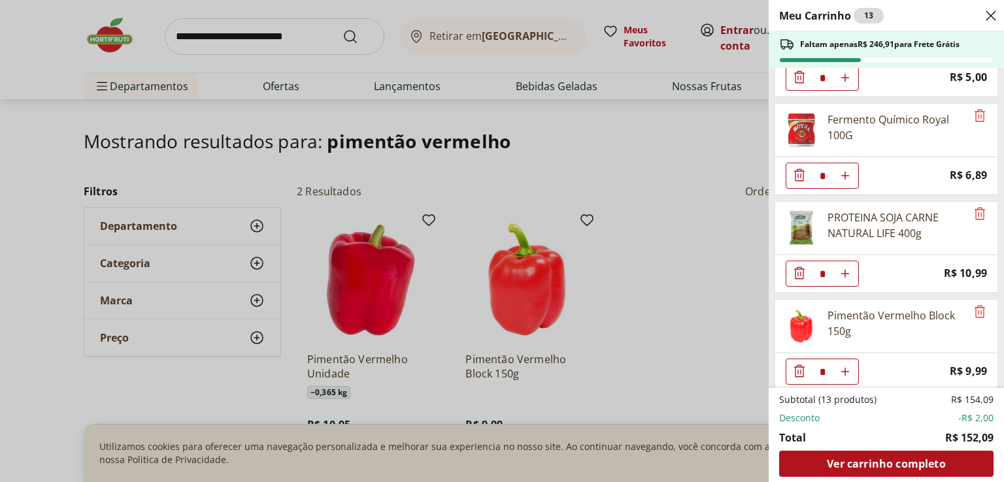
click at [269, 87] on div "Meu Carrinho 13 Faltam apenas R$ 246,91 para Frete Grátis Maçã Turma Da Mônica …" at bounding box center [502, 241] width 1004 height 482
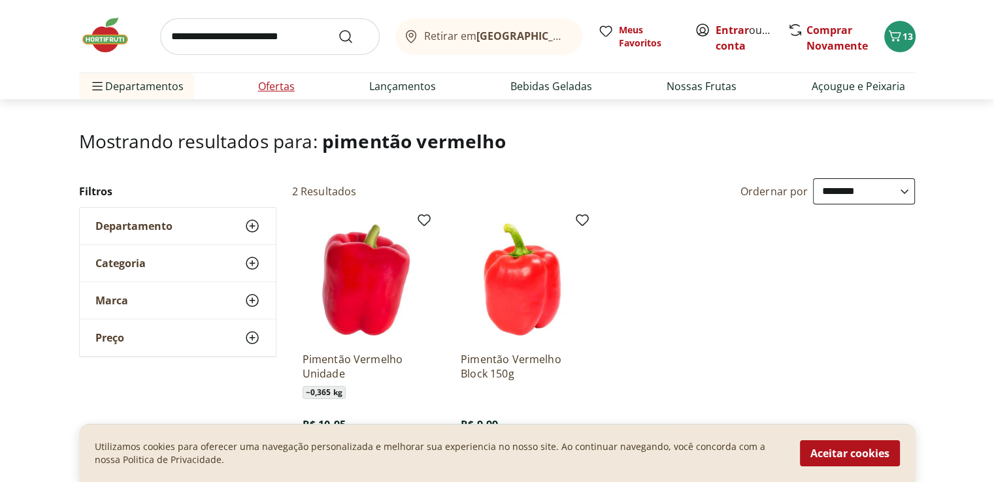
click at [274, 87] on link "Ofertas" at bounding box center [276, 86] width 37 height 16
select select "**********"
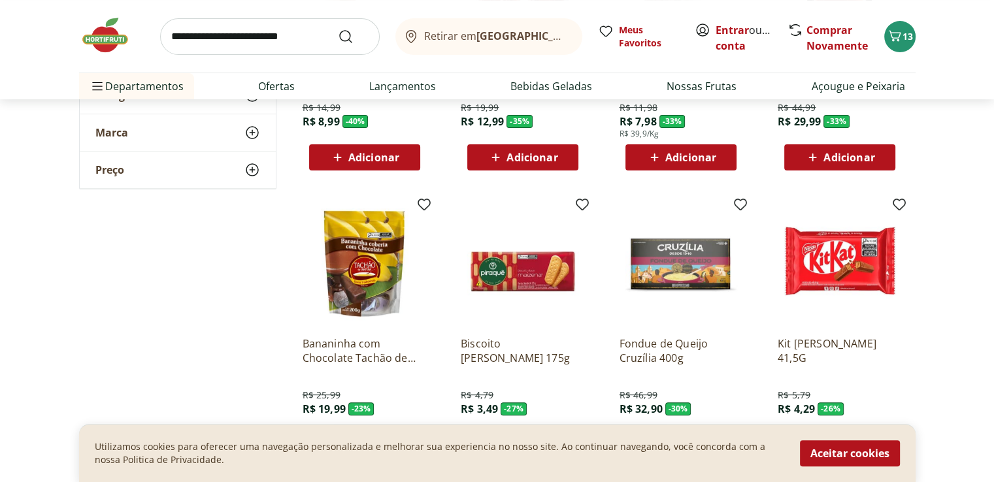
scroll to position [327, 0]
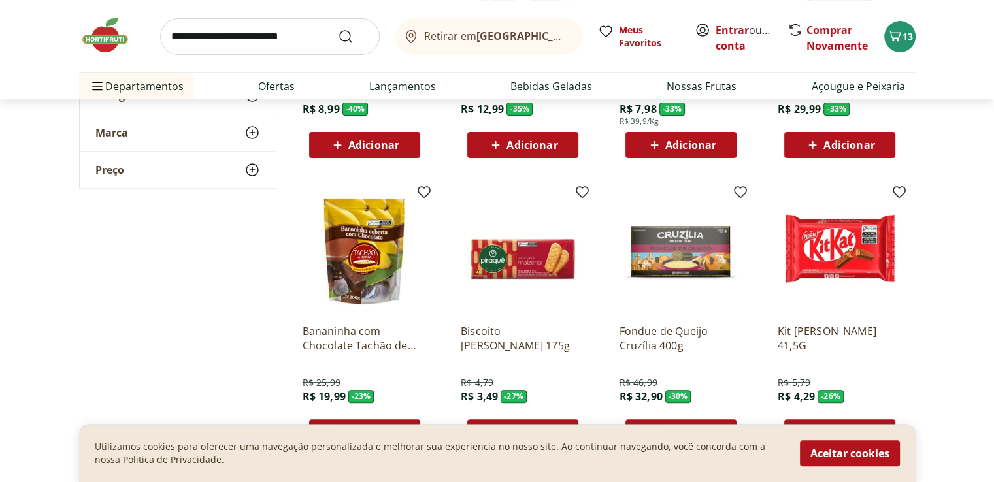
click at [371, 262] on img at bounding box center [365, 252] width 124 height 124
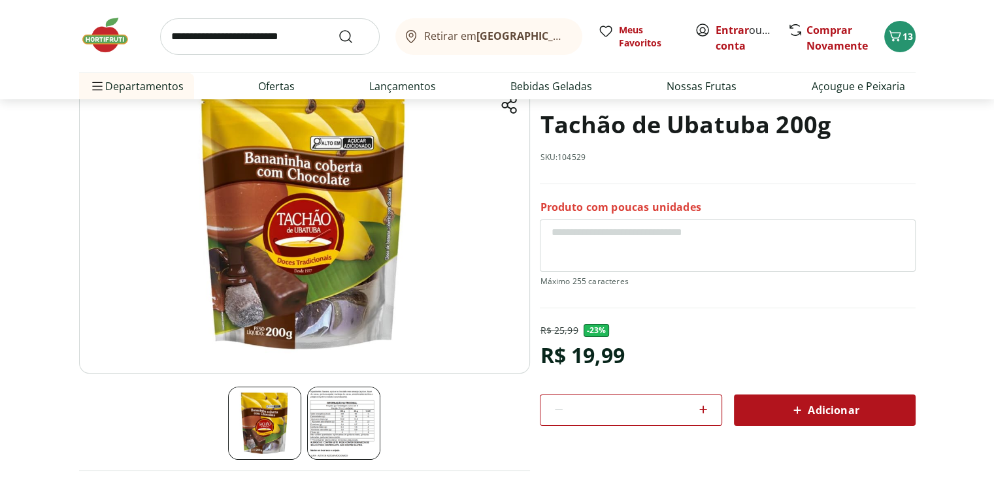
scroll to position [196, 0]
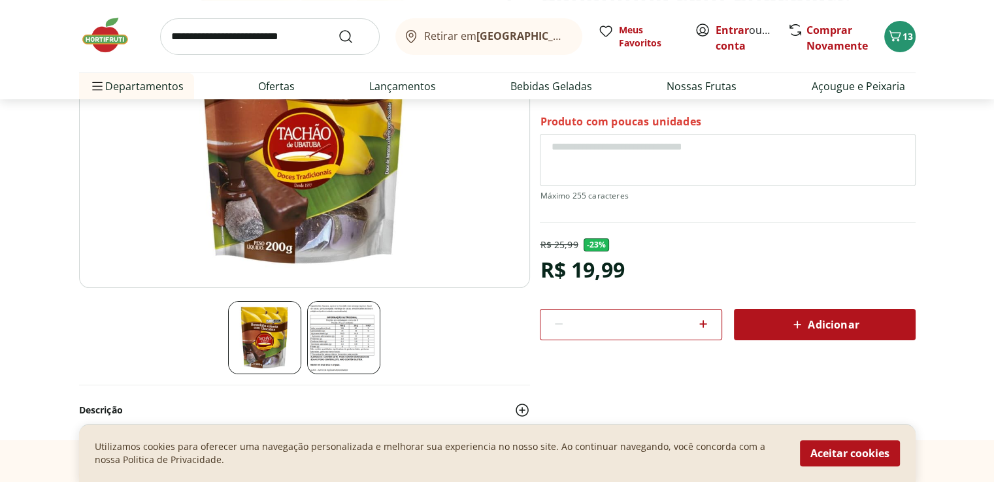
click at [278, 207] on img at bounding box center [304, 131] width 451 height 316
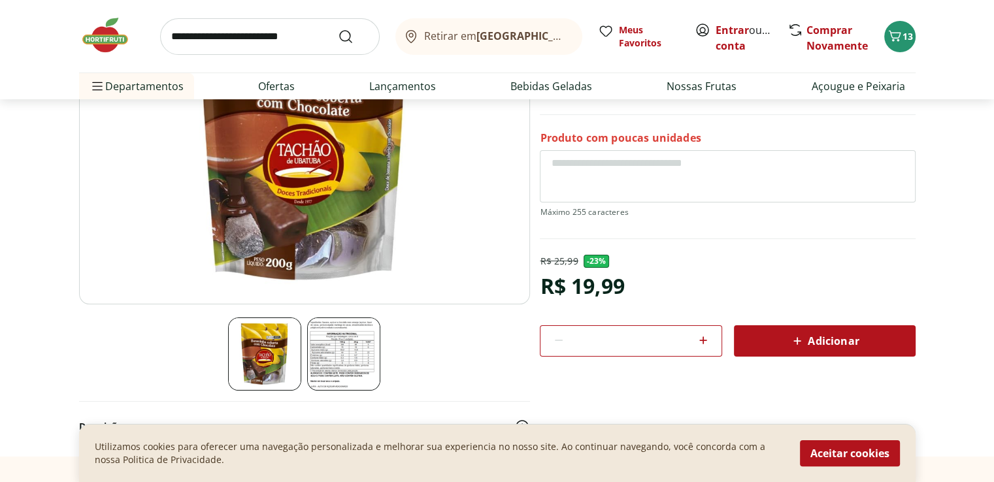
scroll to position [65, 0]
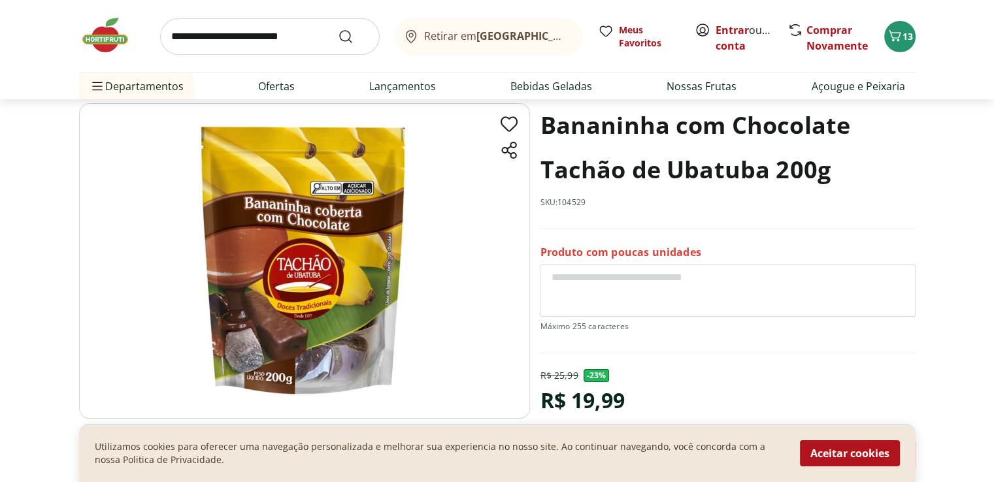
click at [233, 37] on input "search" at bounding box center [270, 36] width 220 height 37
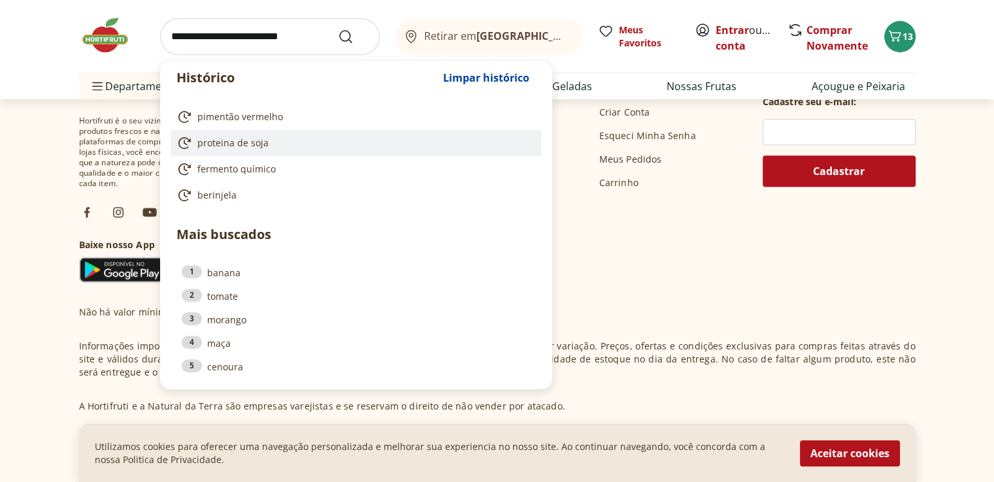
scroll to position [714, 0]
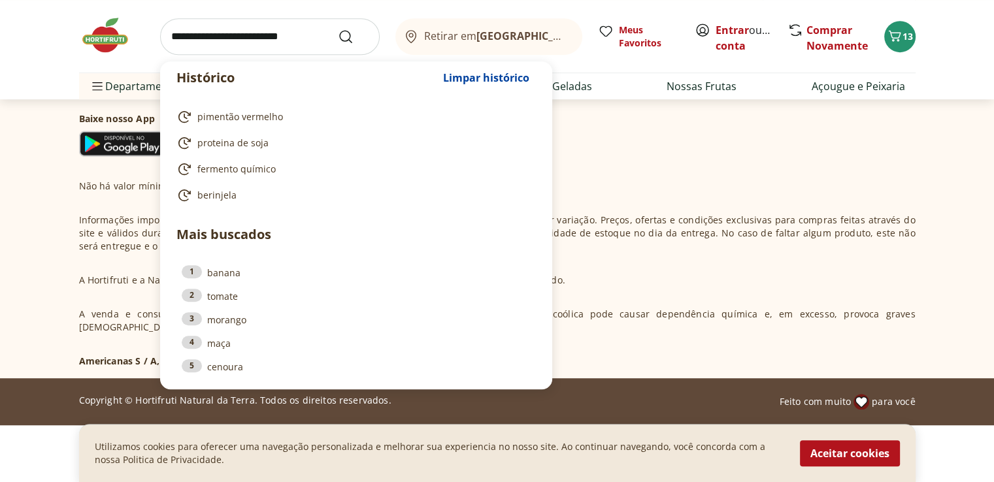
click at [183, 39] on input "search" at bounding box center [270, 36] width 220 height 37
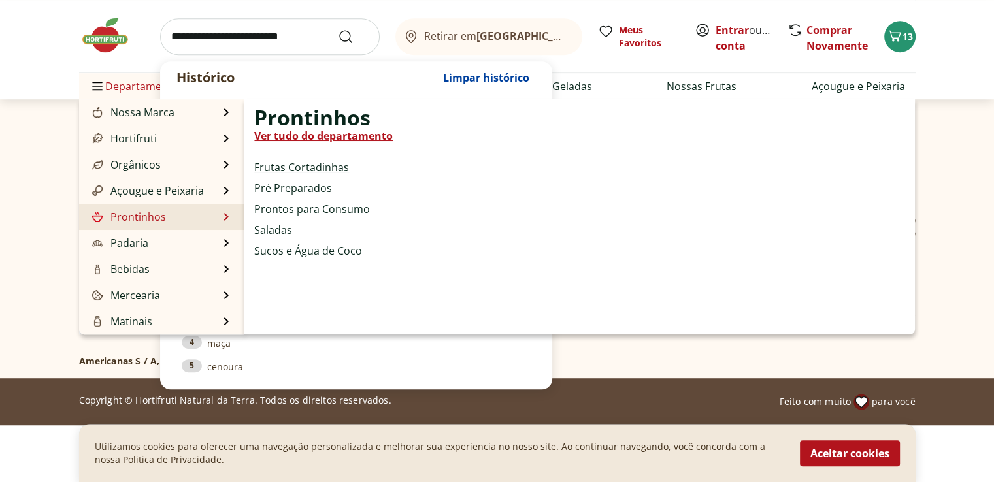
click at [298, 168] on link "Frutas Cortadinhas" at bounding box center [301, 167] width 95 height 16
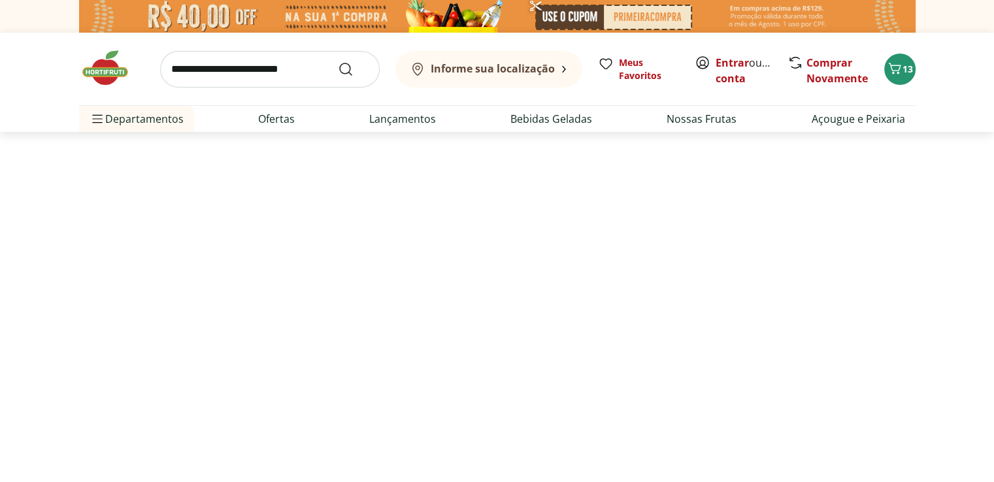
select select "**********"
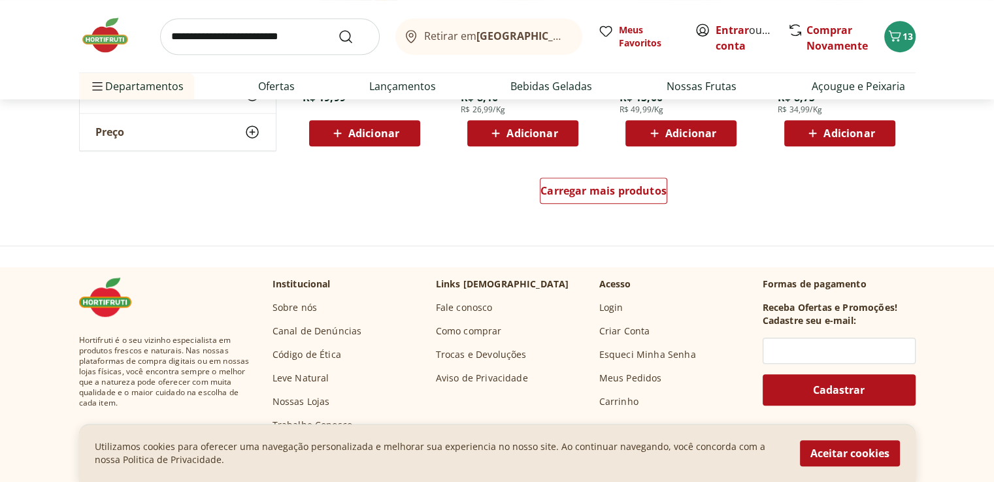
scroll to position [915, 0]
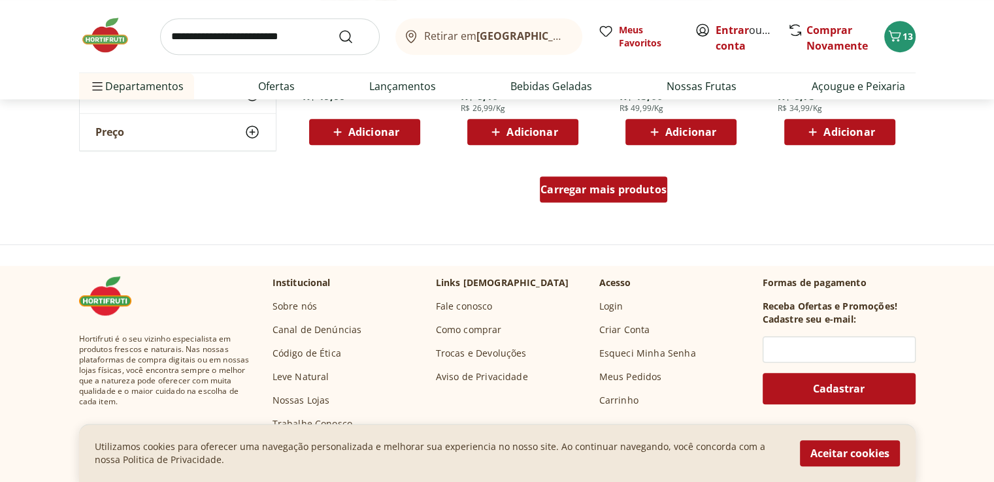
click at [616, 195] on span "Carregar mais produtos" at bounding box center [603, 189] width 126 height 10
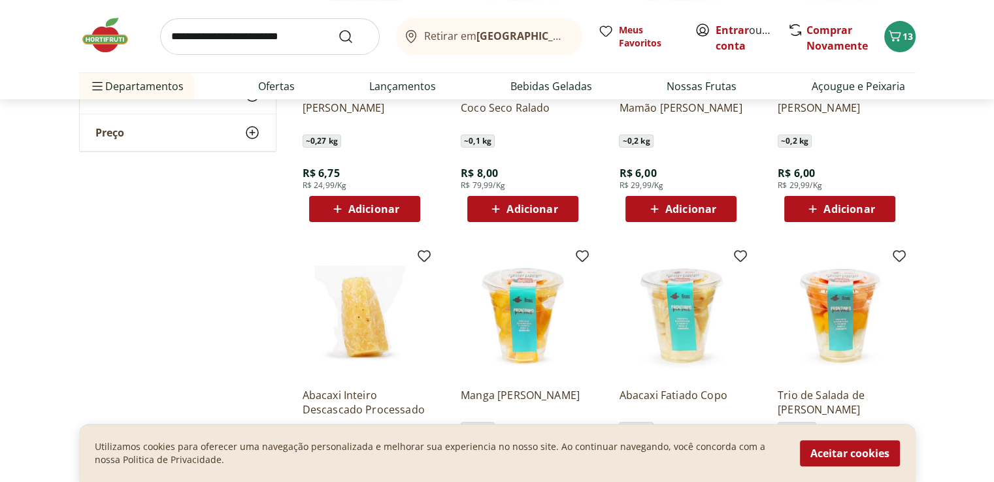
scroll to position [261, 0]
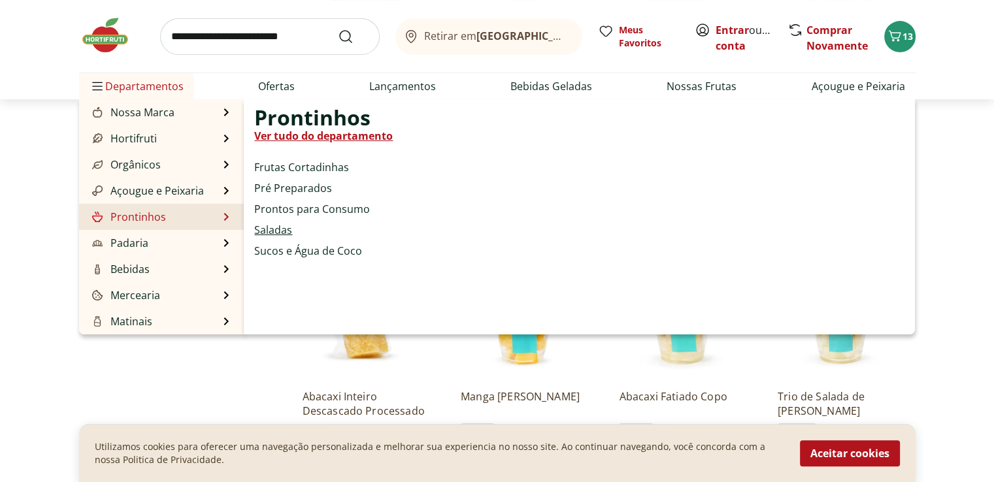
click at [277, 225] on link "Saladas" at bounding box center [273, 230] width 38 height 16
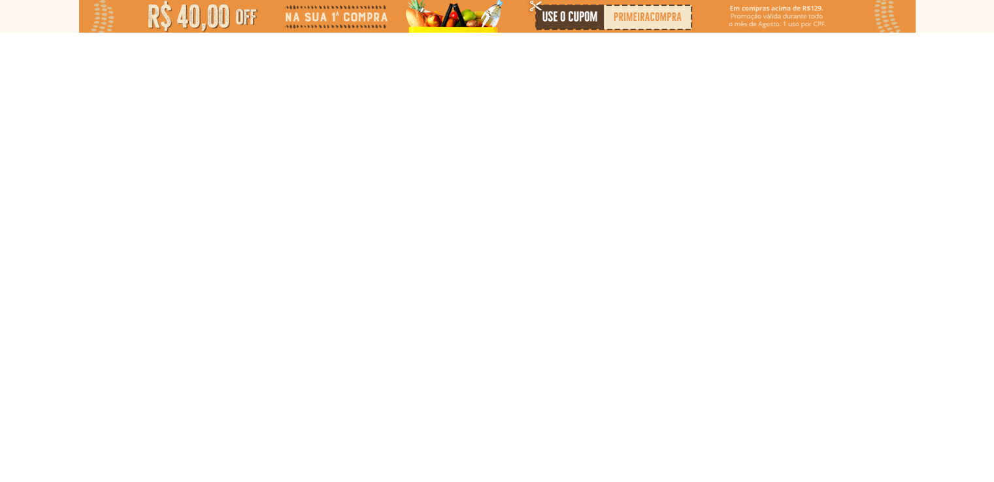
select select "**********"
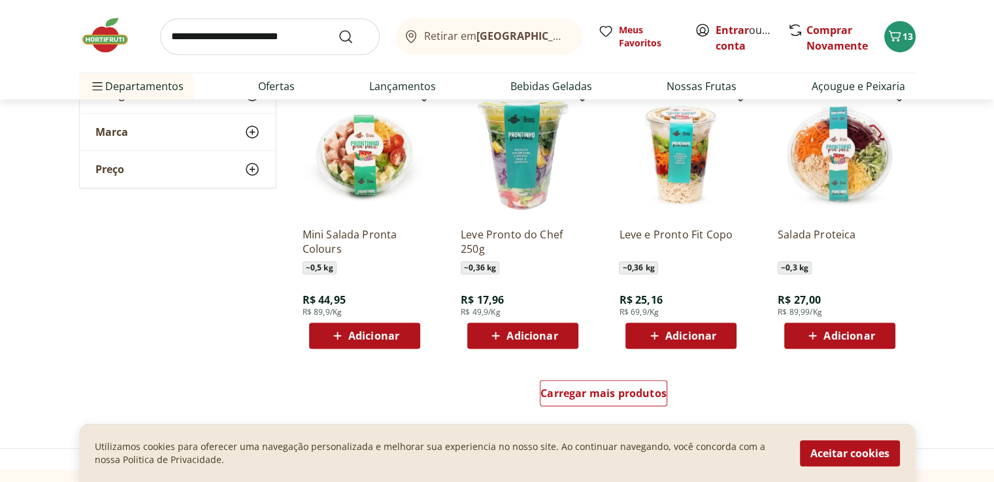
scroll to position [719, 0]
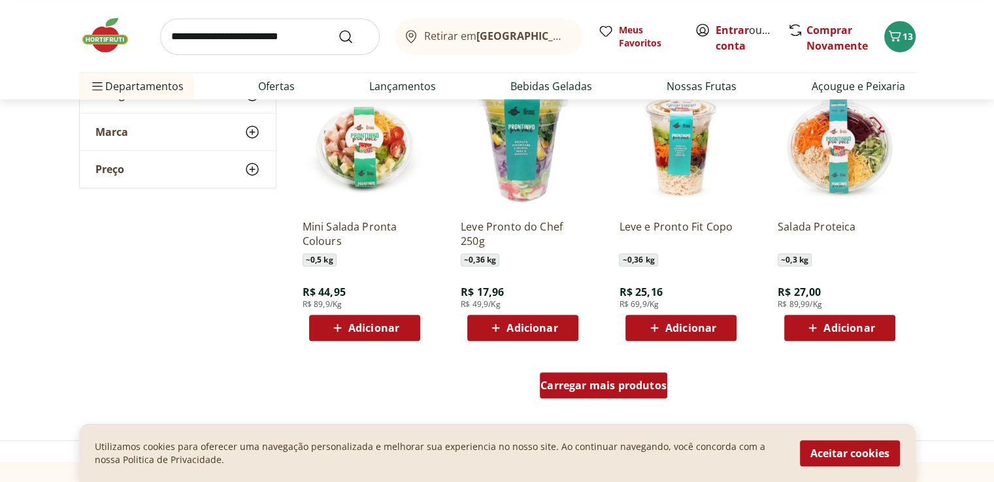
click at [580, 386] on span "Carregar mais produtos" at bounding box center [603, 385] width 126 height 10
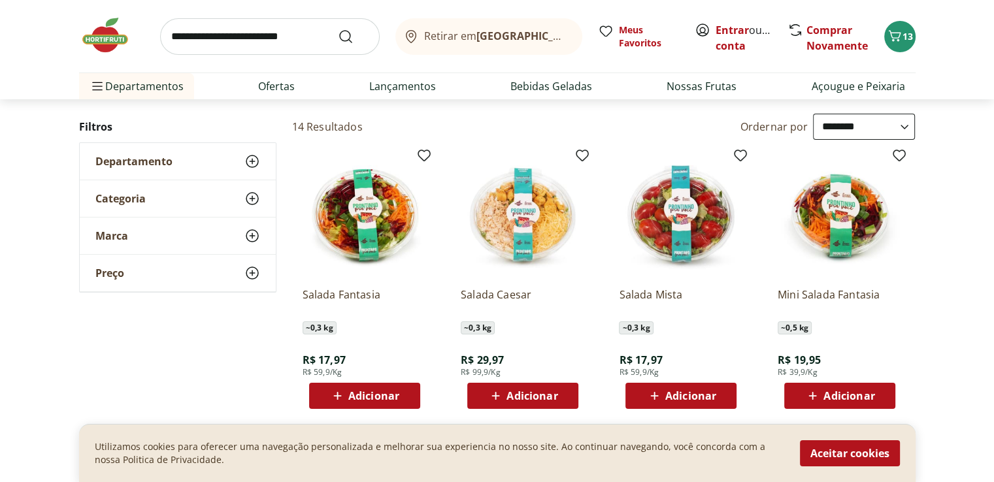
scroll to position [65, 0]
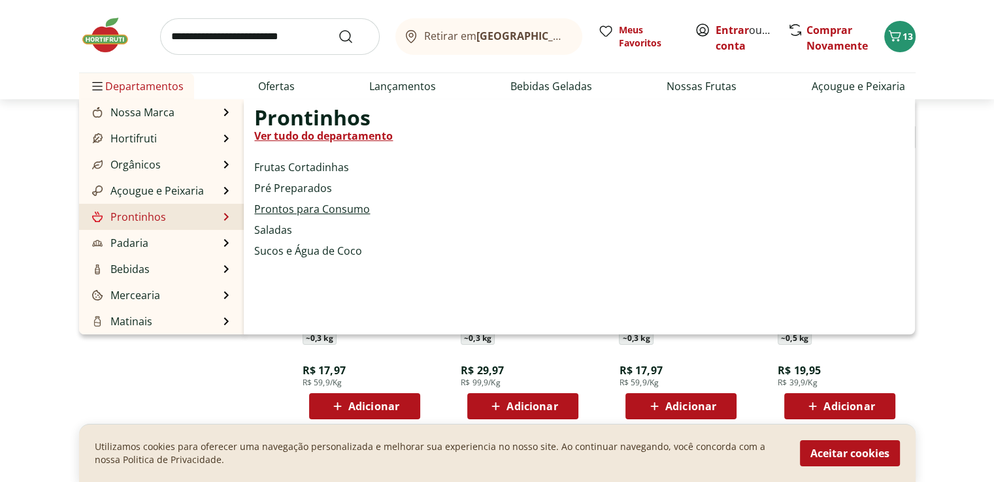
click at [298, 216] on link "Prontos para Consumo" at bounding box center [312, 209] width 116 height 16
select select "**********"
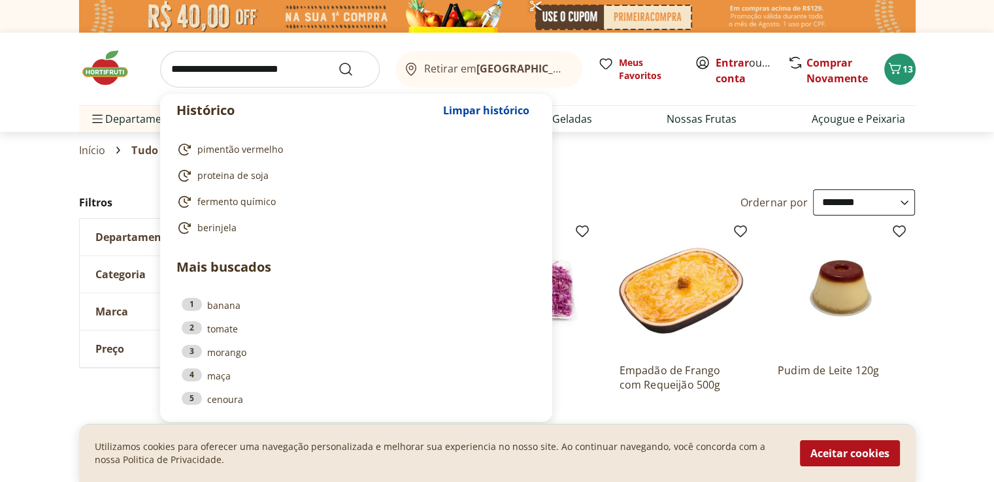
click at [274, 76] on input "search" at bounding box center [270, 69] width 220 height 37
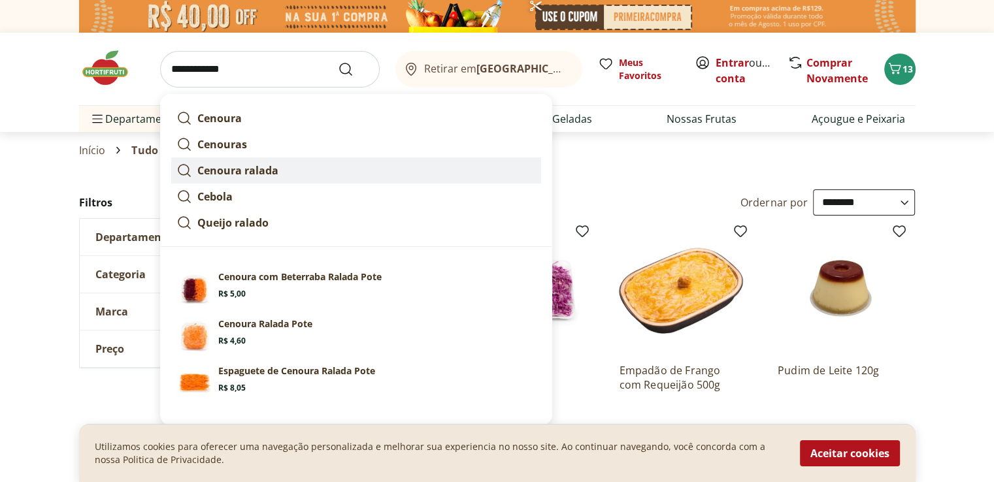
click at [251, 169] on strong "Cenoura ralada" at bounding box center [237, 170] width 81 height 14
type input "**********"
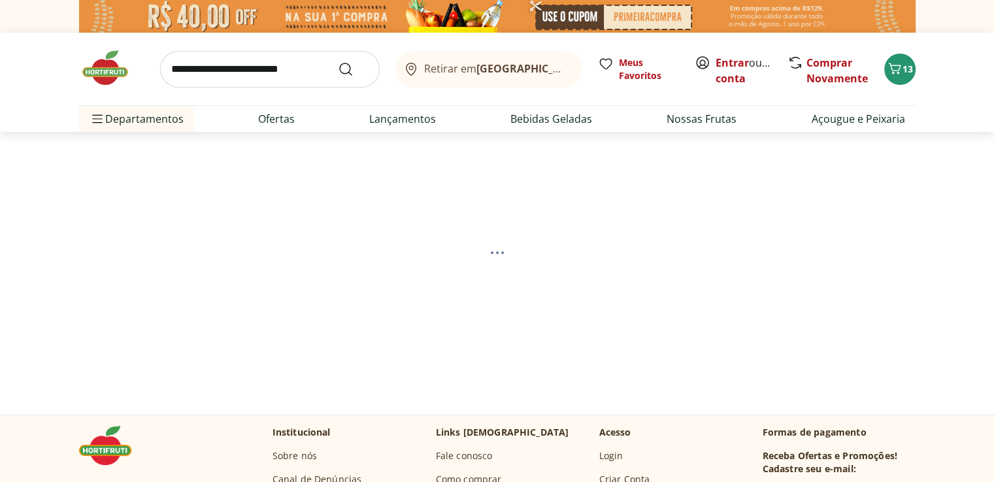
select select "**********"
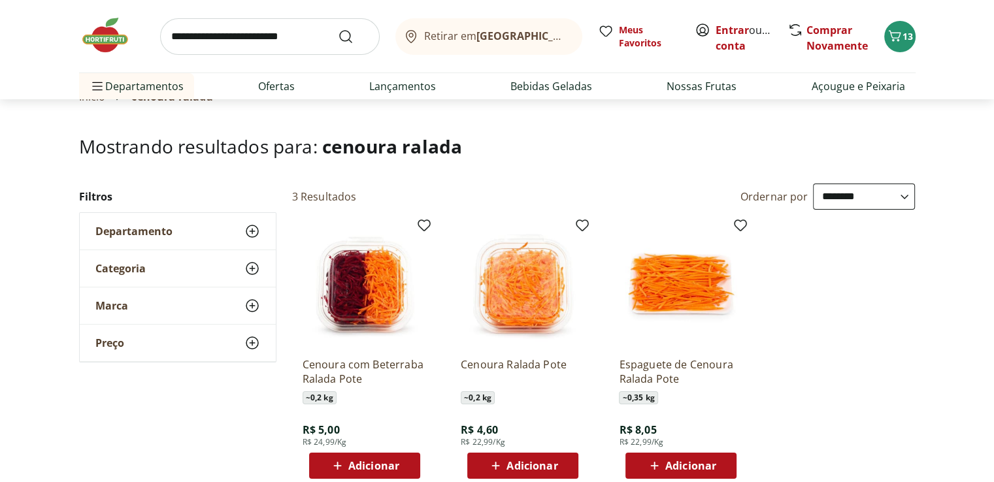
scroll to position [131, 0]
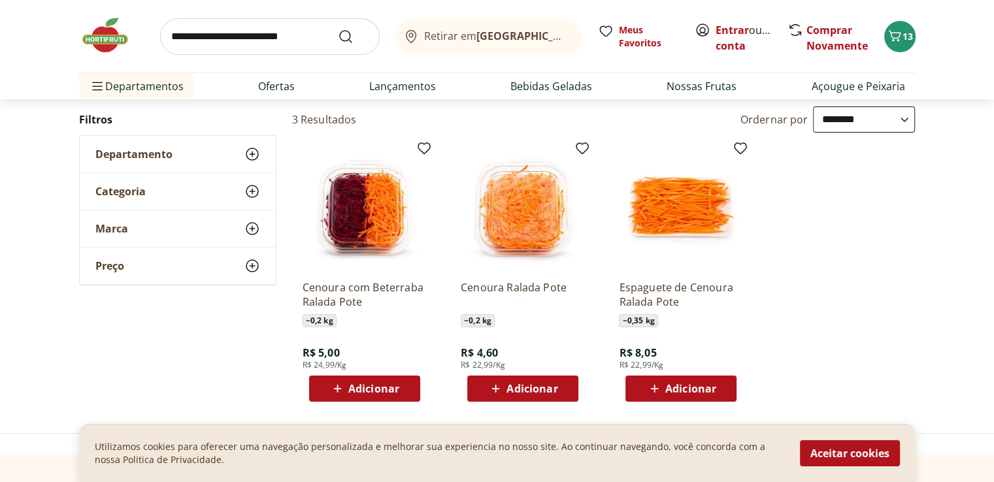
click at [345, 392] on icon at bounding box center [337, 389] width 16 height 16
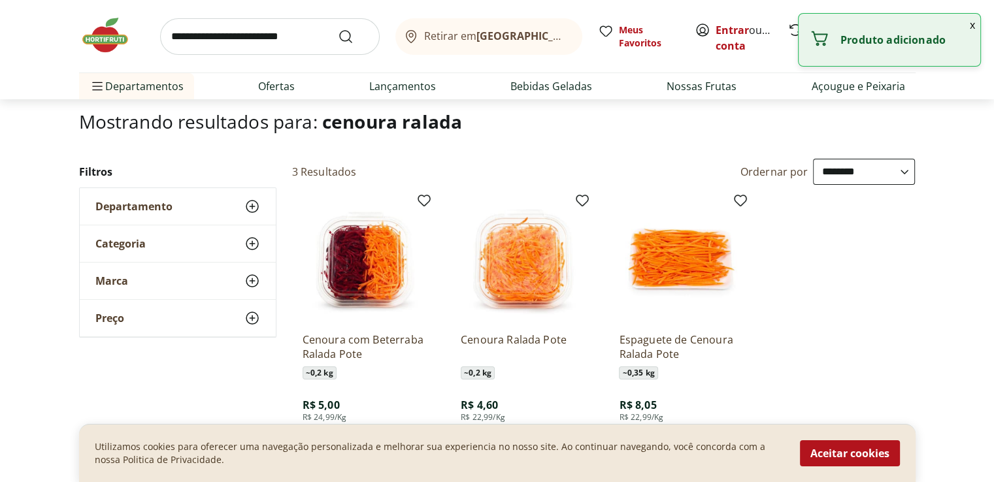
scroll to position [0, 0]
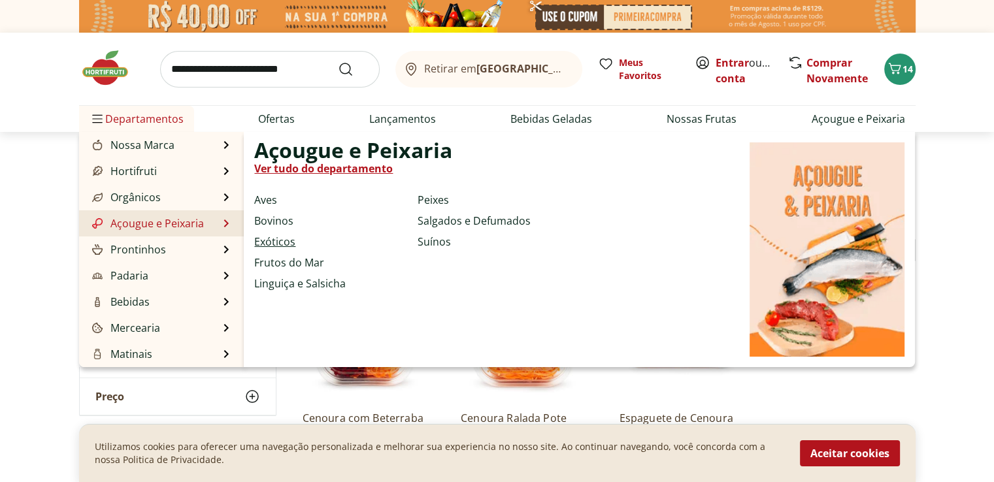
click at [264, 244] on link "Exóticos" at bounding box center [274, 242] width 41 height 16
select select "**********"
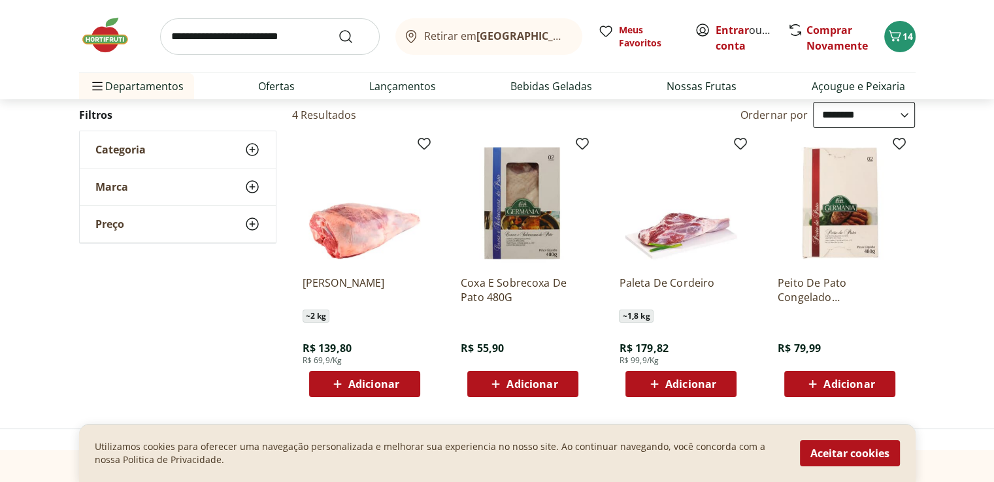
scroll to position [65, 0]
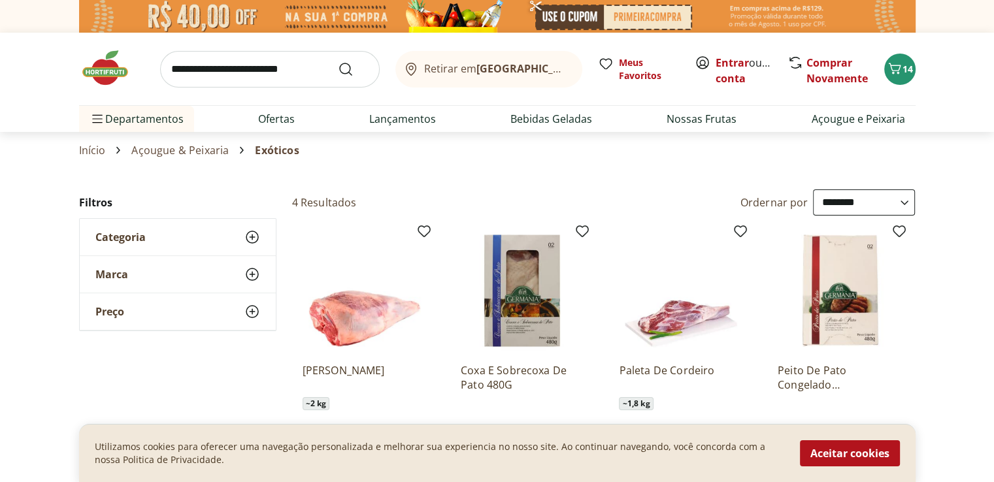
select select "**********"
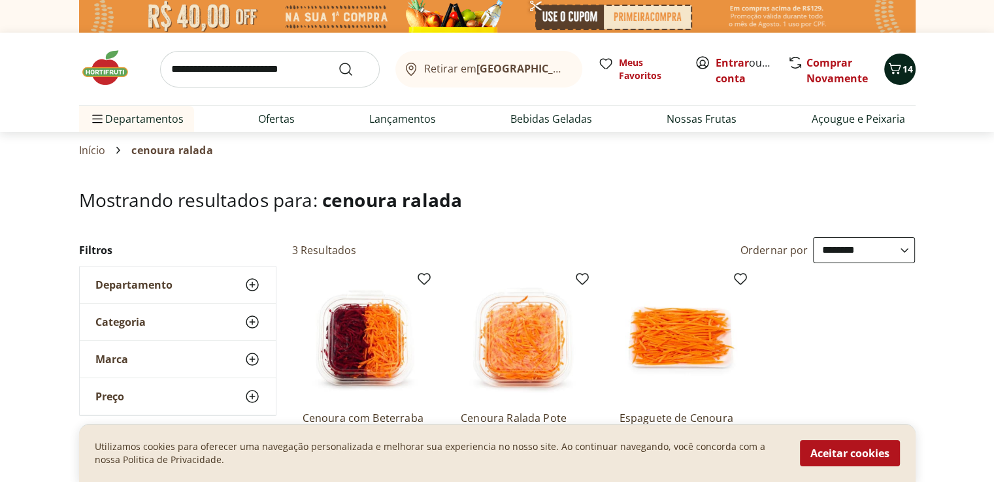
click at [899, 67] on icon "Carrinho" at bounding box center [894, 68] width 12 height 11
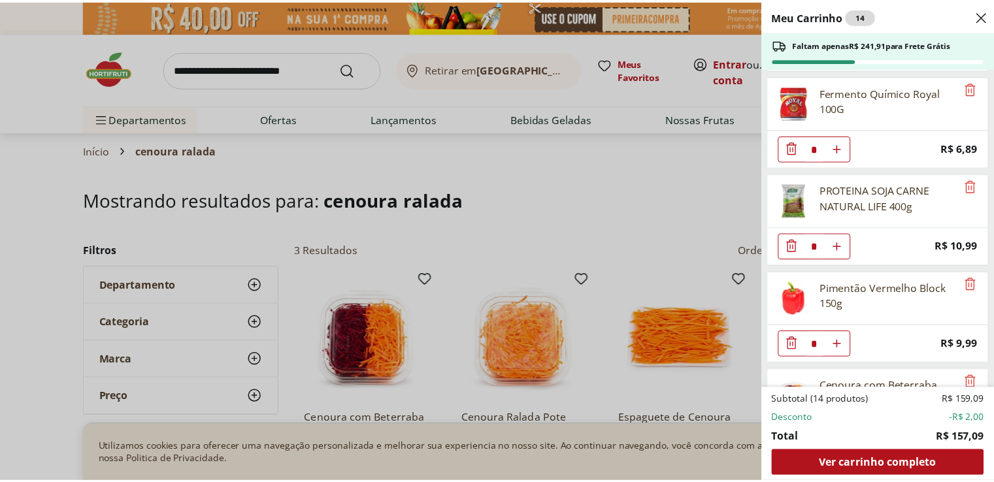
scroll to position [852, 0]
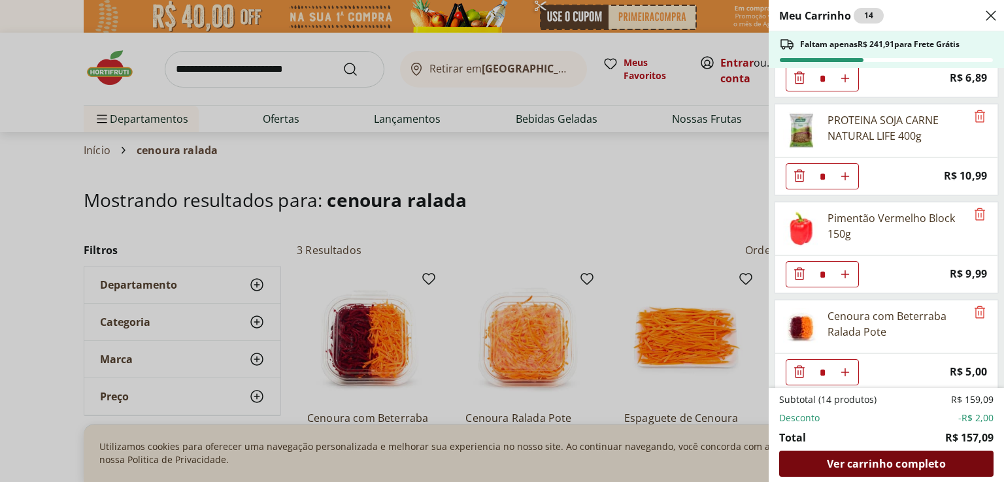
click at [885, 465] on span "Ver carrinho completo" at bounding box center [886, 464] width 118 height 10
click at [188, 66] on div "Meu Carrinho 14 Faltam apenas R$ 241,91 para Frete Grátis Maçã Turma Da Mônica …" at bounding box center [502, 241] width 1004 height 482
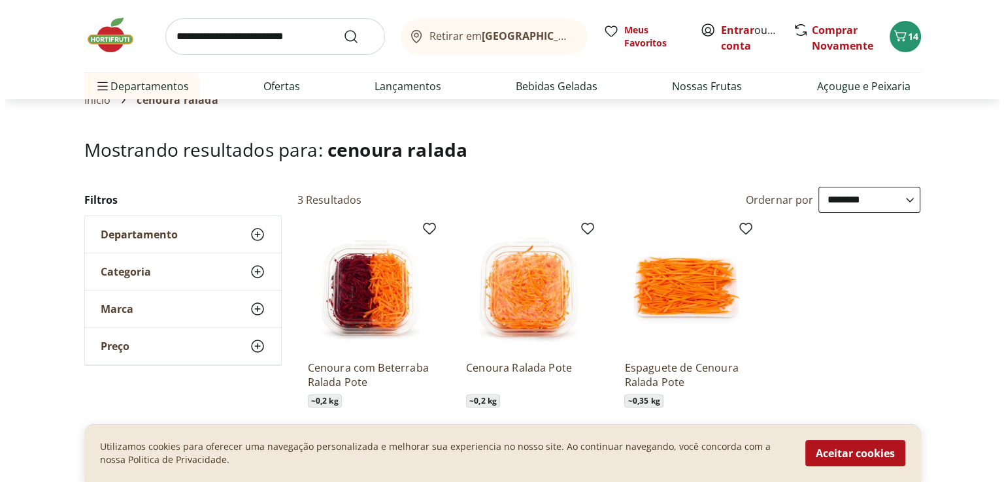
scroll to position [65, 0]
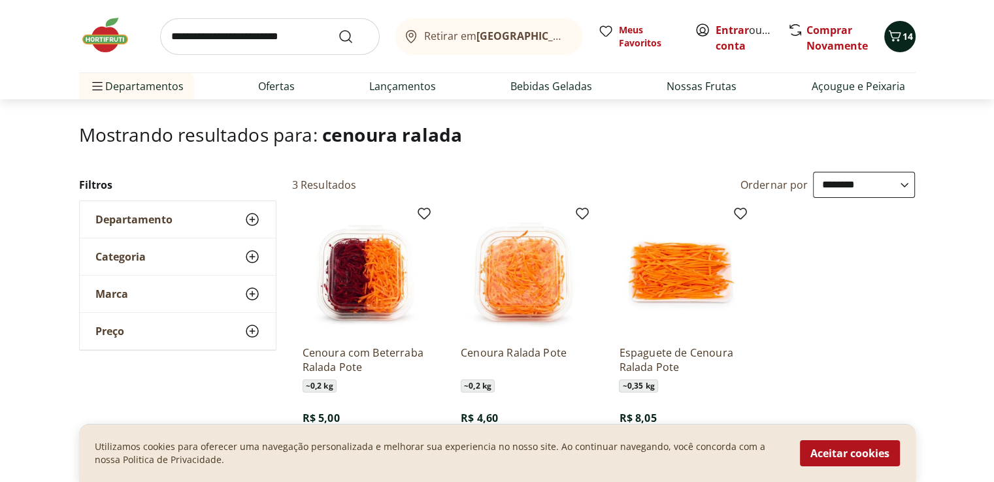
click at [904, 44] on div "14" at bounding box center [900, 36] width 10 height 21
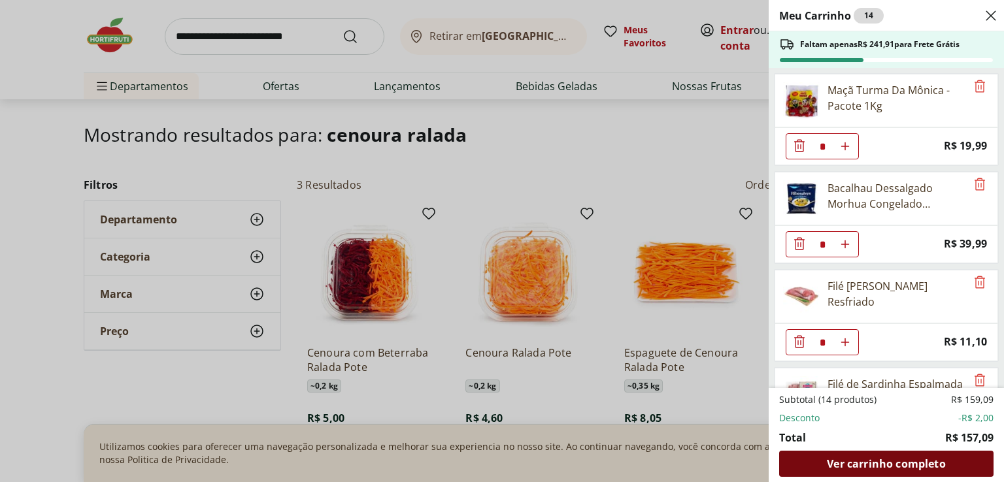
click at [917, 466] on span "Ver carrinho completo" at bounding box center [886, 464] width 118 height 10
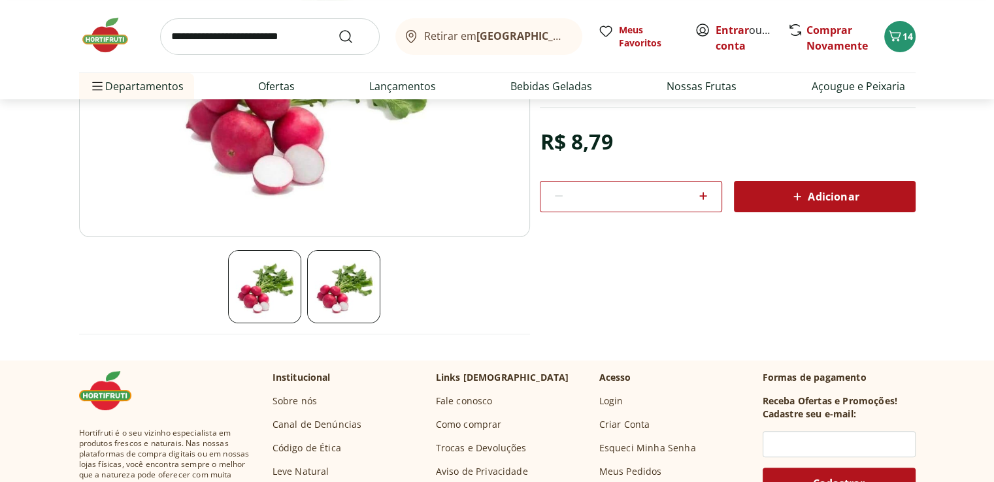
scroll to position [327, 0]
